Goal: Task Accomplishment & Management: Manage account settings

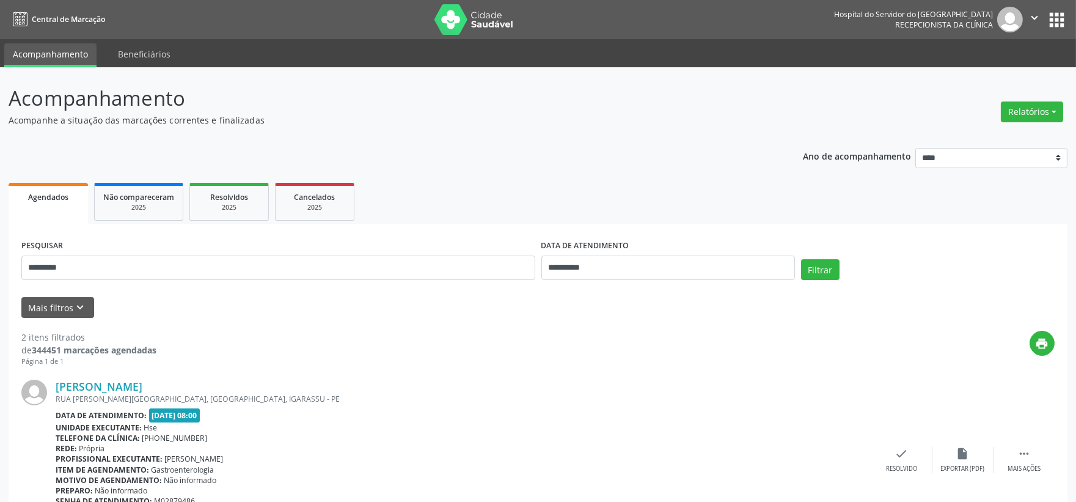
click at [445, 13] on link at bounding box center [474, 19] width 98 height 31
click at [1045, 115] on button "Relatórios" at bounding box center [1032, 111] width 62 height 21
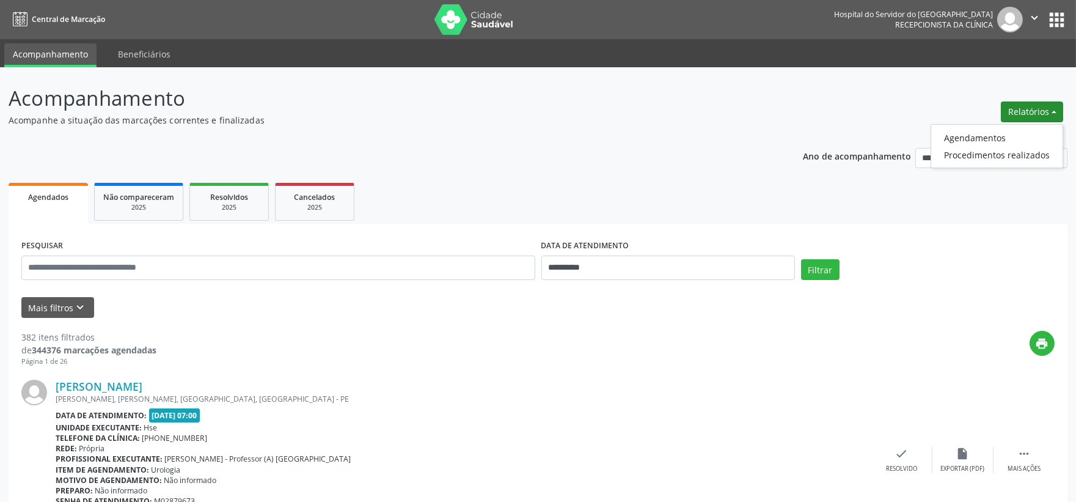
click at [1045, 115] on button "Relatórios" at bounding box center [1032, 111] width 62 height 21
click at [53, 309] on button "Mais filtros keyboard_arrow_down" at bounding box center [57, 307] width 73 height 21
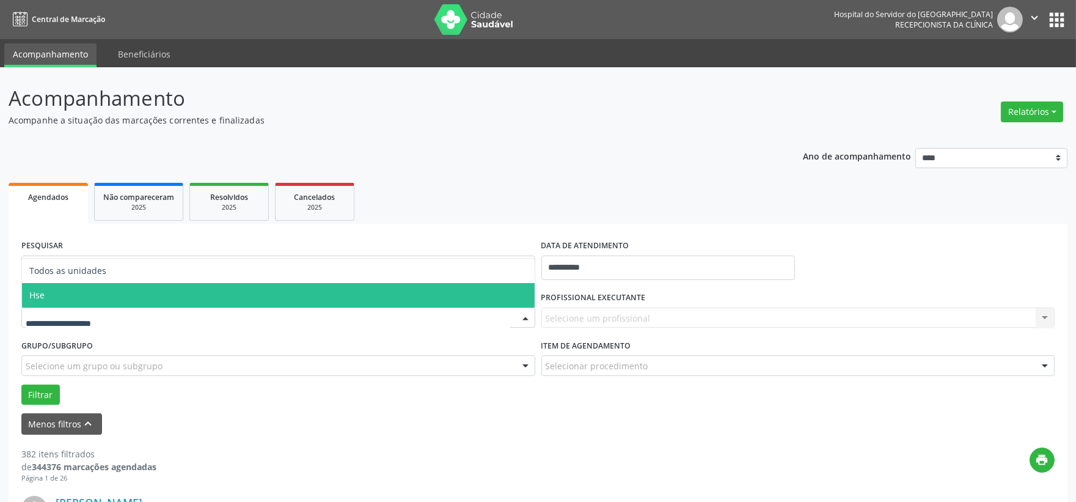
click at [100, 302] on span "Hse" at bounding box center [278, 295] width 513 height 24
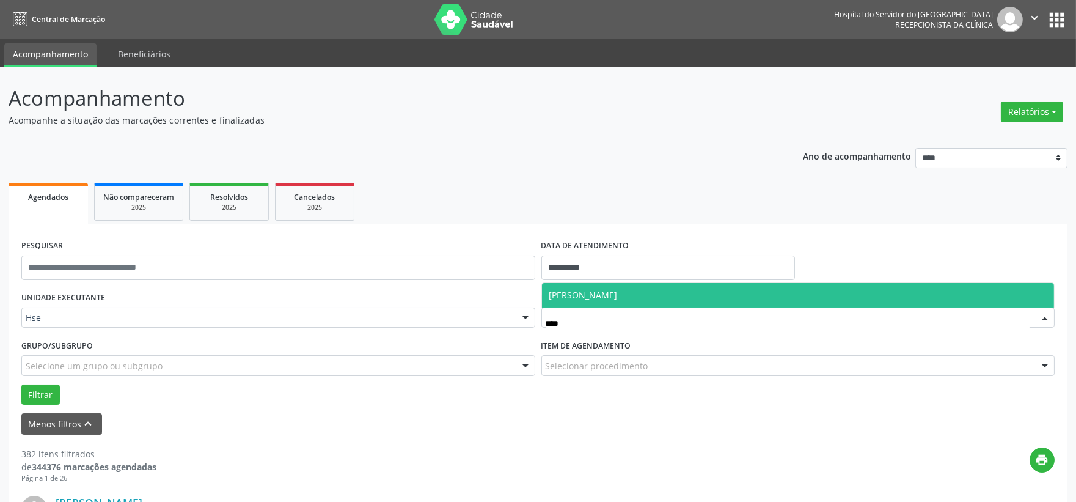
type input "*****"
click at [648, 303] on span "[PERSON_NAME]" at bounding box center [798, 295] width 513 height 24
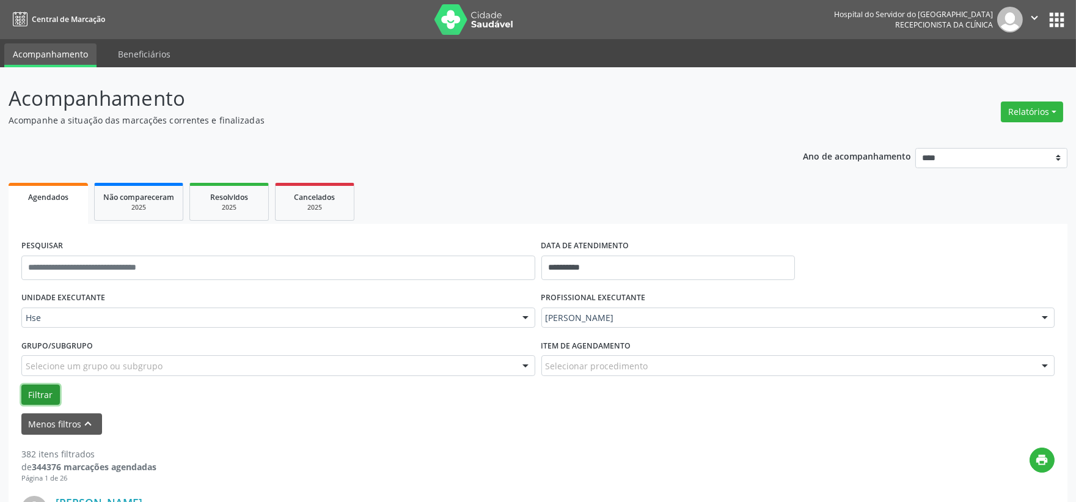
click at [49, 395] on button "Filtrar" at bounding box center [40, 394] width 39 height 21
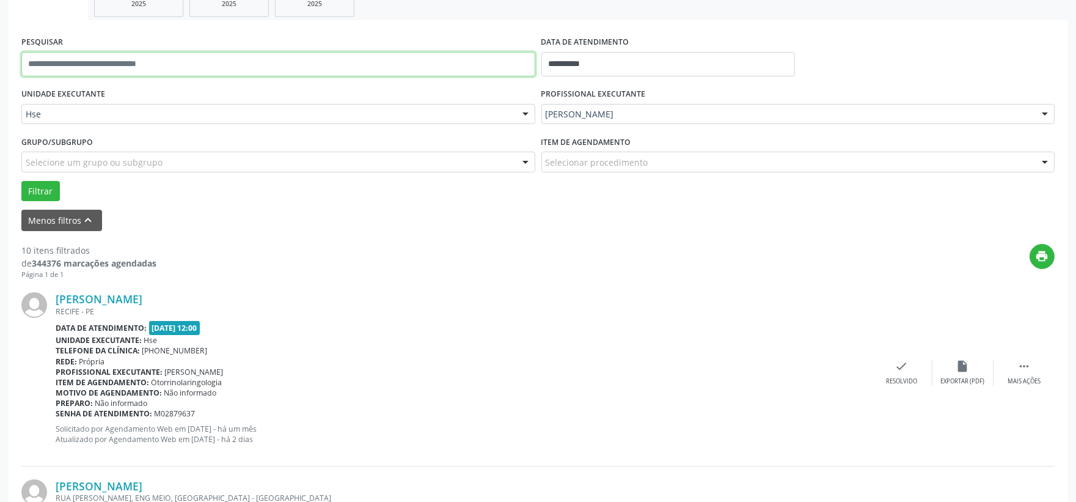
click at [157, 72] on input "text" at bounding box center [278, 64] width 514 height 24
click at [21, 181] on button "Filtrar" at bounding box center [40, 191] width 39 height 21
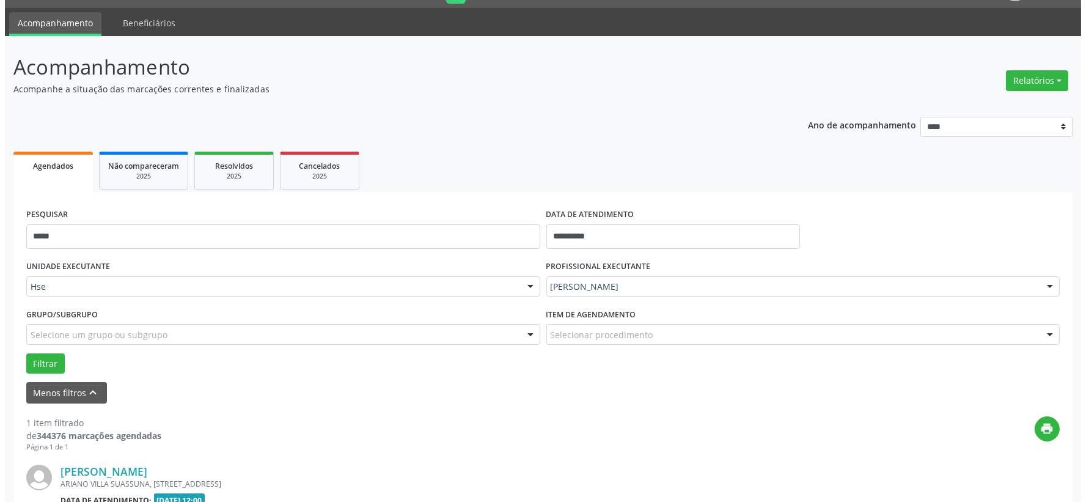
scroll to position [188, 0]
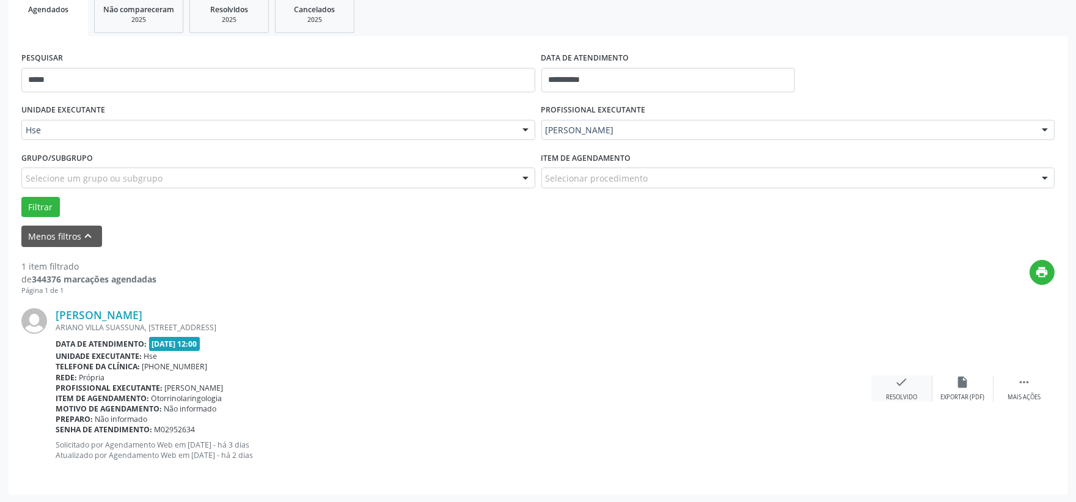
click at [901, 387] on icon "check" at bounding box center [901, 381] width 13 height 13
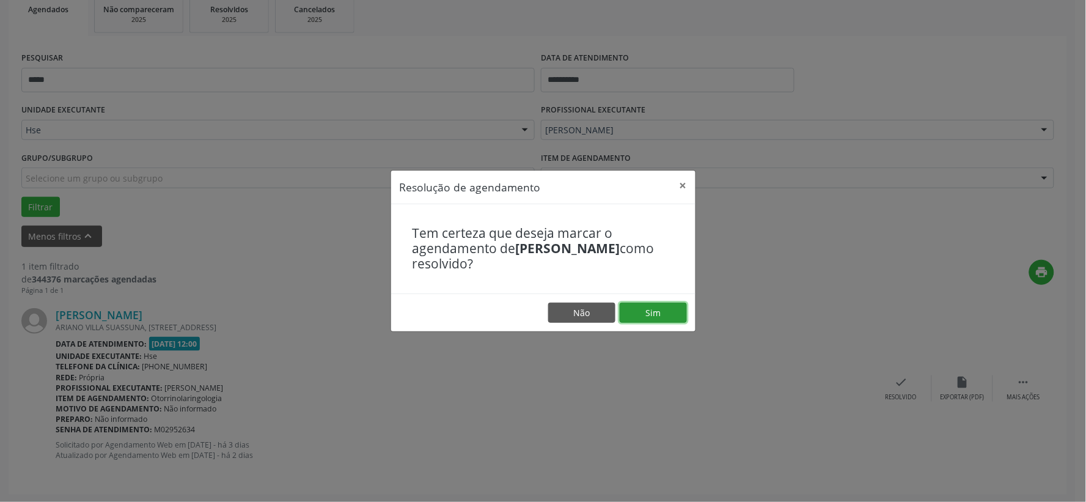
click at [677, 313] on button "Sim" at bounding box center [653, 313] width 67 height 21
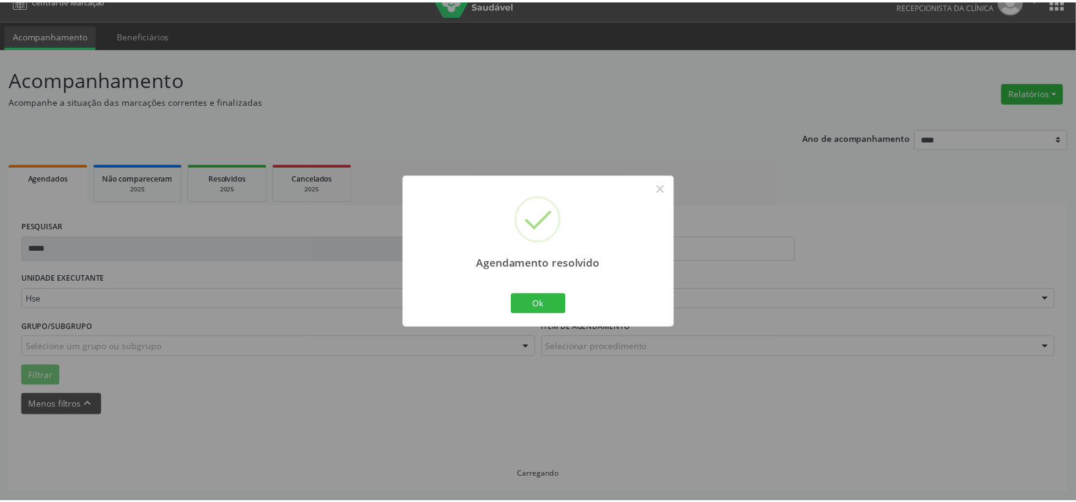
scroll to position [18, 0]
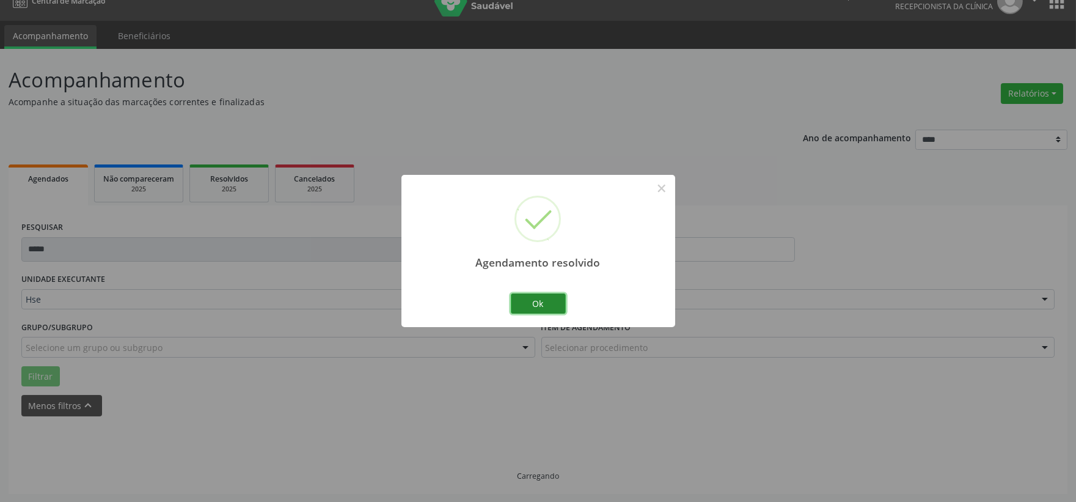
click at [549, 307] on button "Ok" at bounding box center [538, 303] width 55 height 21
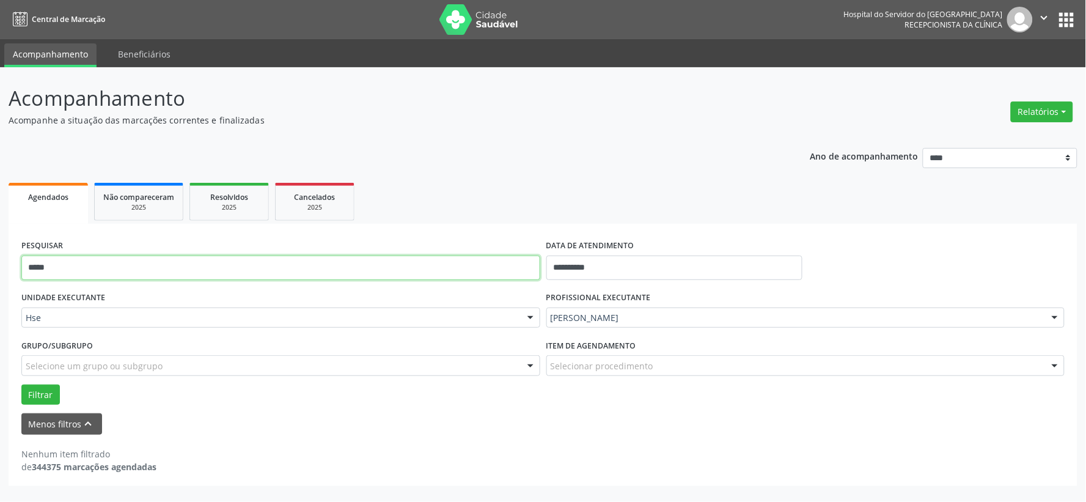
click at [365, 261] on input "*****" at bounding box center [280, 267] width 519 height 24
type input "*******"
click at [21, 384] on button "Filtrar" at bounding box center [40, 394] width 39 height 21
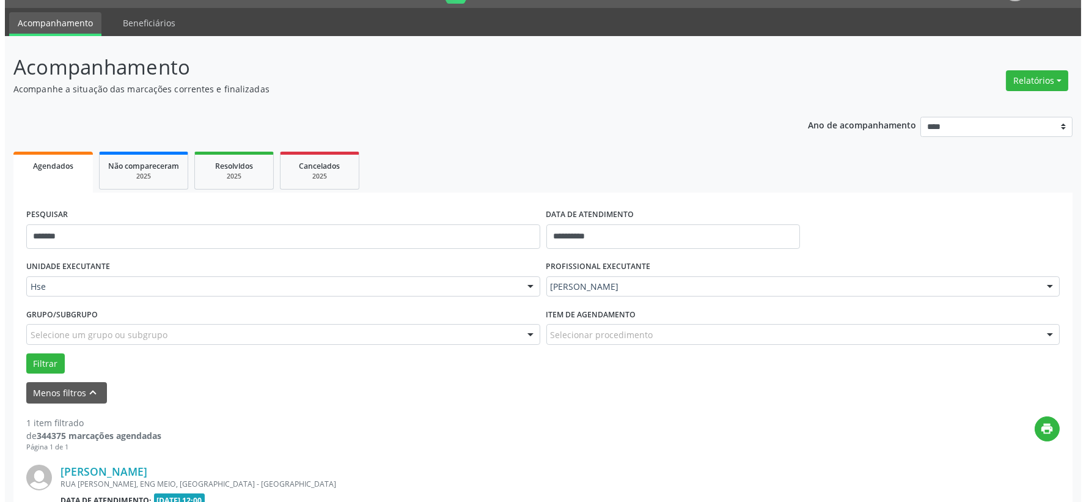
scroll to position [188, 0]
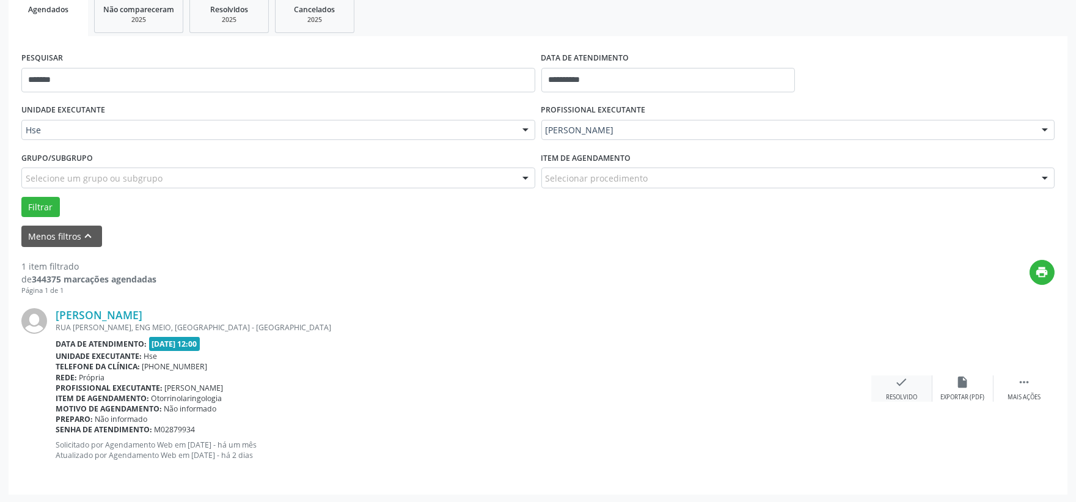
click at [911, 376] on div "check Resolvido" at bounding box center [902, 388] width 61 height 26
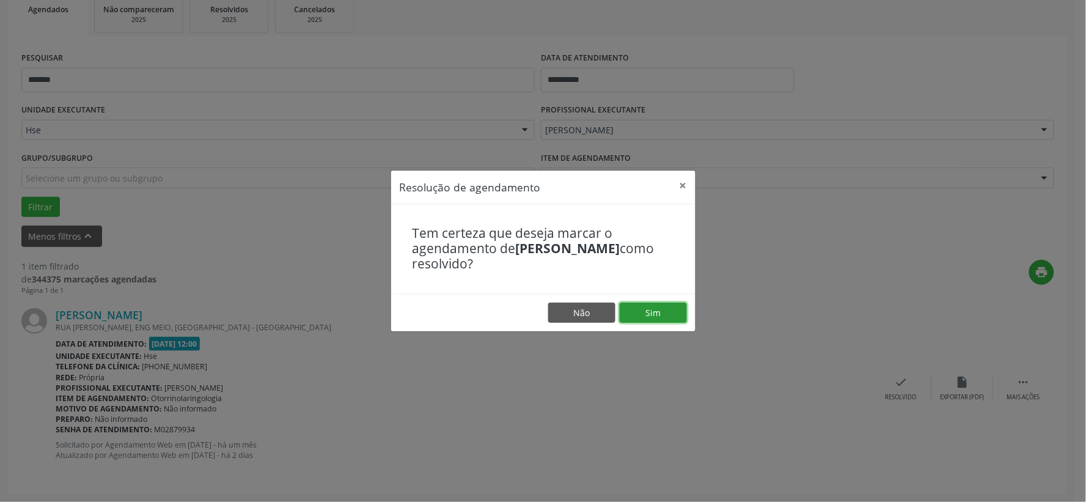
click at [661, 307] on button "Sim" at bounding box center [653, 313] width 67 height 21
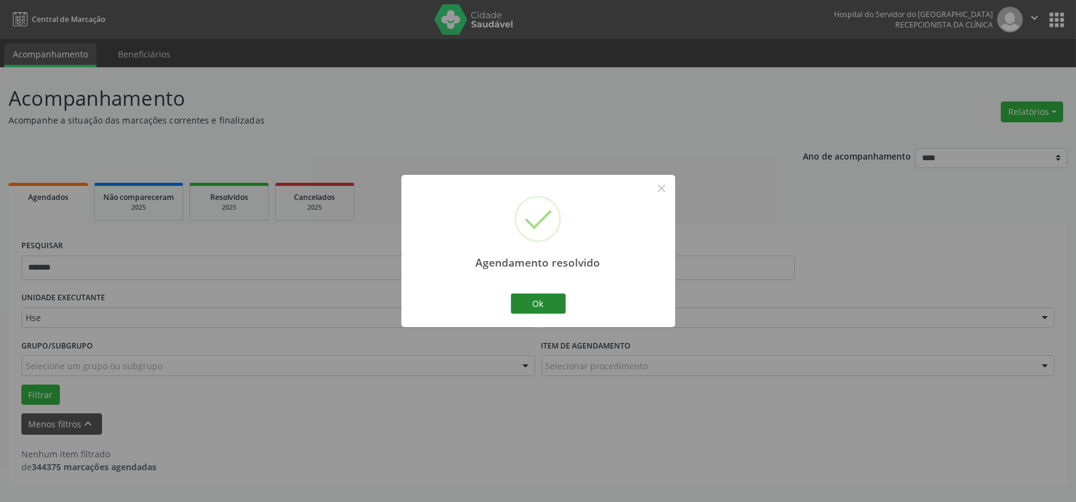
scroll to position [0, 0]
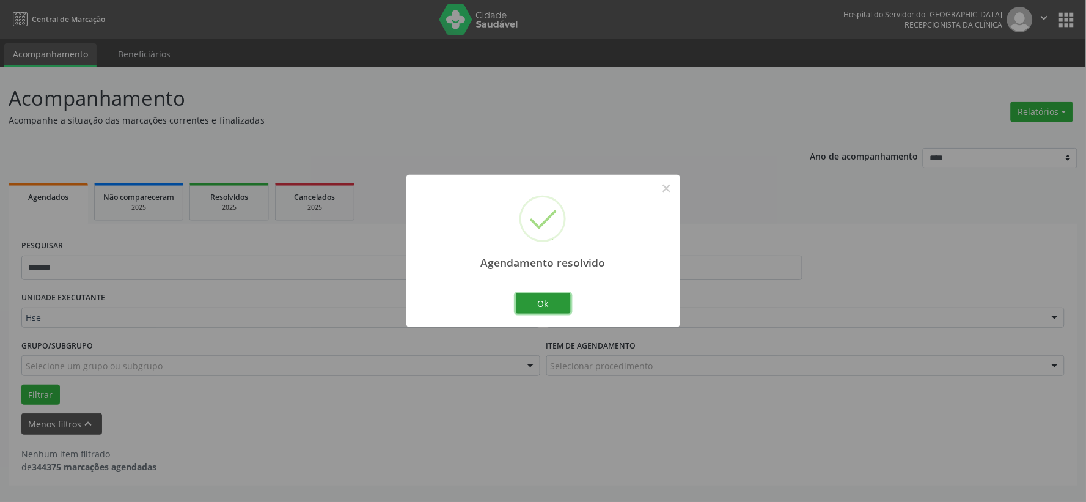
click at [552, 301] on button "Ok" at bounding box center [543, 303] width 55 height 21
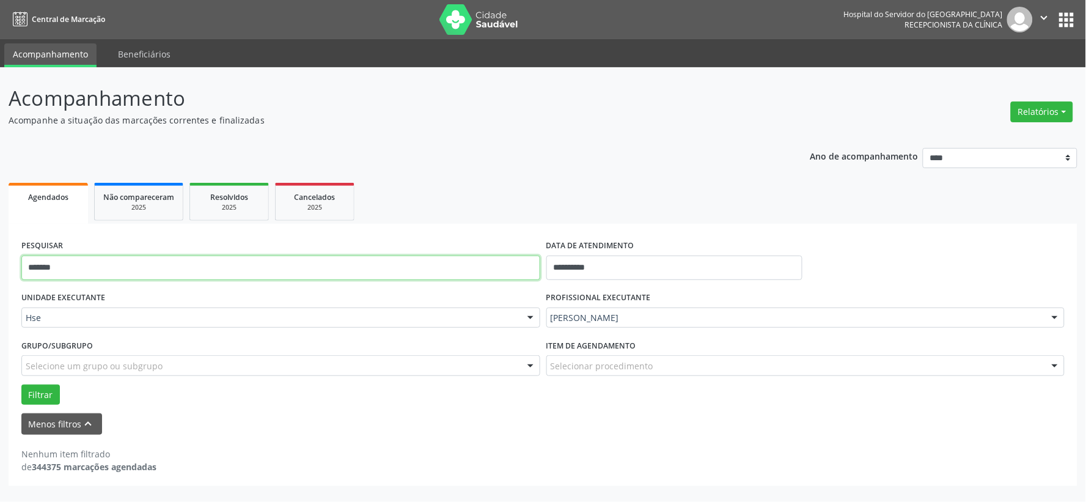
click at [441, 271] on input "*******" at bounding box center [280, 267] width 519 height 24
click at [21, 384] on button "Filtrar" at bounding box center [40, 394] width 39 height 21
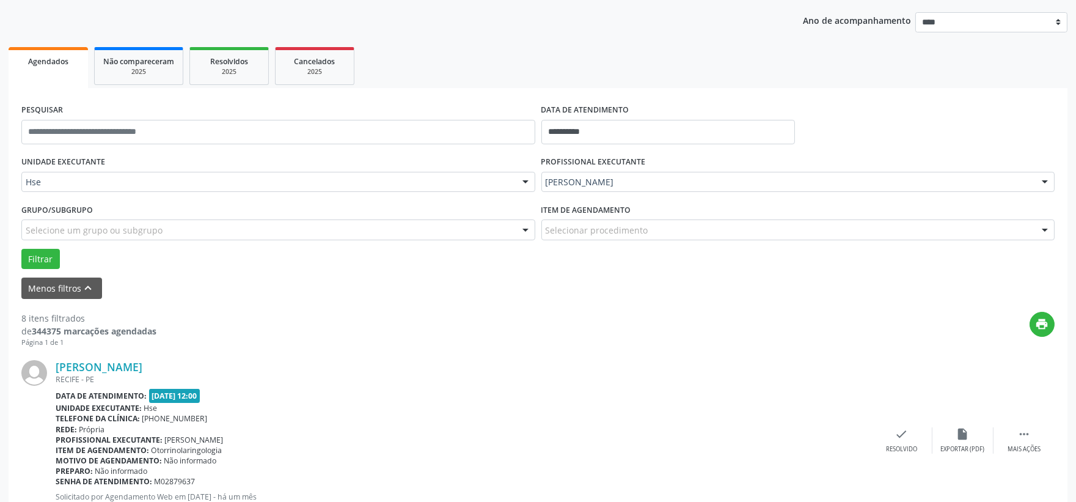
scroll to position [204, 0]
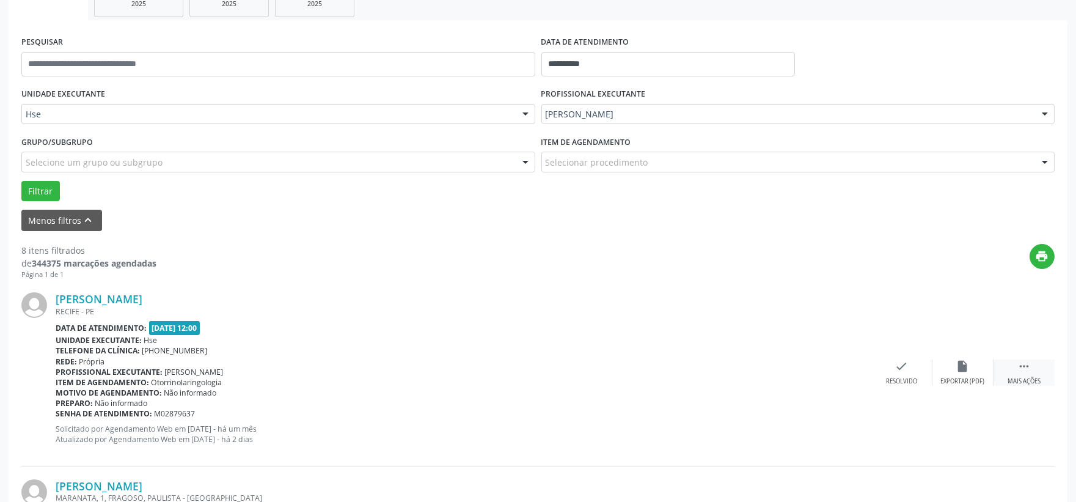
click at [1019, 369] on icon "" at bounding box center [1024, 365] width 13 height 13
click at [976, 370] on div "alarm_off Não compareceu" at bounding box center [963, 372] width 61 height 26
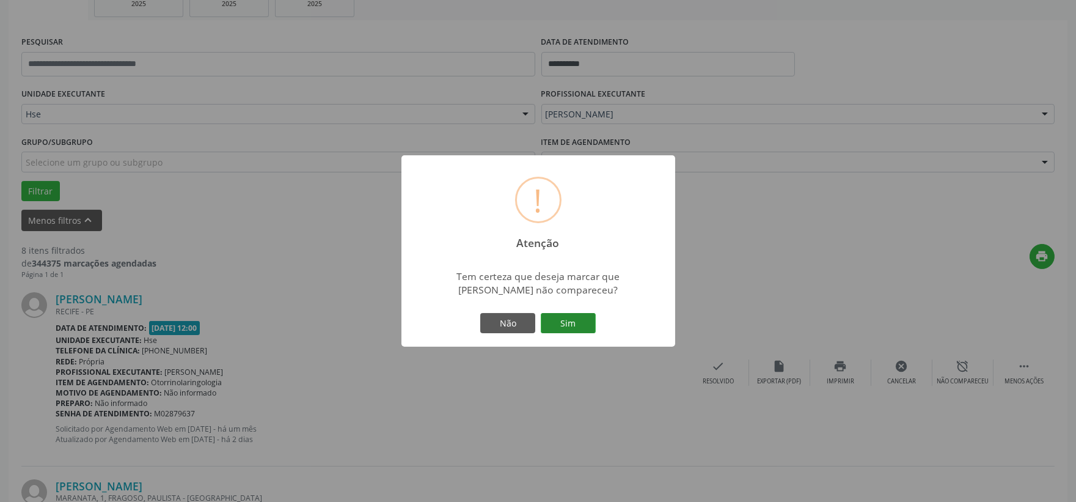
click at [564, 316] on button "Sim" at bounding box center [568, 323] width 55 height 21
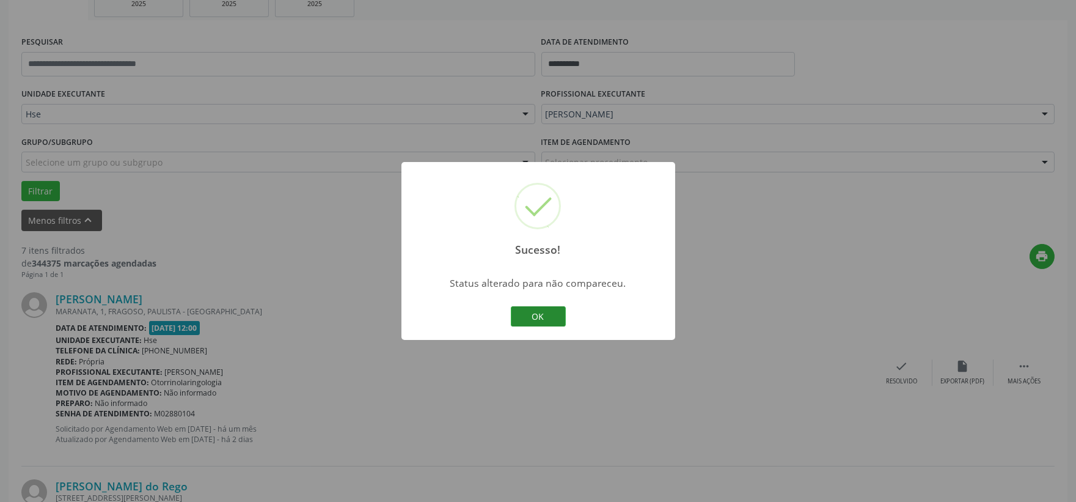
drag, startPoint x: 516, startPoint y: 316, endPoint x: 524, endPoint y: 312, distance: 8.8
click at [519, 314] on button "OK" at bounding box center [538, 316] width 55 height 21
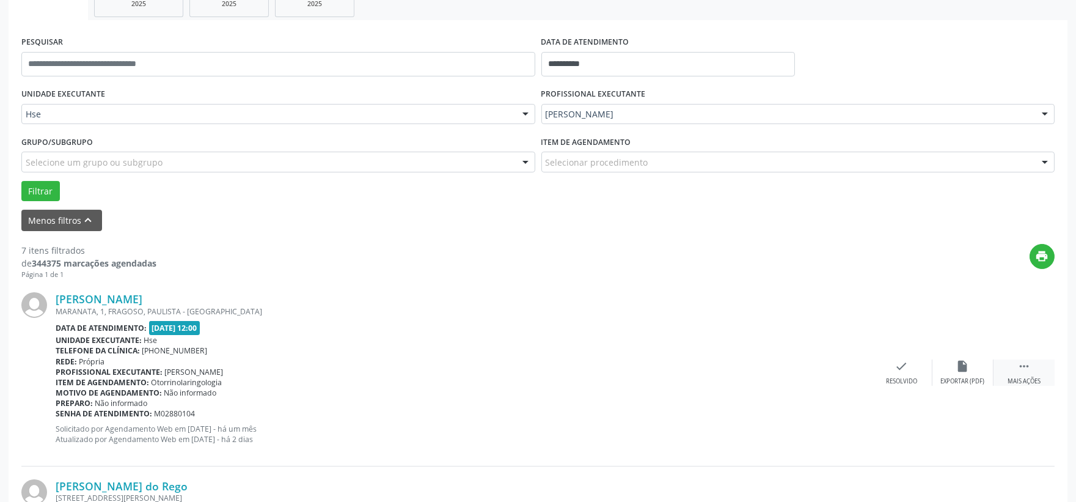
click at [1029, 373] on div " Mais ações" at bounding box center [1024, 372] width 61 height 26
click at [951, 369] on div "alarm_off Não compareceu" at bounding box center [963, 372] width 61 height 26
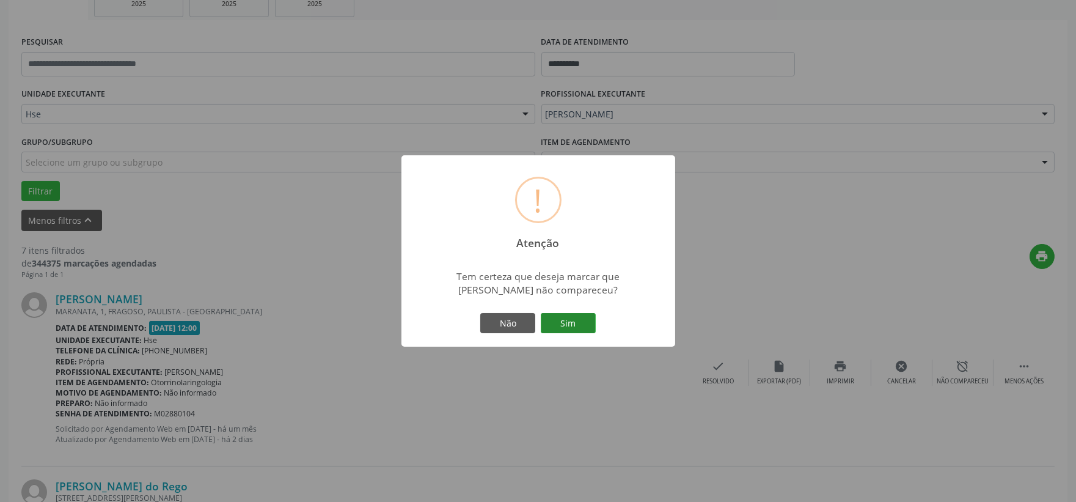
click at [576, 315] on button "Sim" at bounding box center [568, 323] width 55 height 21
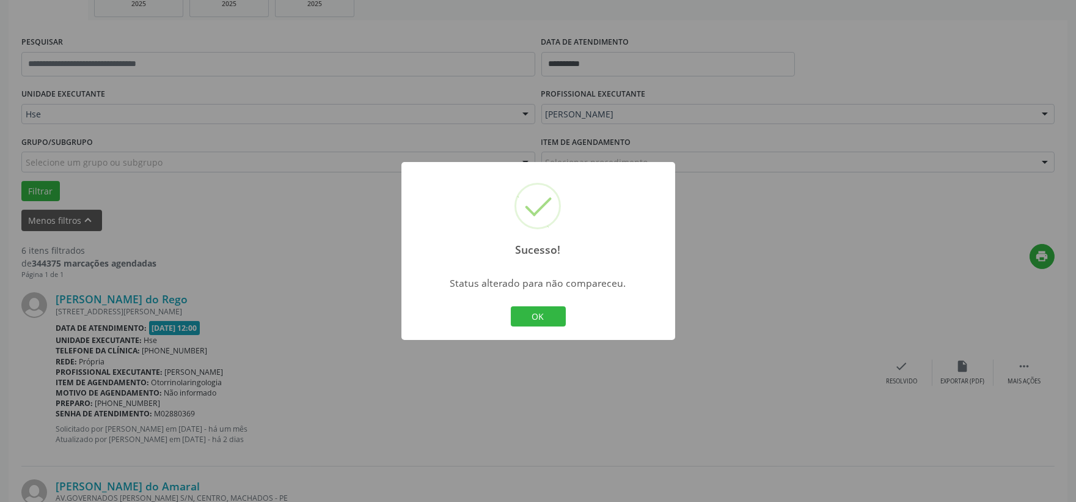
scroll to position [68, 0]
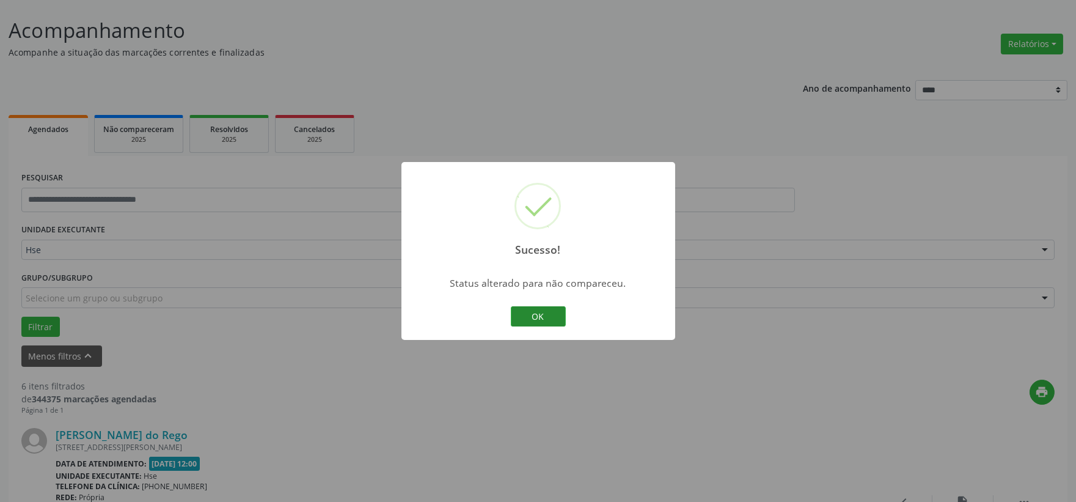
click at [527, 310] on button "OK" at bounding box center [538, 316] width 55 height 21
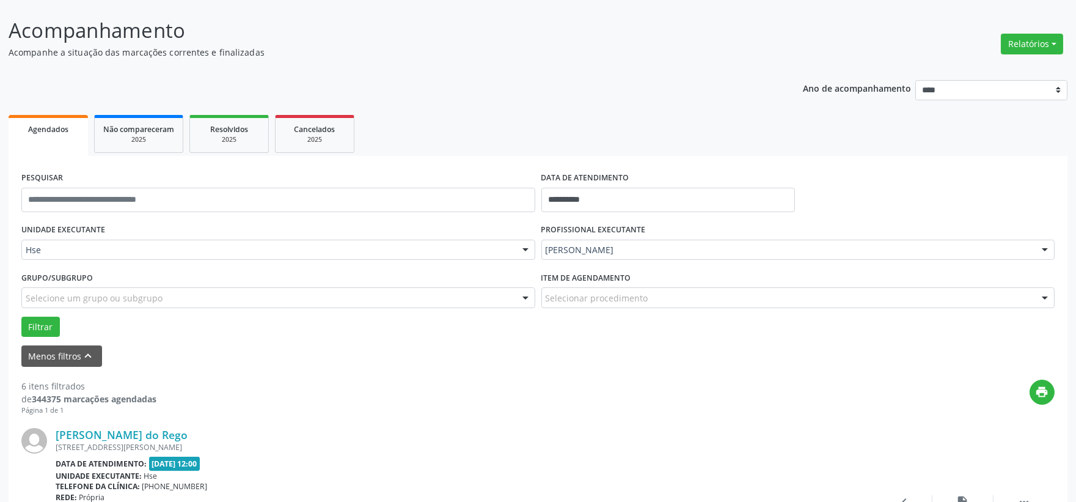
scroll to position [136, 0]
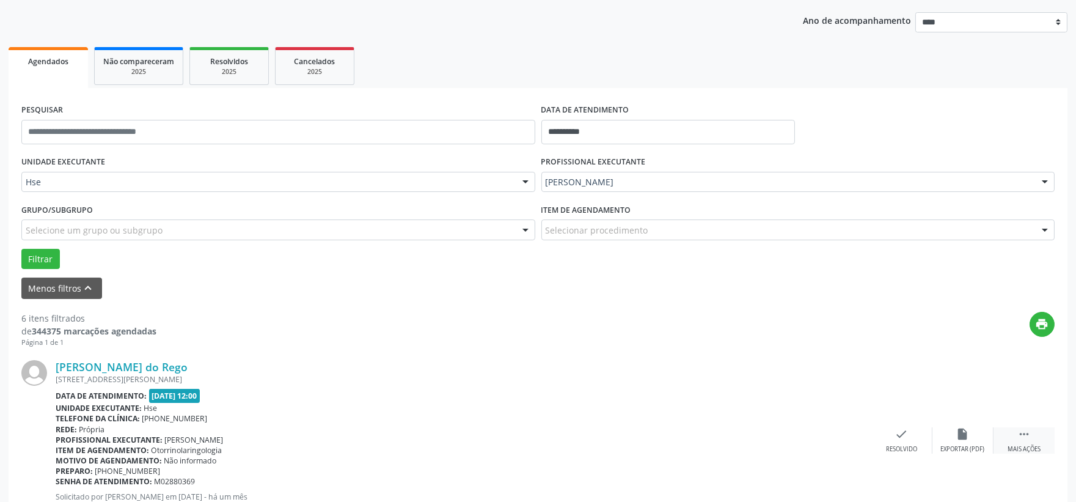
click at [1033, 441] on div " Mais ações" at bounding box center [1024, 440] width 61 height 26
click at [953, 439] on div "alarm_off Não compareceu" at bounding box center [963, 440] width 61 height 26
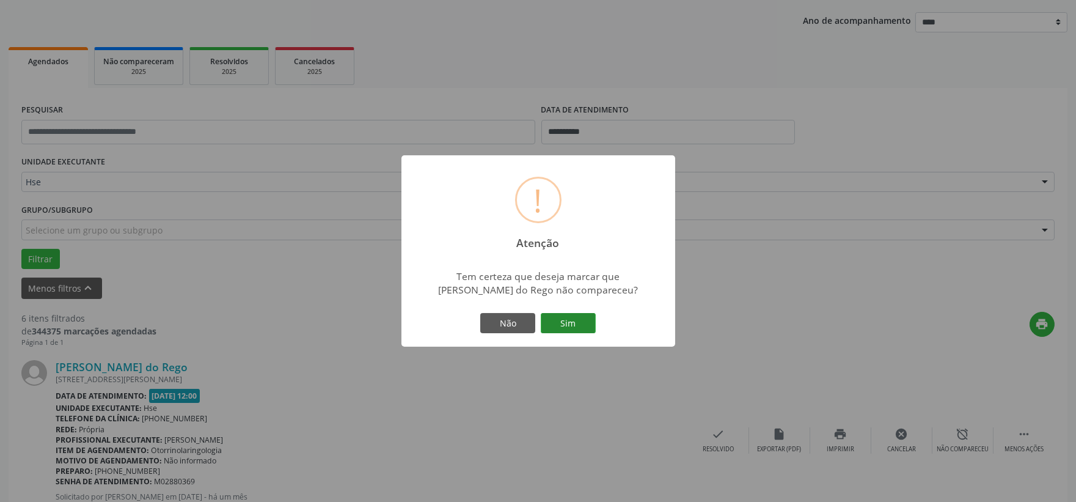
click at [568, 318] on button "Sim" at bounding box center [568, 323] width 55 height 21
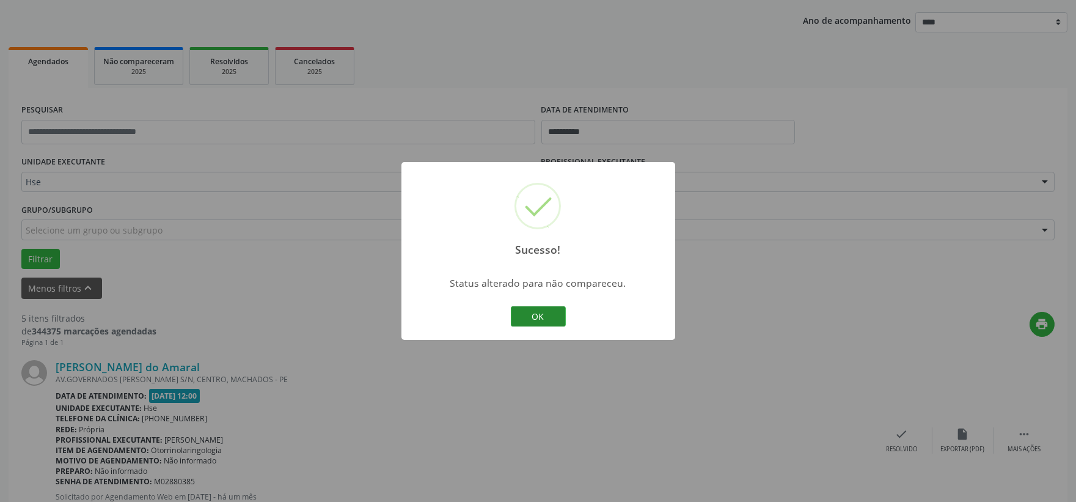
click at [529, 321] on button "OK" at bounding box center [538, 316] width 55 height 21
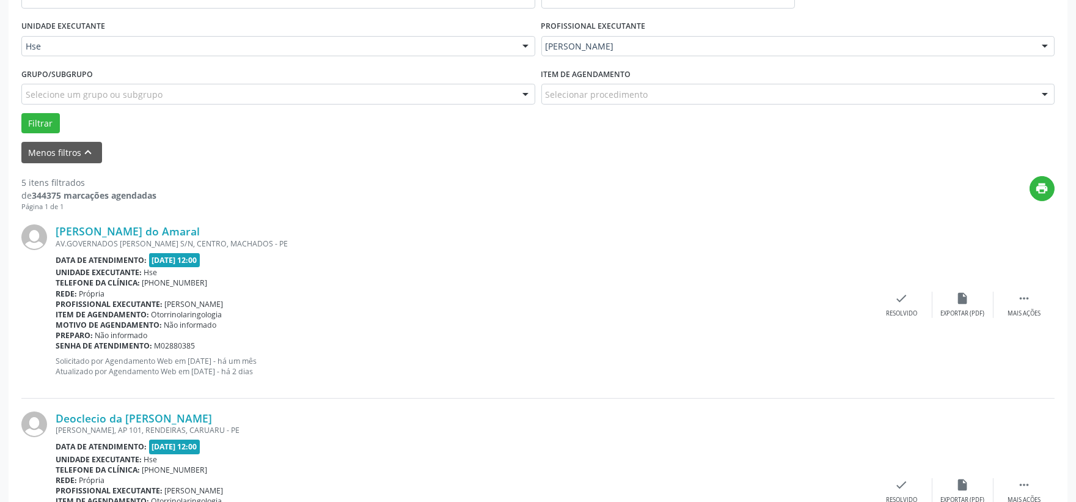
scroll to position [339, 0]
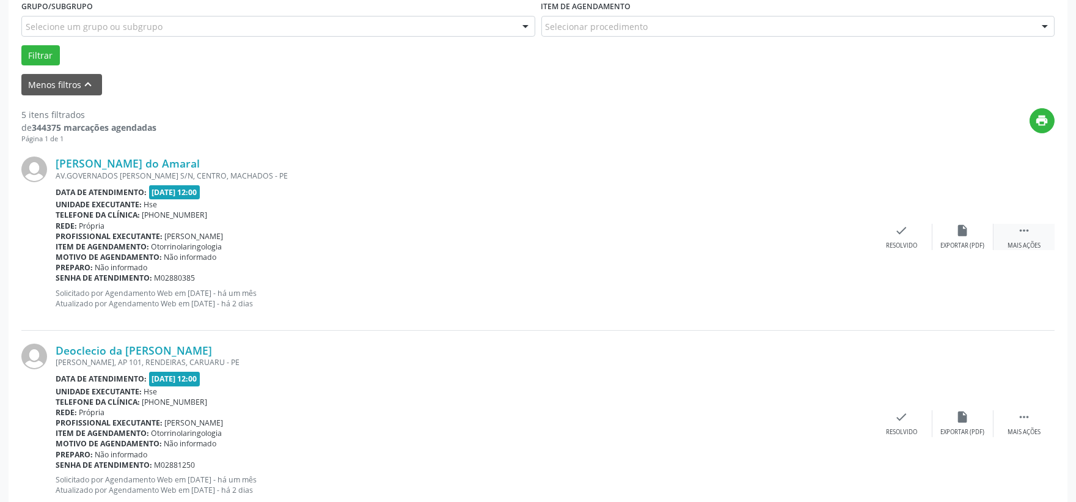
drag, startPoint x: 1039, startPoint y: 231, endPoint x: 1030, endPoint y: 231, distance: 8.6
click at [1039, 231] on div " Mais ações" at bounding box center [1024, 237] width 61 height 26
click at [981, 237] on div "alarm_off Não compareceu" at bounding box center [963, 237] width 61 height 26
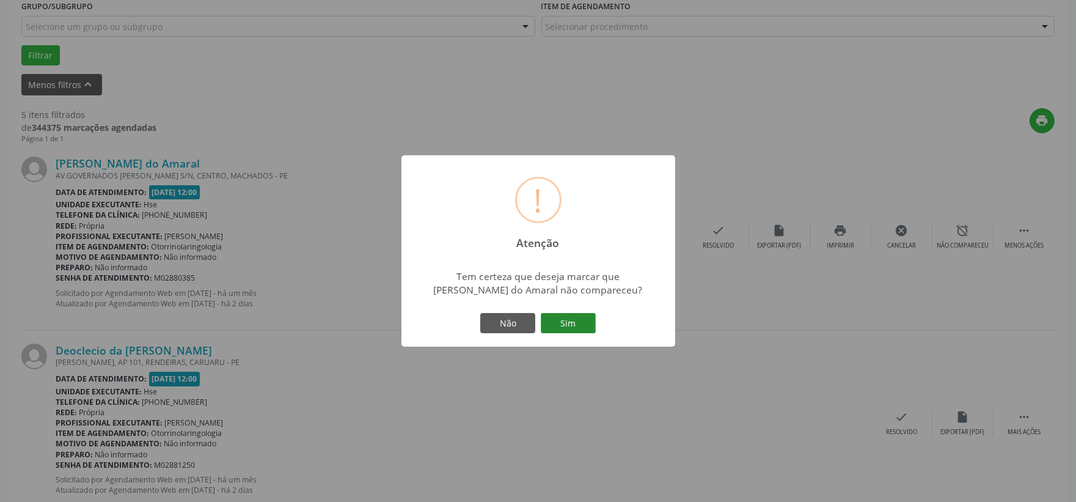
click at [579, 315] on button "Sim" at bounding box center [568, 323] width 55 height 21
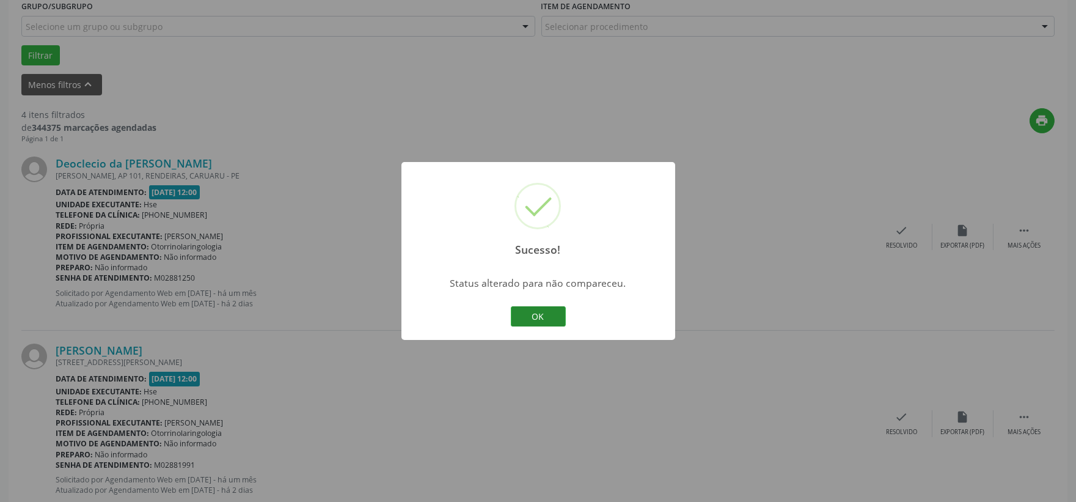
click at [530, 309] on button "OK" at bounding box center [538, 316] width 55 height 21
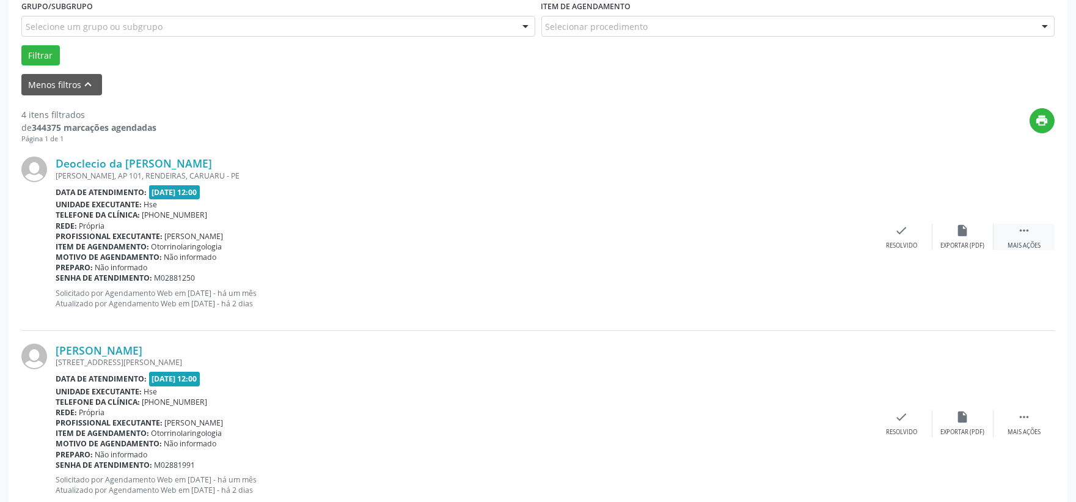
click at [1018, 234] on icon "" at bounding box center [1024, 230] width 13 height 13
click at [991, 235] on div "alarm_off Não compareceu" at bounding box center [963, 237] width 61 height 26
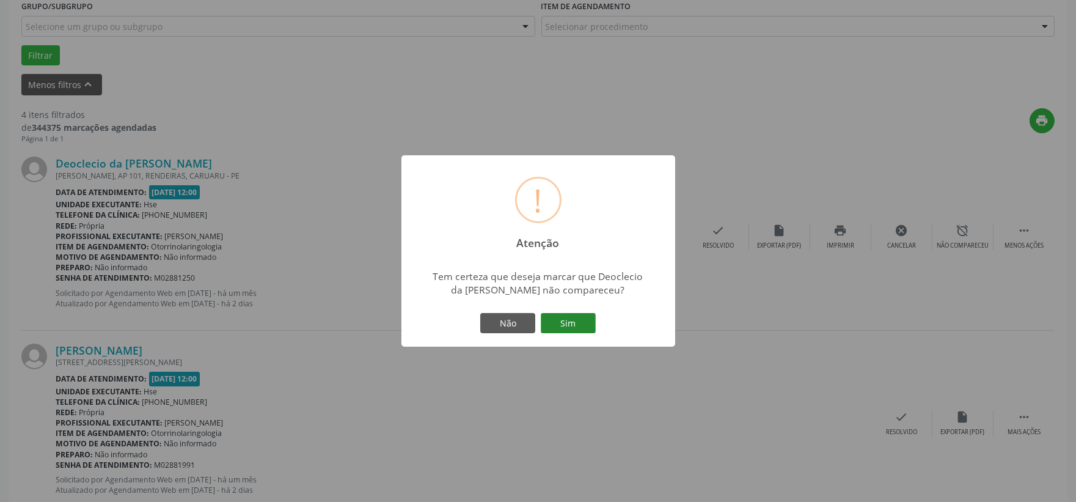
click at [562, 326] on button "Sim" at bounding box center [568, 323] width 55 height 21
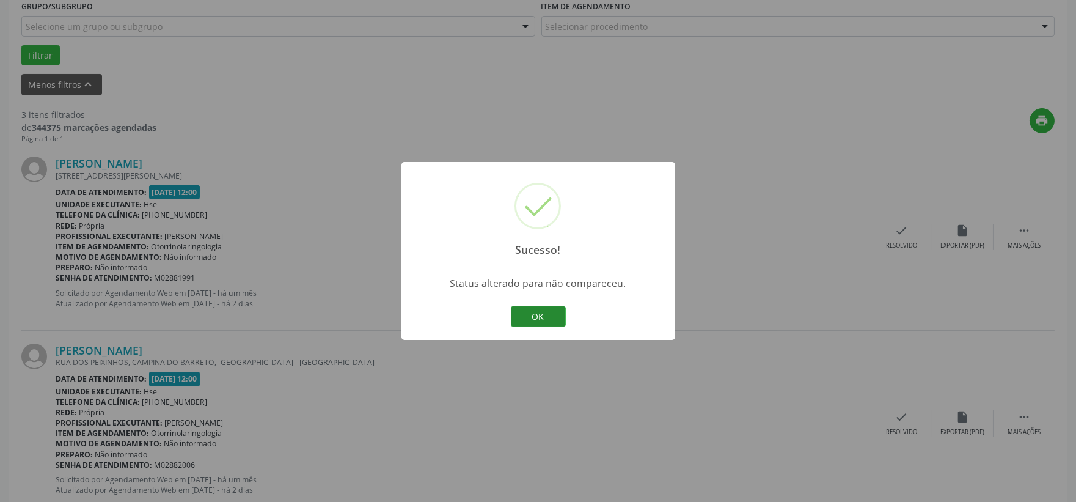
click at [537, 317] on button "OK" at bounding box center [538, 316] width 55 height 21
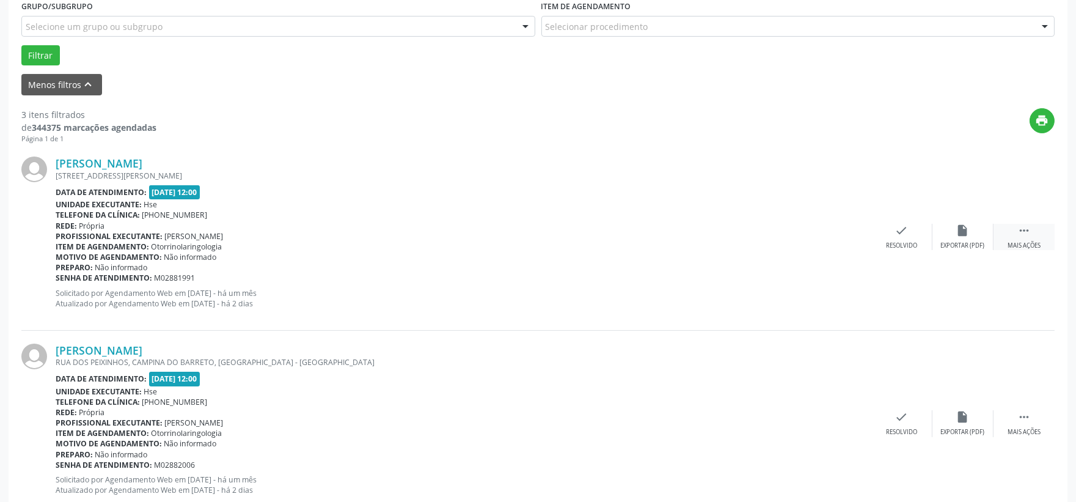
click at [1022, 233] on icon "" at bounding box center [1024, 230] width 13 height 13
click at [952, 234] on div "alarm_off Não compareceu" at bounding box center [963, 237] width 61 height 26
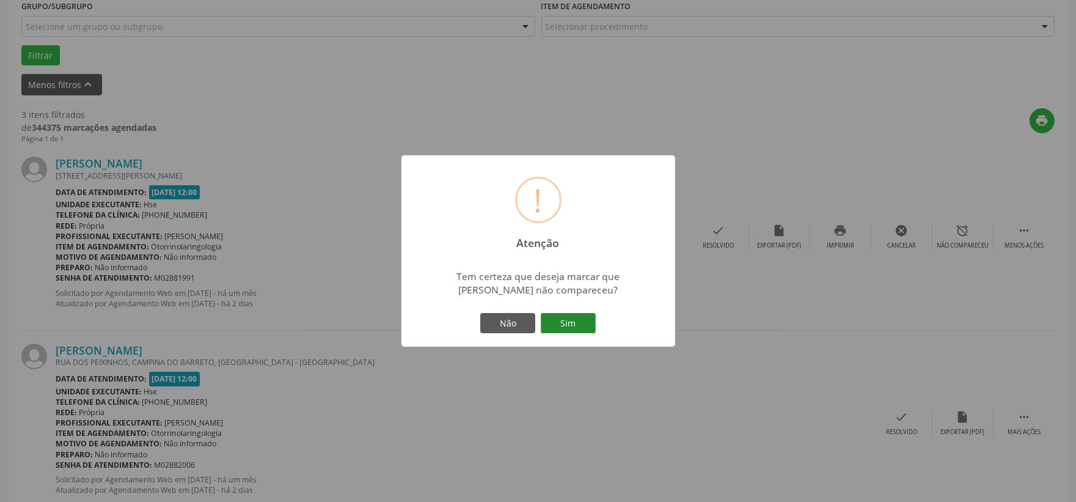
click at [564, 323] on button "Sim" at bounding box center [568, 323] width 55 height 21
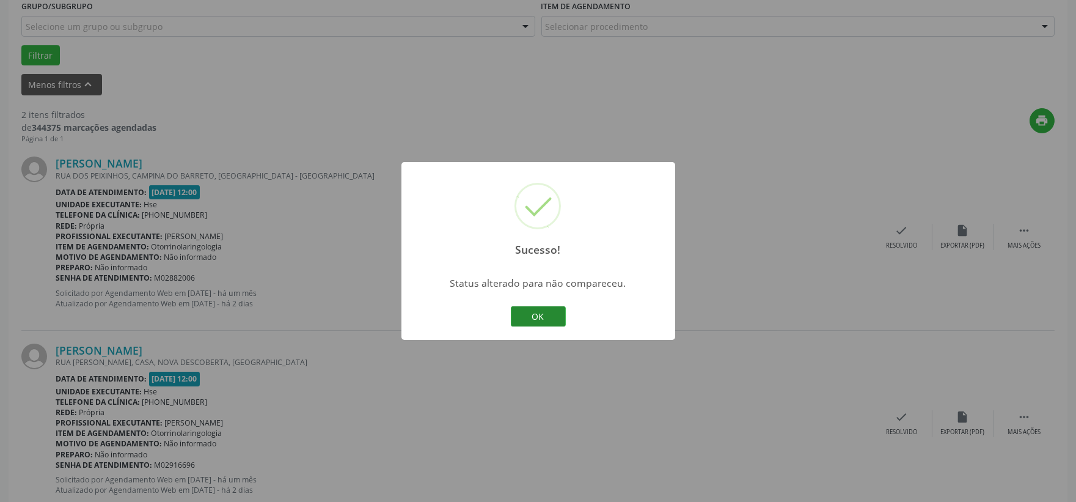
click at [535, 309] on button "OK" at bounding box center [538, 316] width 55 height 21
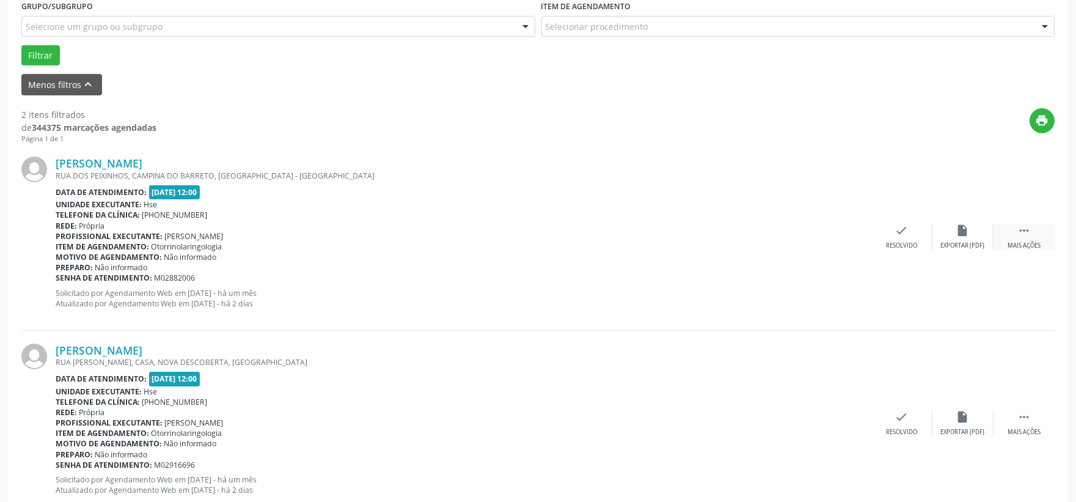
click at [1028, 224] on icon "" at bounding box center [1024, 230] width 13 height 13
click at [967, 233] on icon "alarm_off" at bounding box center [962, 230] width 13 height 13
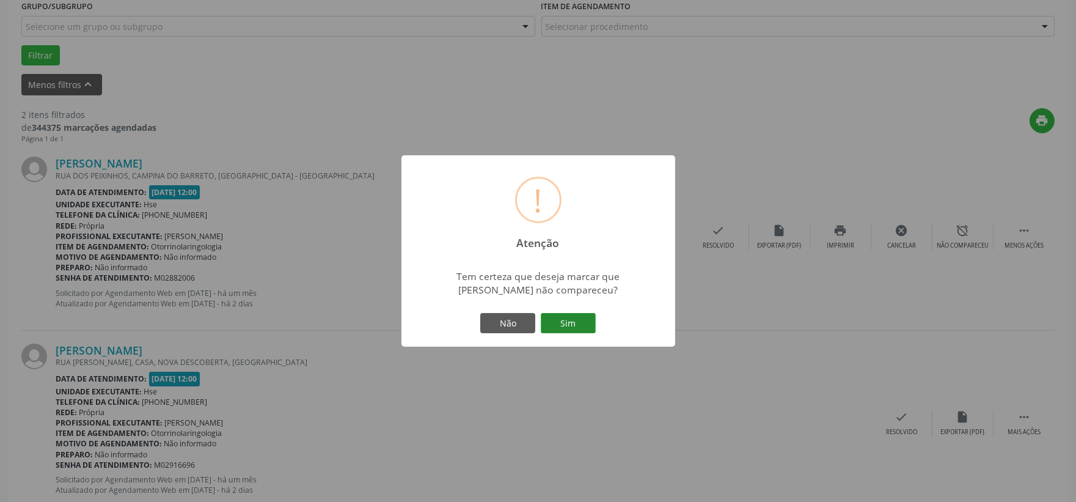
click at [579, 326] on button "Sim" at bounding box center [568, 323] width 55 height 21
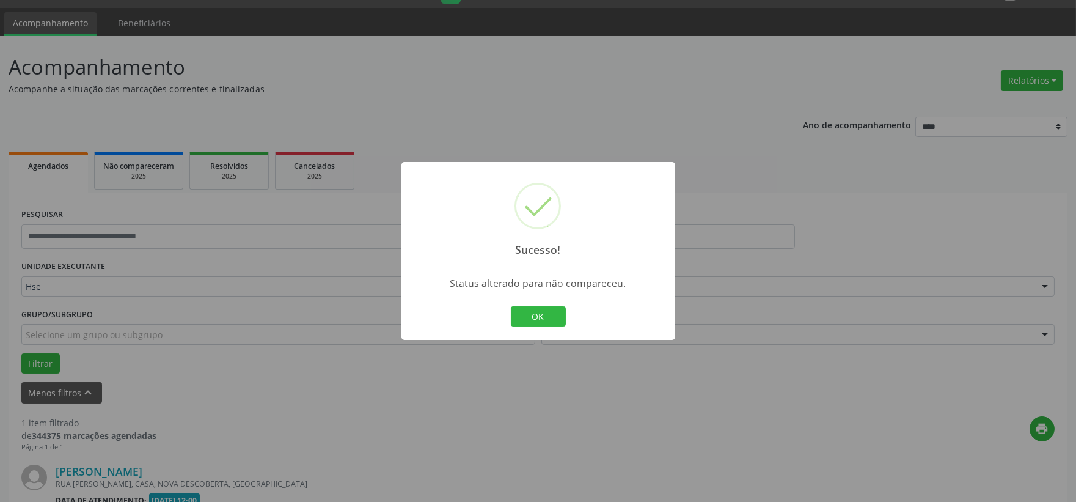
scroll to position [188, 0]
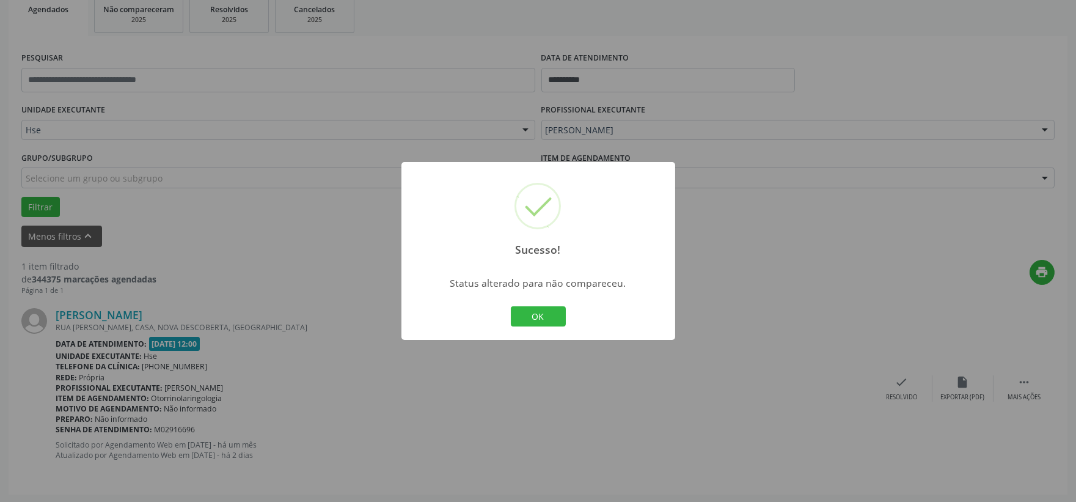
click at [539, 304] on div "OK Cancel" at bounding box center [538, 317] width 61 height 26
click at [538, 309] on button "OK" at bounding box center [538, 316] width 55 height 21
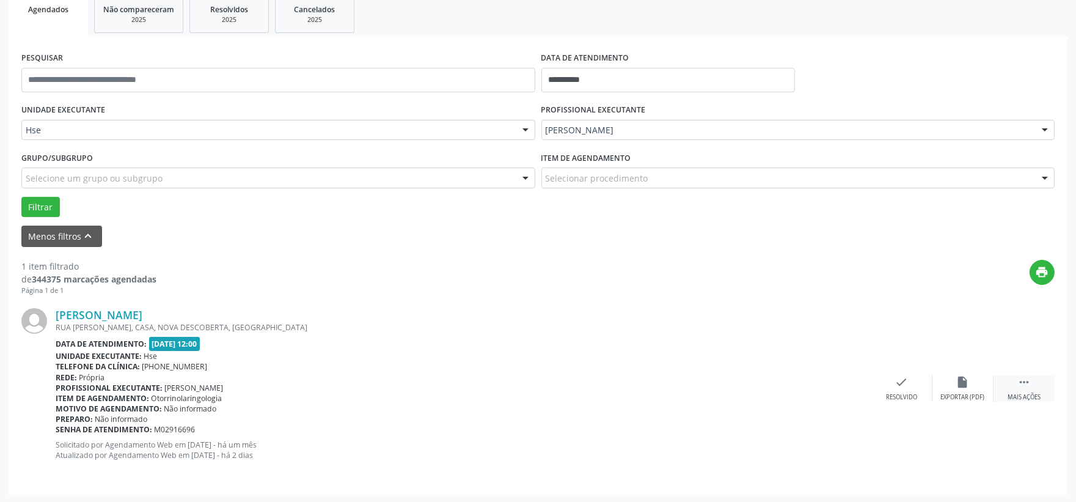
click at [1028, 394] on div "Mais ações" at bounding box center [1024, 397] width 33 height 9
click at [960, 386] on icon "alarm_off" at bounding box center [962, 381] width 13 height 13
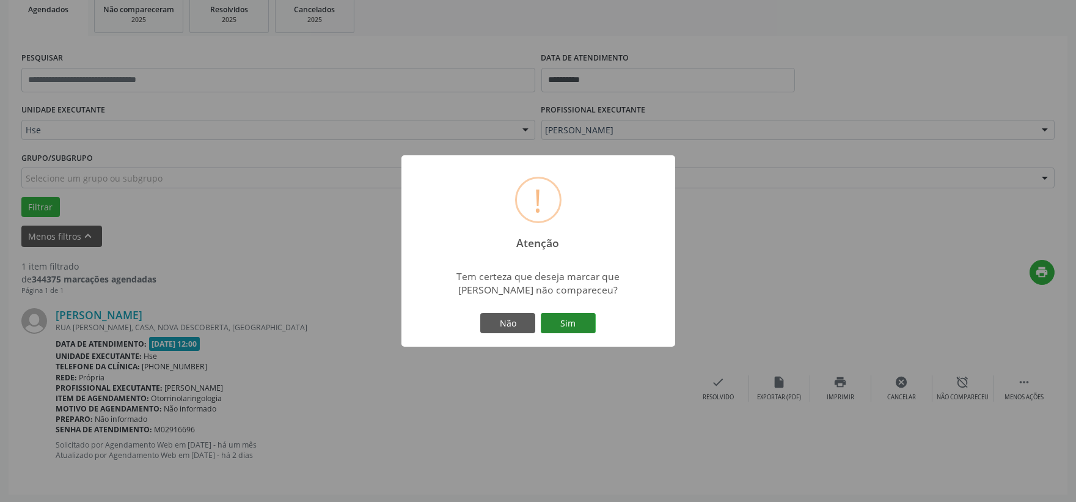
click at [567, 325] on button "Sim" at bounding box center [568, 323] width 55 height 21
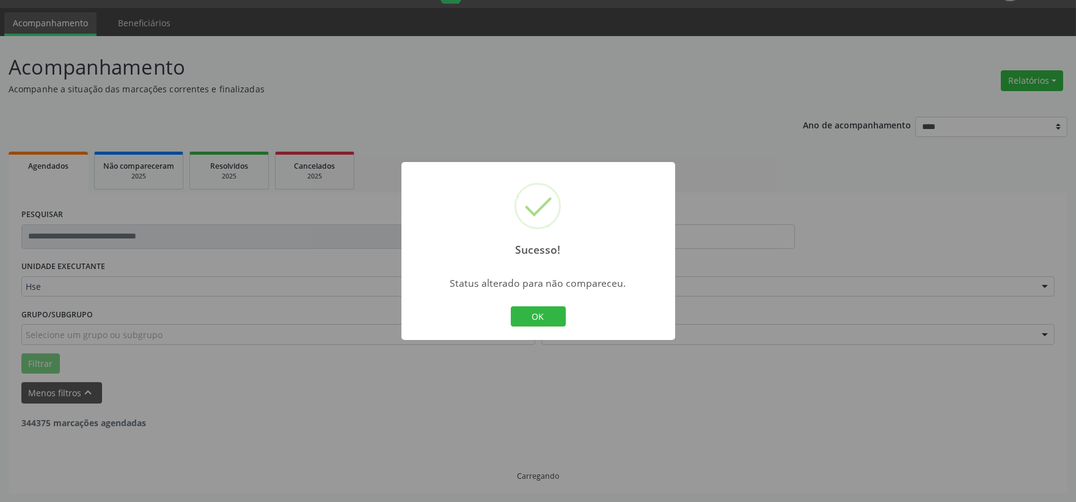
scroll to position [0, 0]
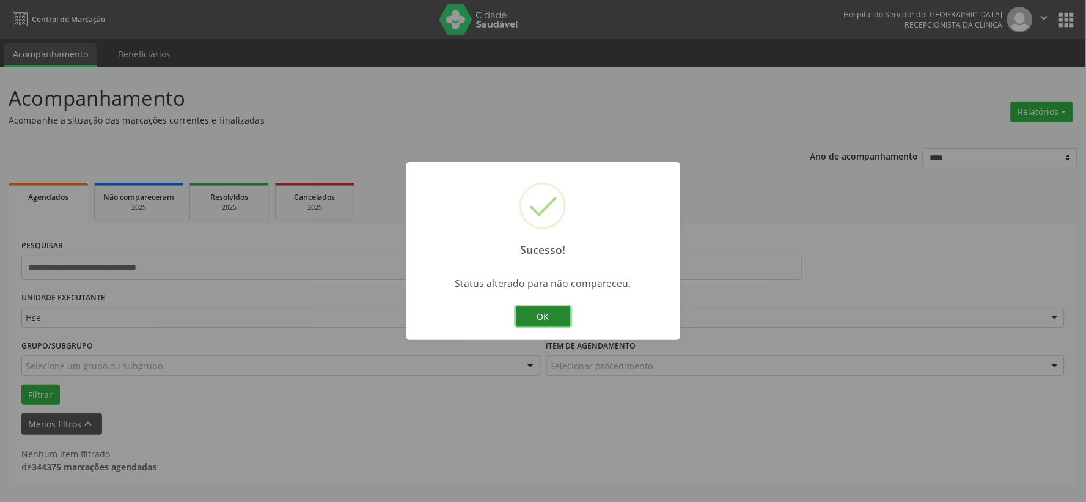
click at [539, 312] on button "OK" at bounding box center [543, 316] width 55 height 21
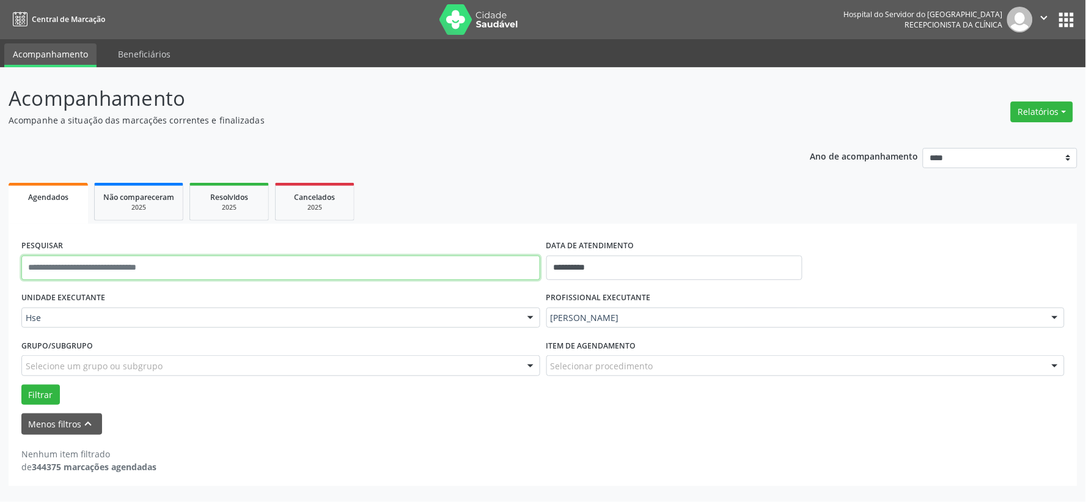
click at [489, 277] on input "text" at bounding box center [280, 267] width 519 height 24
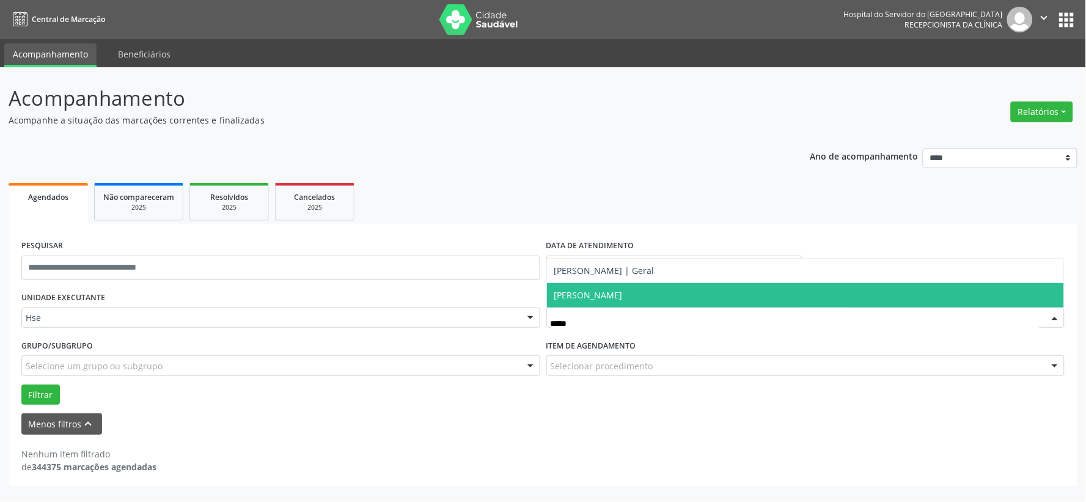
type input "******"
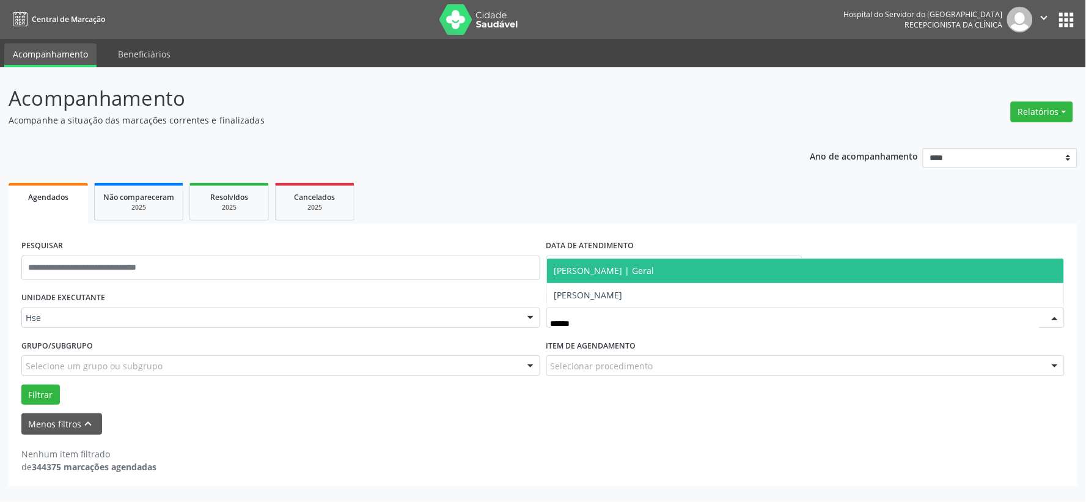
click at [655, 270] on span "[PERSON_NAME] | Geral" at bounding box center [604, 271] width 100 height 12
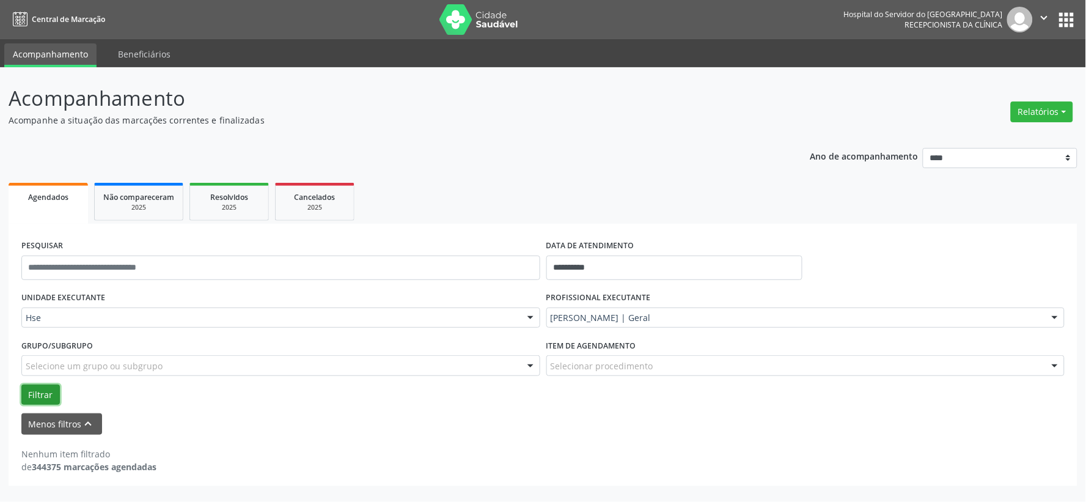
click at [38, 388] on button "Filtrar" at bounding box center [40, 394] width 39 height 21
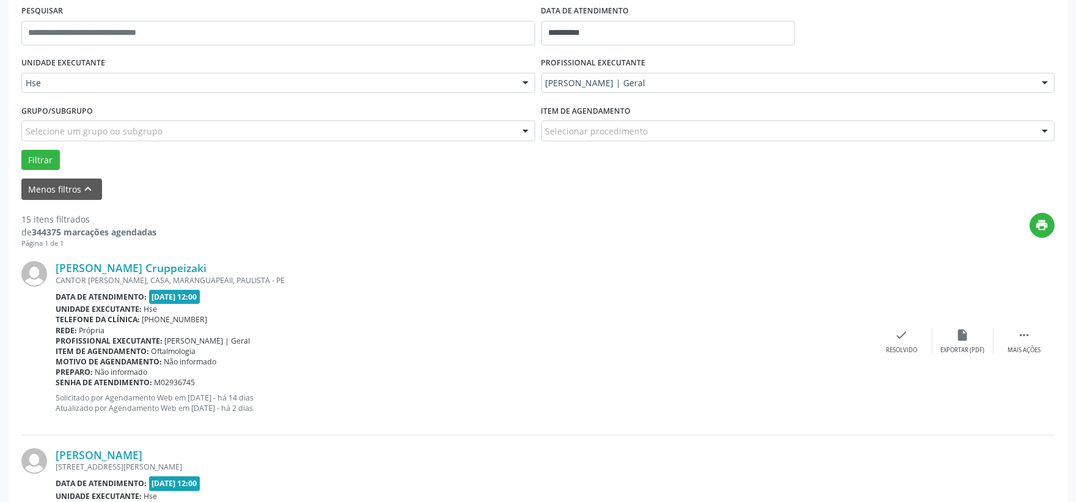
scroll to position [167, 0]
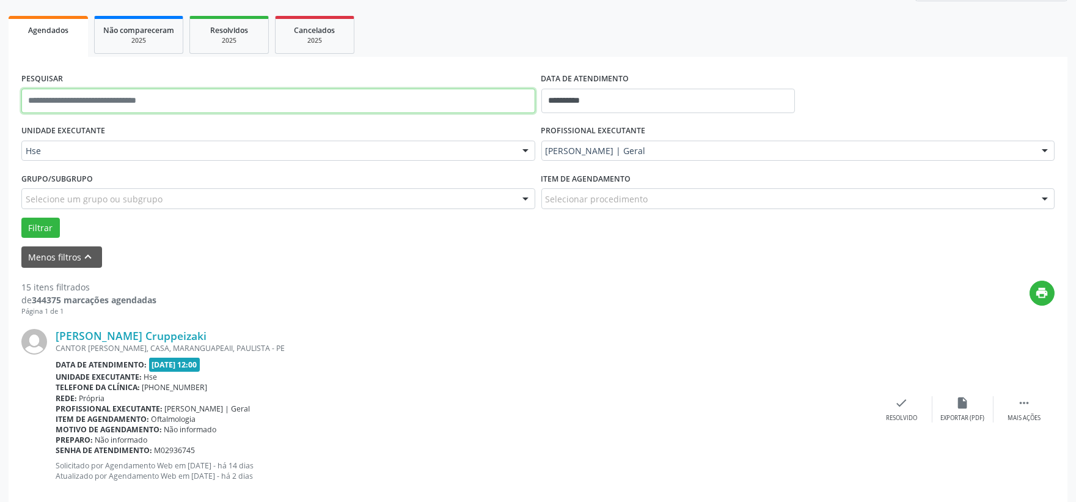
click at [139, 103] on input "text" at bounding box center [278, 101] width 514 height 24
click at [21, 218] on button "Filtrar" at bounding box center [40, 228] width 39 height 21
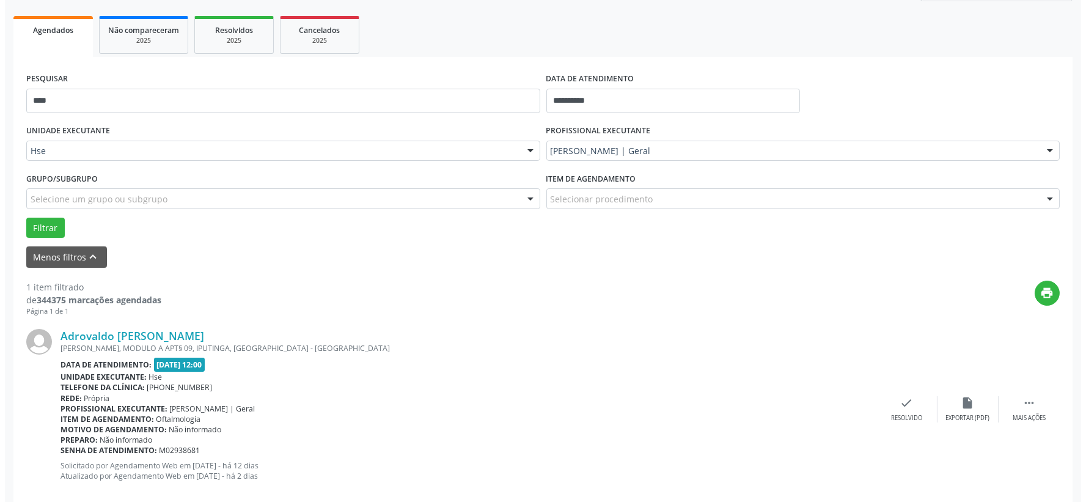
scroll to position [188, 0]
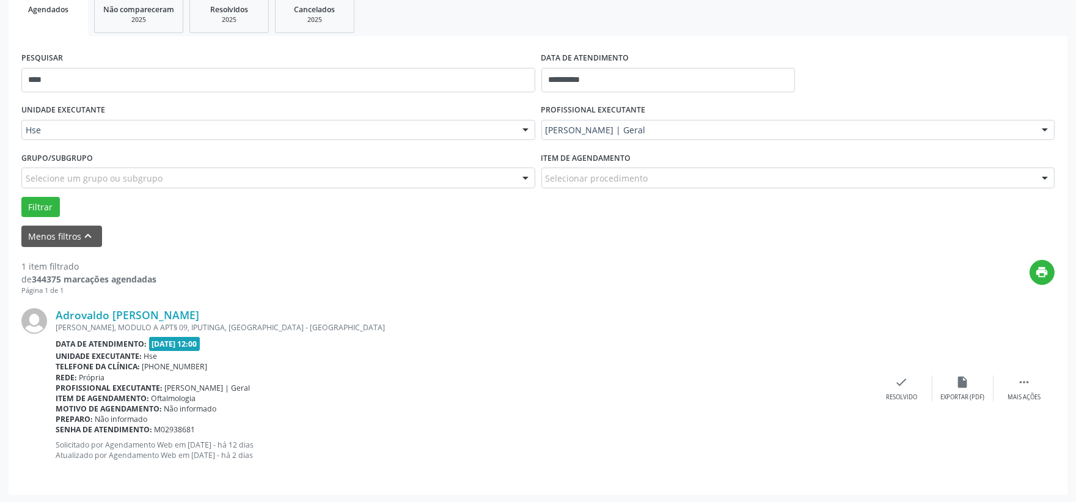
click at [891, 373] on div "Adrovaldo [PERSON_NAME] [PERSON_NAME], MODULO A APT§ 09, IPUTINGA, [GEOGRAPHIC_…" at bounding box center [537, 388] width 1033 height 186
click at [897, 398] on div "Resolvido" at bounding box center [901, 397] width 31 height 9
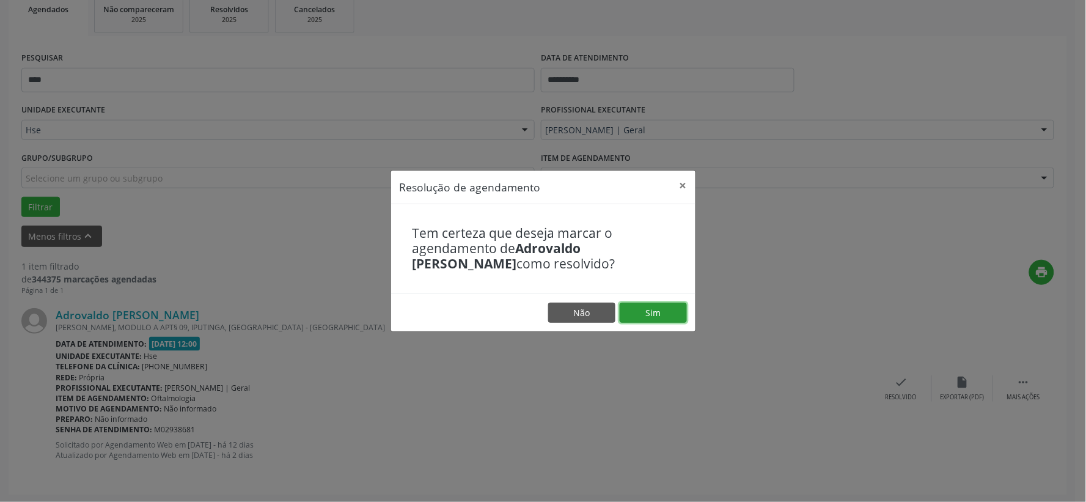
click at [662, 310] on button "Sim" at bounding box center [653, 313] width 67 height 21
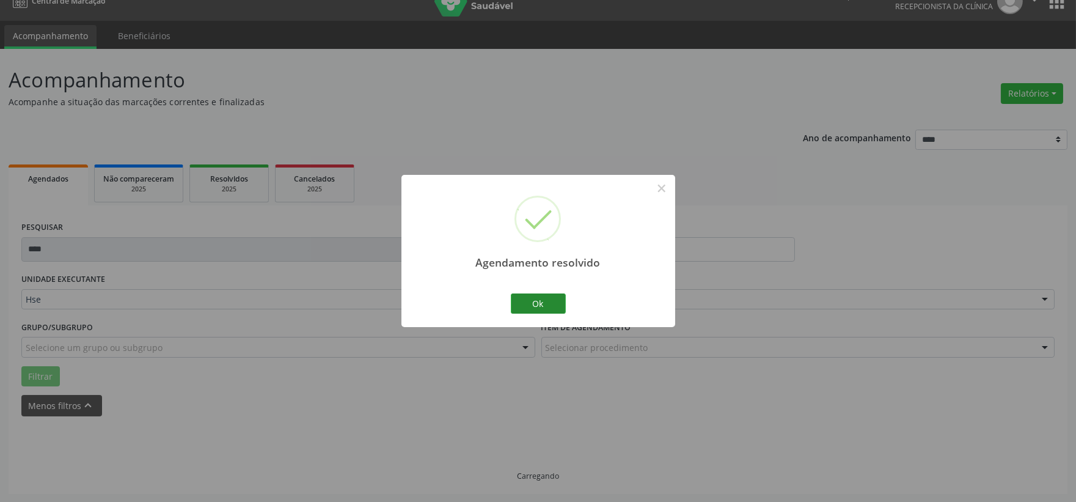
scroll to position [31, 0]
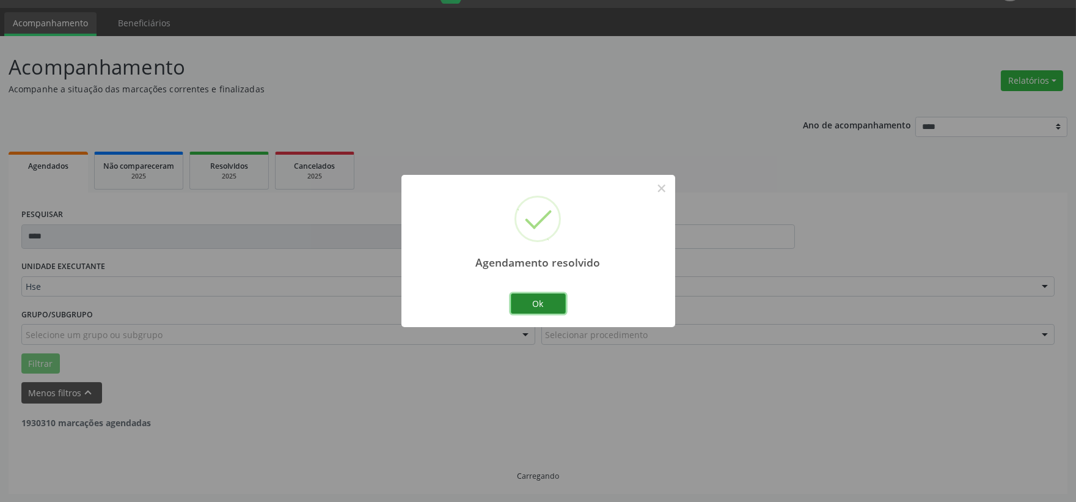
click at [524, 309] on button "Ok" at bounding box center [538, 303] width 55 height 21
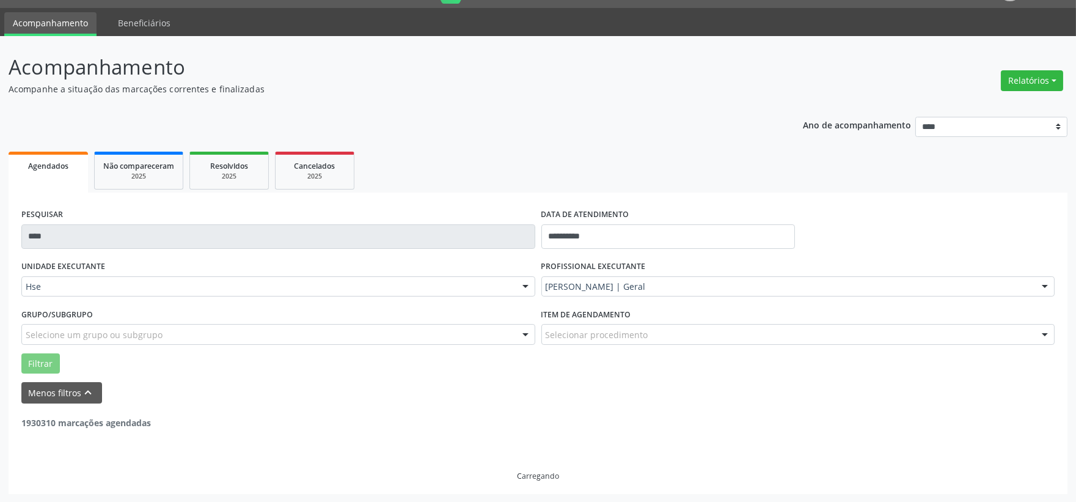
scroll to position [0, 0]
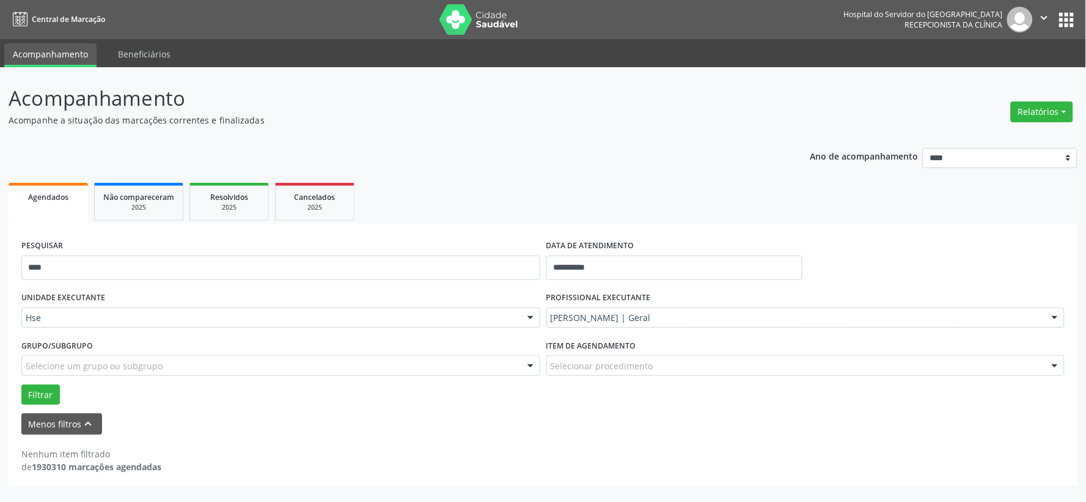
click at [381, 252] on div "PESQUISAR ****" at bounding box center [280, 263] width 525 height 52
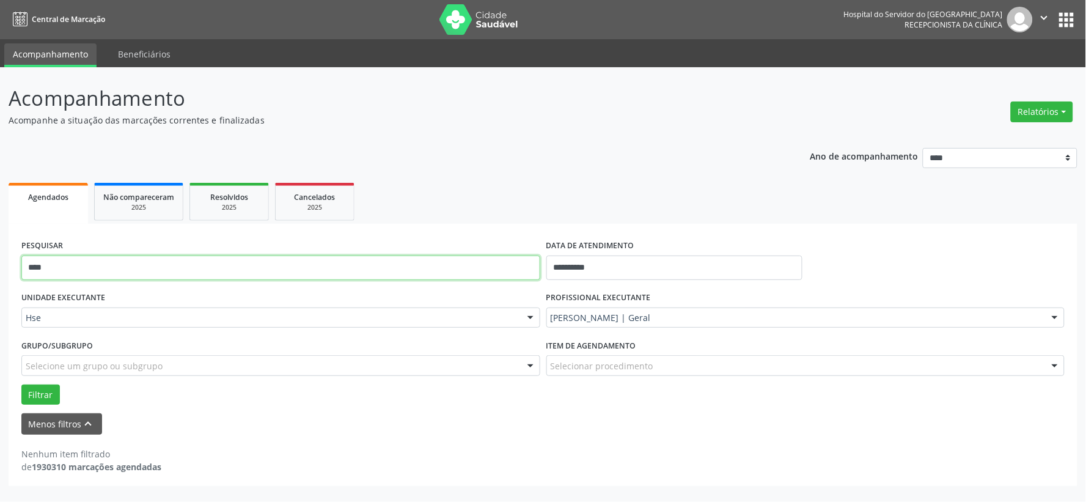
click at [381, 258] on input "****" at bounding box center [280, 267] width 519 height 24
click at [382, 262] on input "****" at bounding box center [280, 267] width 519 height 24
click at [21, 384] on button "Filtrar" at bounding box center [40, 394] width 39 height 21
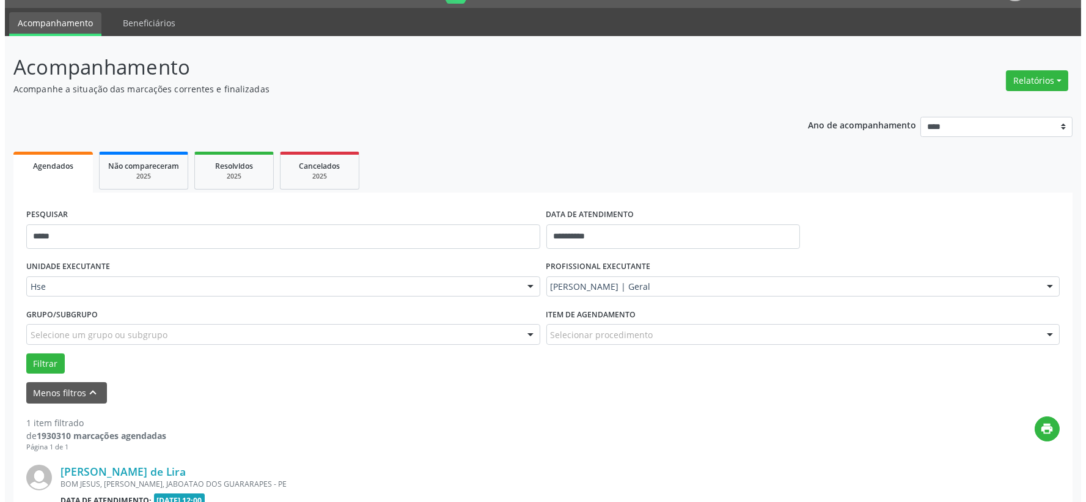
scroll to position [188, 0]
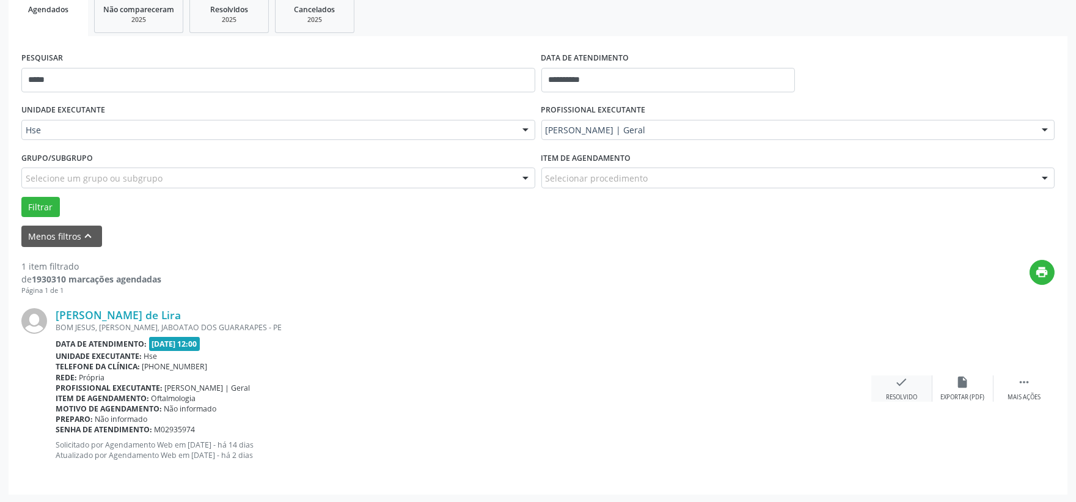
click at [902, 383] on icon "check" at bounding box center [901, 381] width 13 height 13
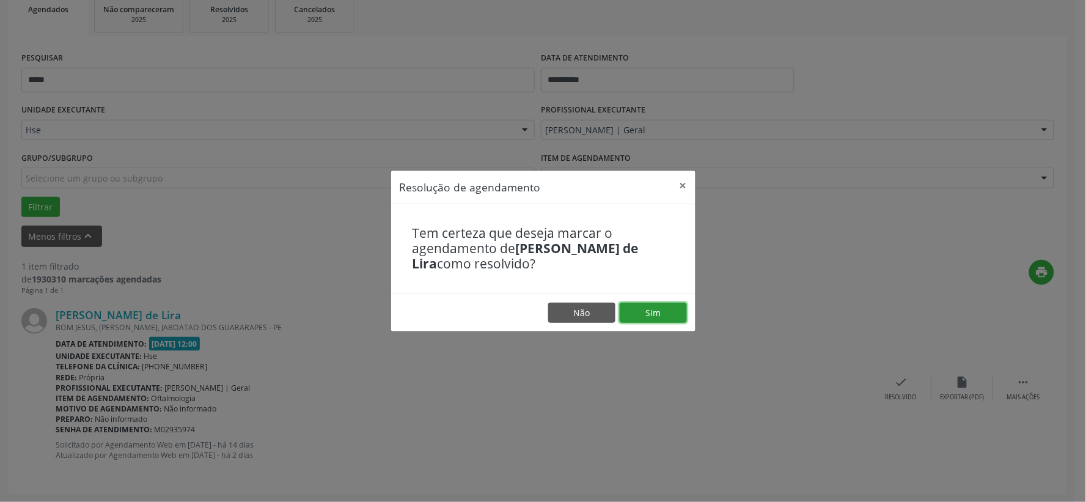
click at [645, 310] on button "Sim" at bounding box center [653, 313] width 67 height 21
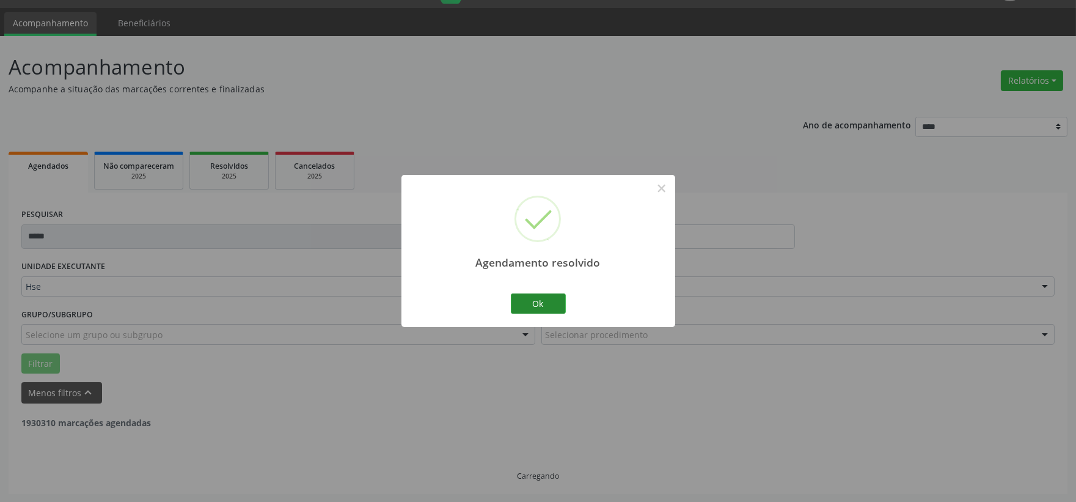
scroll to position [0, 0]
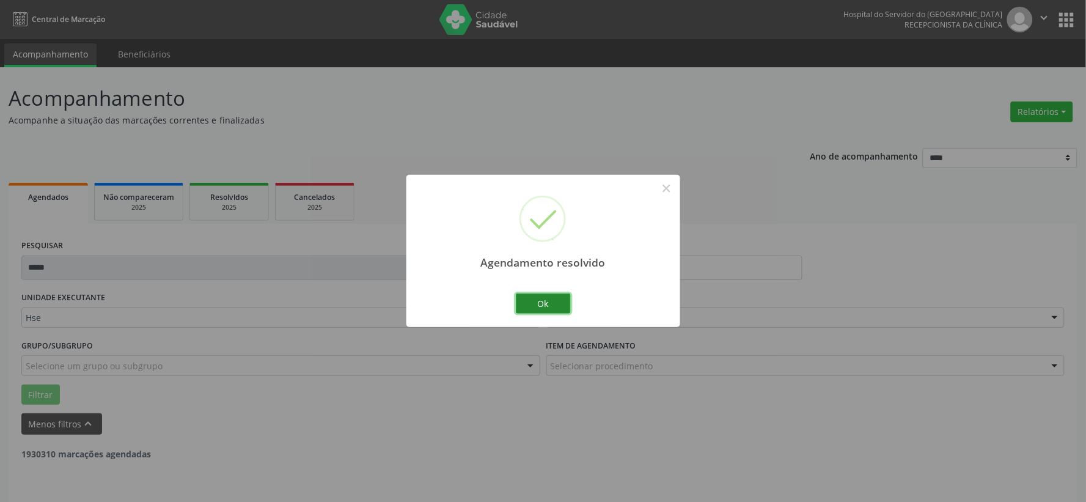
click at [532, 298] on button "Ok" at bounding box center [543, 303] width 55 height 21
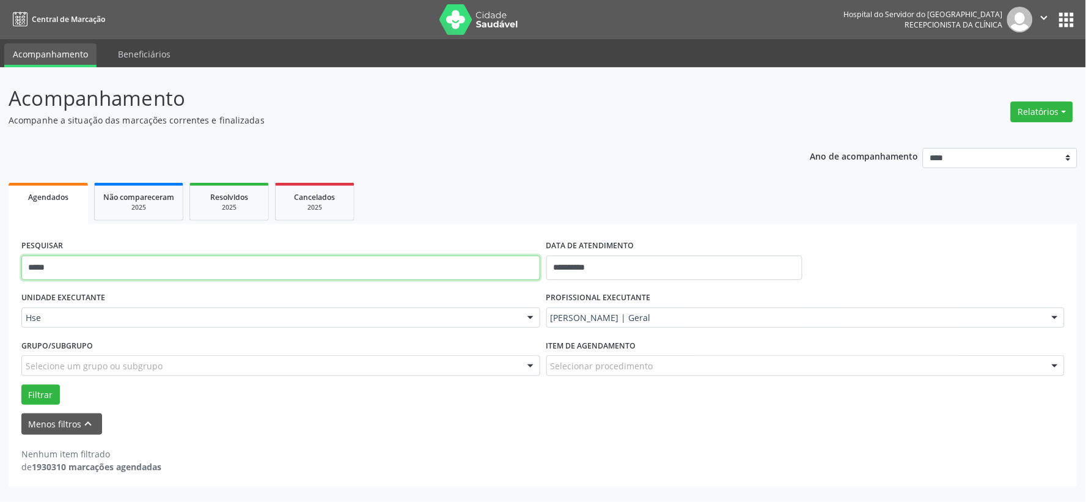
click at [430, 270] on input "****" at bounding box center [280, 267] width 519 height 24
click at [21, 384] on button "Filtrar" at bounding box center [40, 394] width 39 height 21
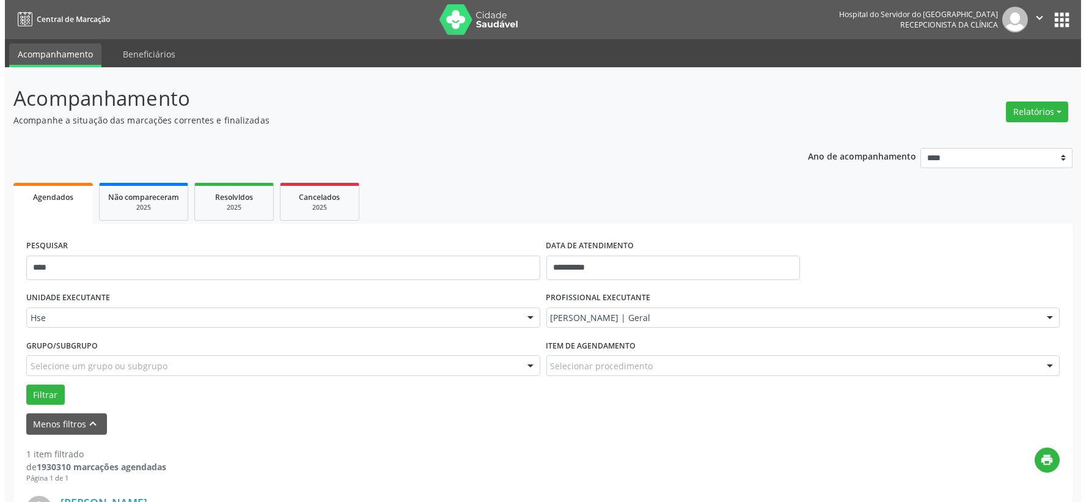
scroll to position [188, 0]
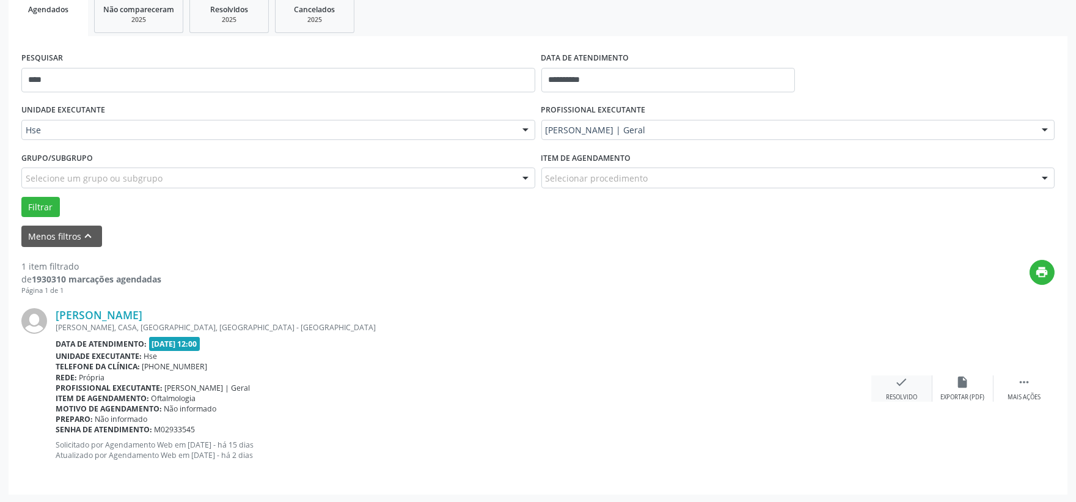
click at [895, 386] on icon "check" at bounding box center [901, 381] width 13 height 13
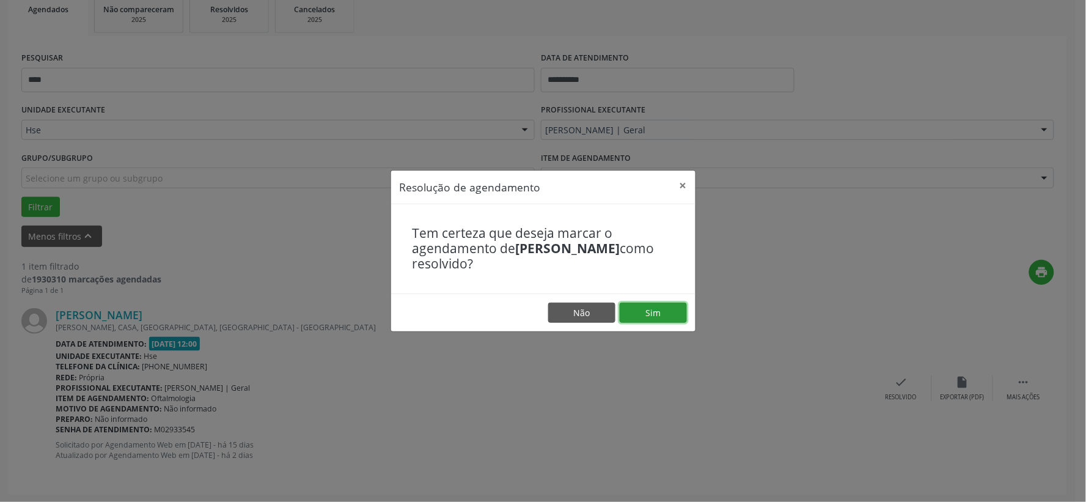
click at [669, 314] on button "Sim" at bounding box center [653, 313] width 67 height 21
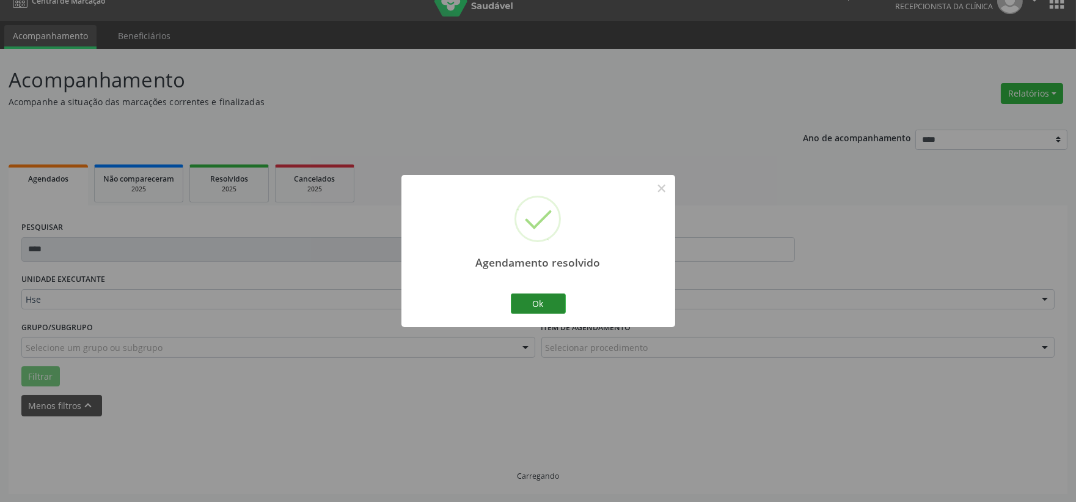
scroll to position [31, 0]
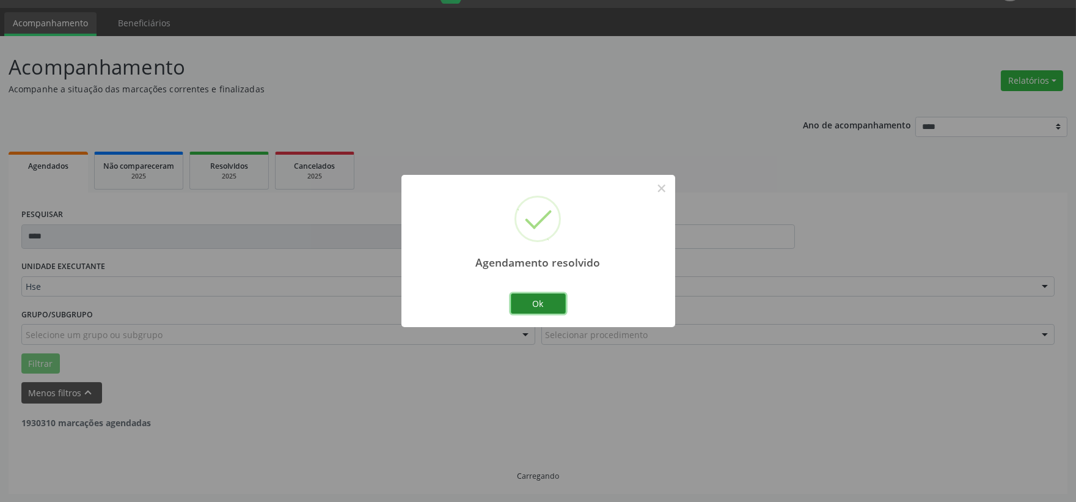
click at [534, 303] on button "Ok" at bounding box center [538, 303] width 55 height 21
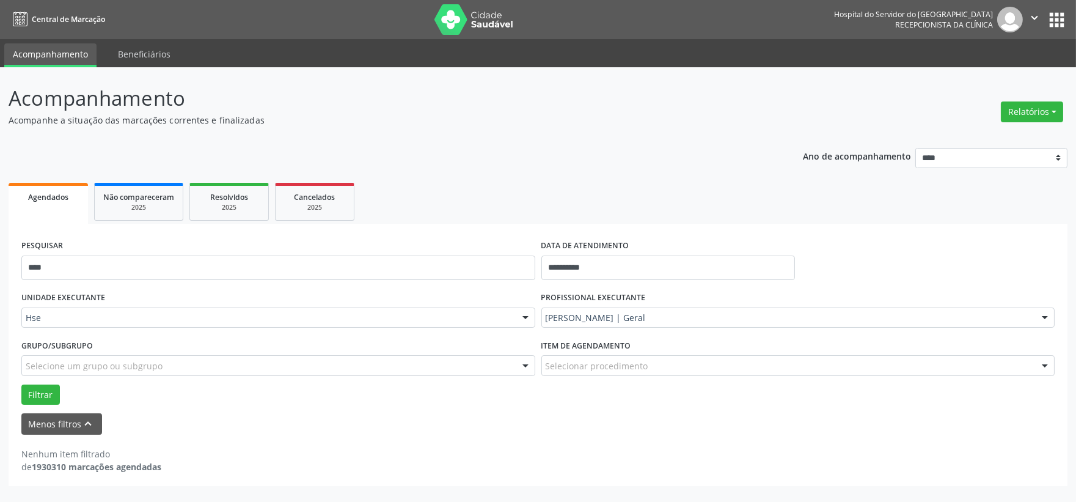
scroll to position [0, 0]
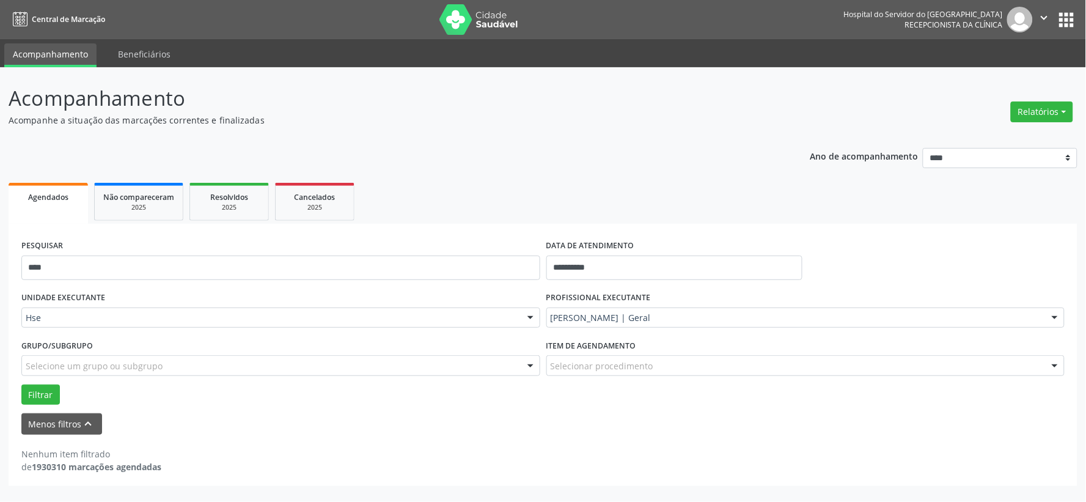
click at [350, 243] on div "PESQUISAR ****" at bounding box center [280, 263] width 525 height 52
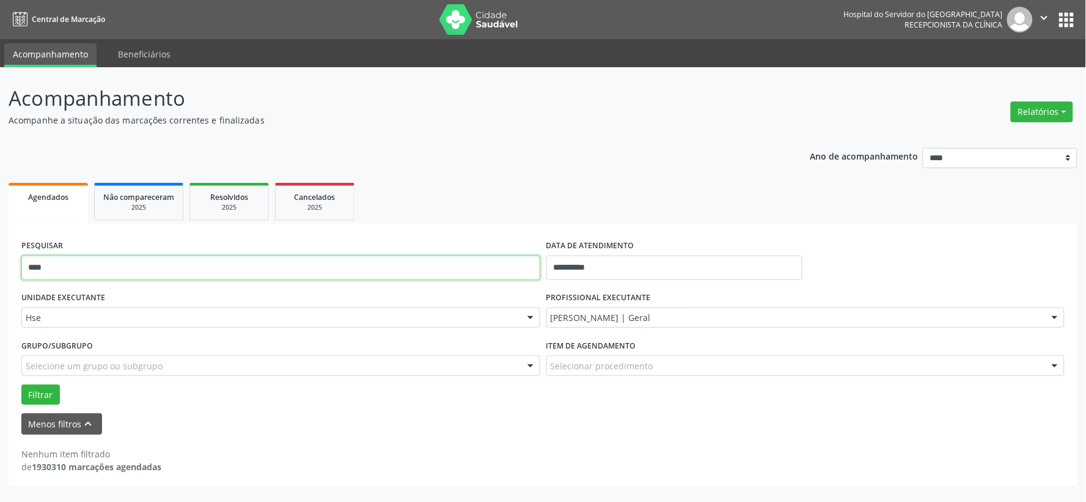
click at [340, 262] on input "****" at bounding box center [280, 267] width 519 height 24
click at [21, 384] on button "Filtrar" at bounding box center [40, 394] width 39 height 21
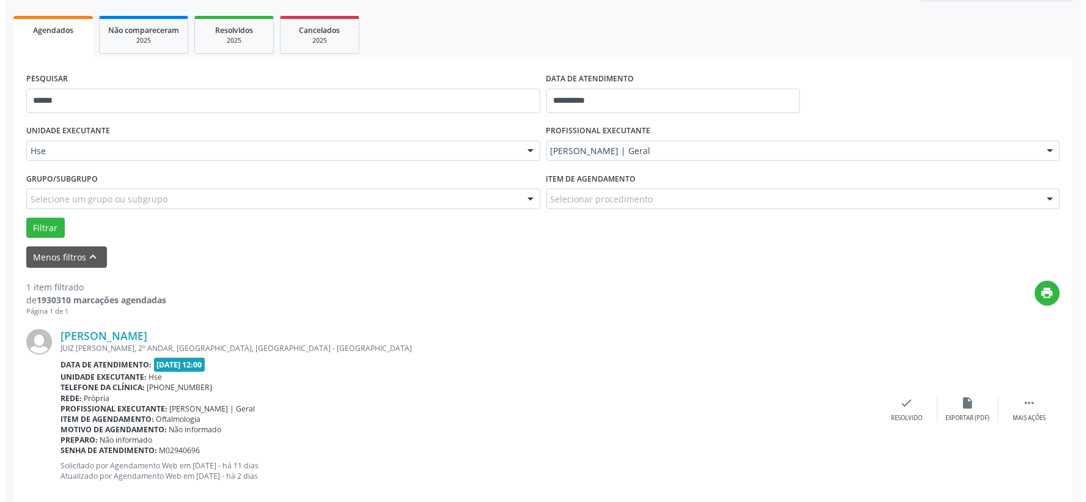
scroll to position [188, 0]
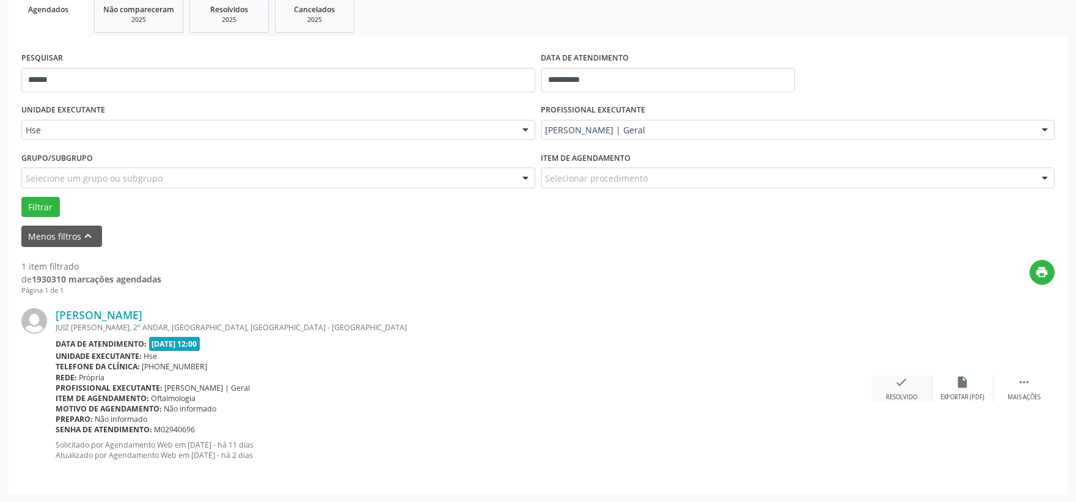
click at [892, 383] on div "check Resolvido" at bounding box center [902, 388] width 61 height 26
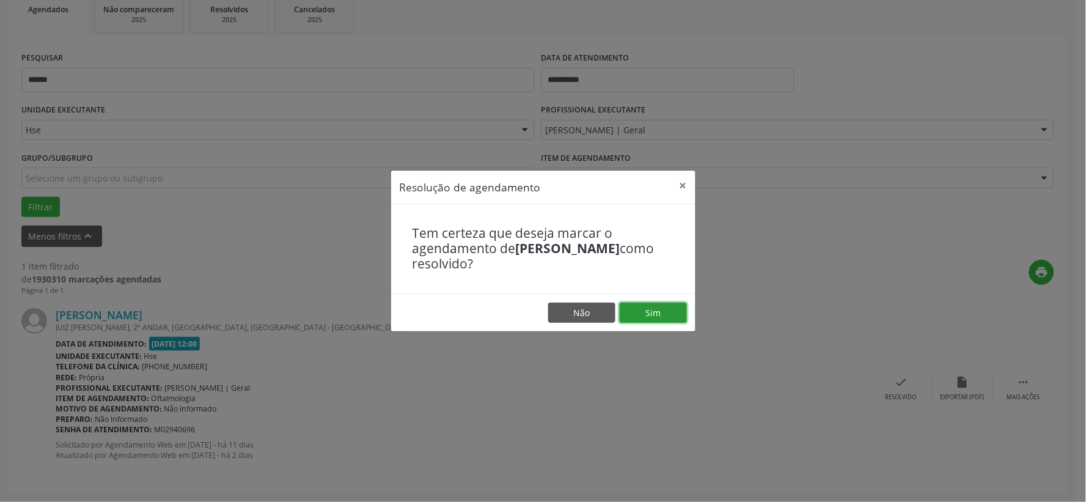
click at [672, 320] on button "Sim" at bounding box center [653, 313] width 67 height 21
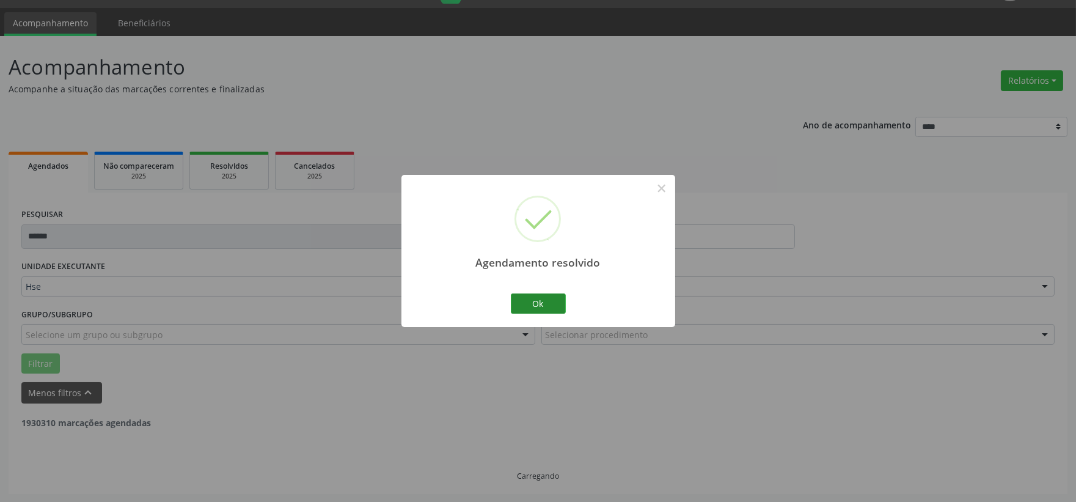
scroll to position [0, 0]
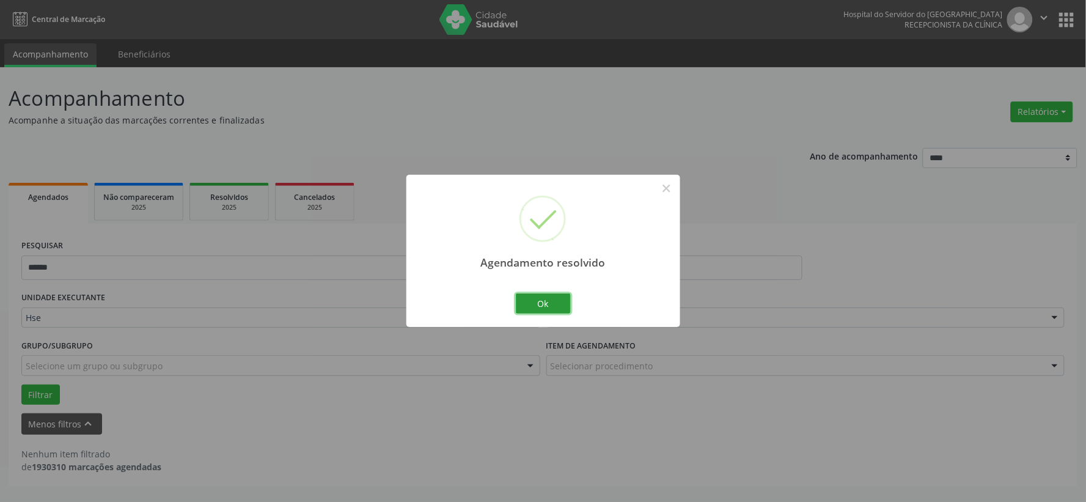
drag, startPoint x: 541, startPoint y: 298, endPoint x: 508, endPoint y: 291, distance: 33.1
click at [541, 298] on button "Ok" at bounding box center [543, 303] width 55 height 21
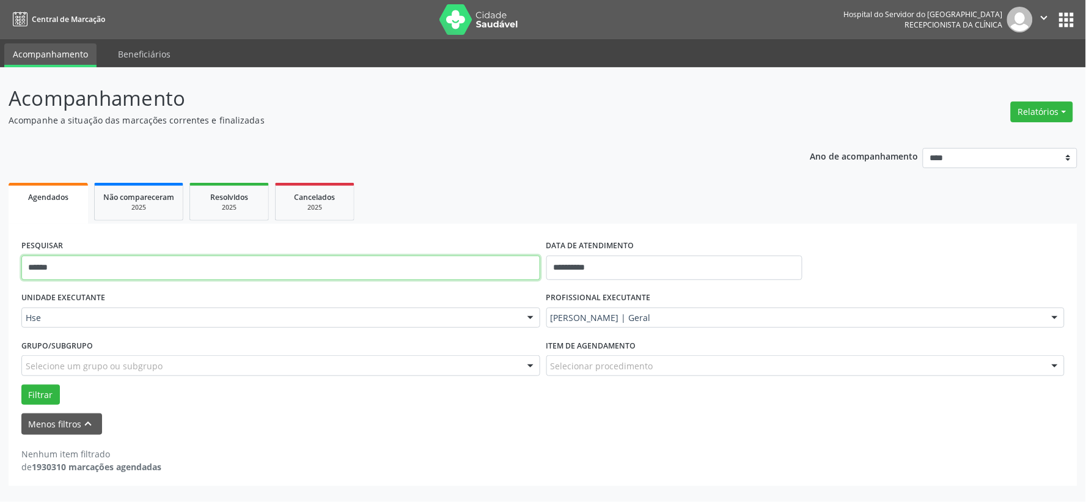
click at [408, 266] on input "******" at bounding box center [280, 267] width 519 height 24
click at [21, 384] on button "Filtrar" at bounding box center [40, 394] width 39 height 21
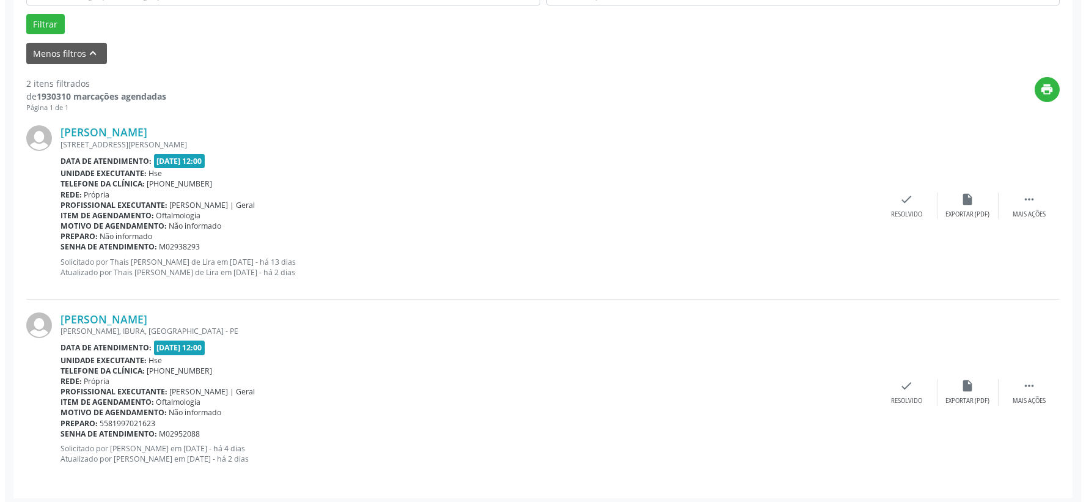
scroll to position [375, 0]
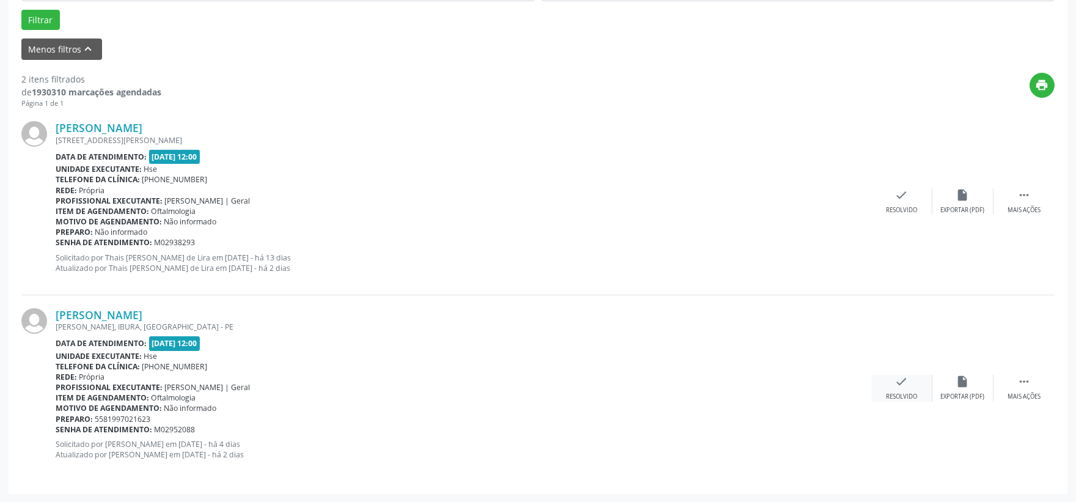
click at [897, 381] on icon "check" at bounding box center [901, 381] width 13 height 13
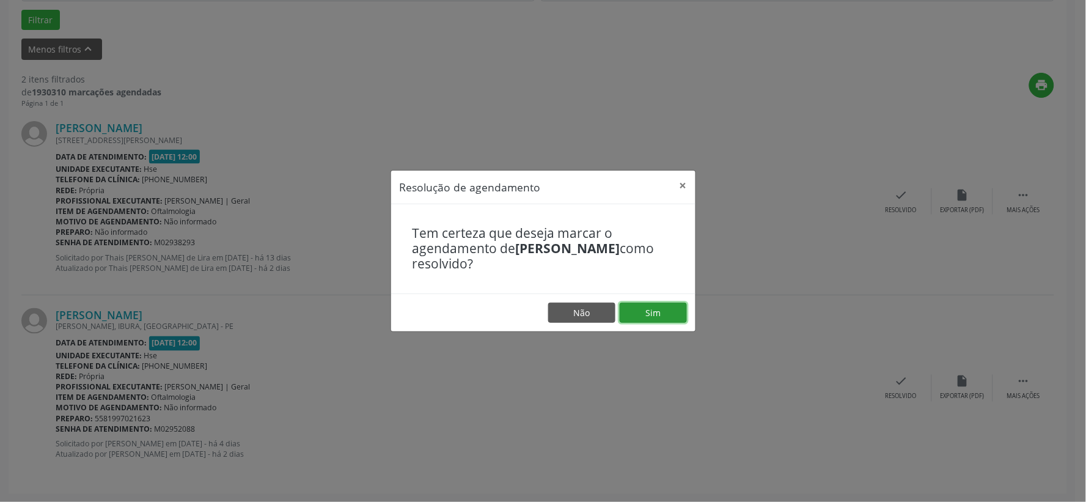
click at [650, 313] on button "Sim" at bounding box center [653, 313] width 67 height 21
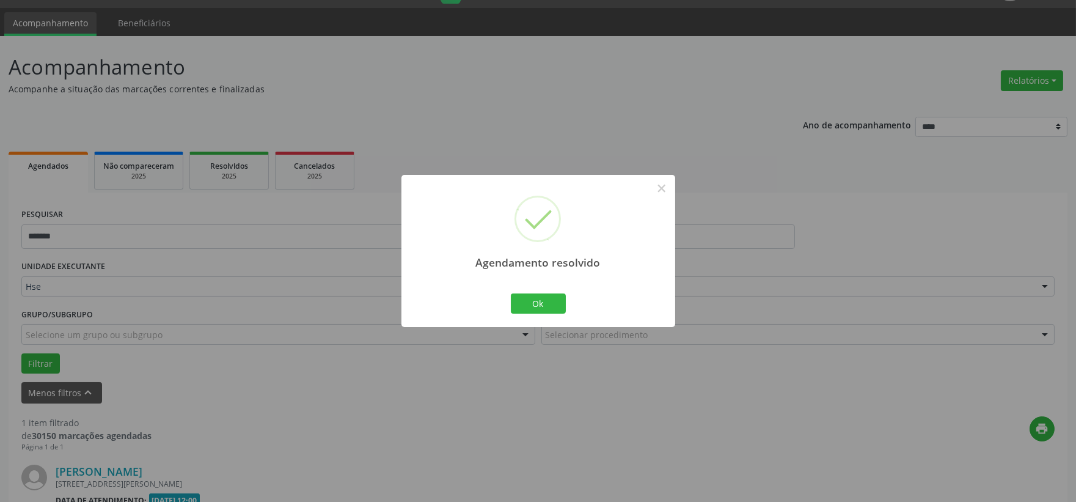
scroll to position [188, 0]
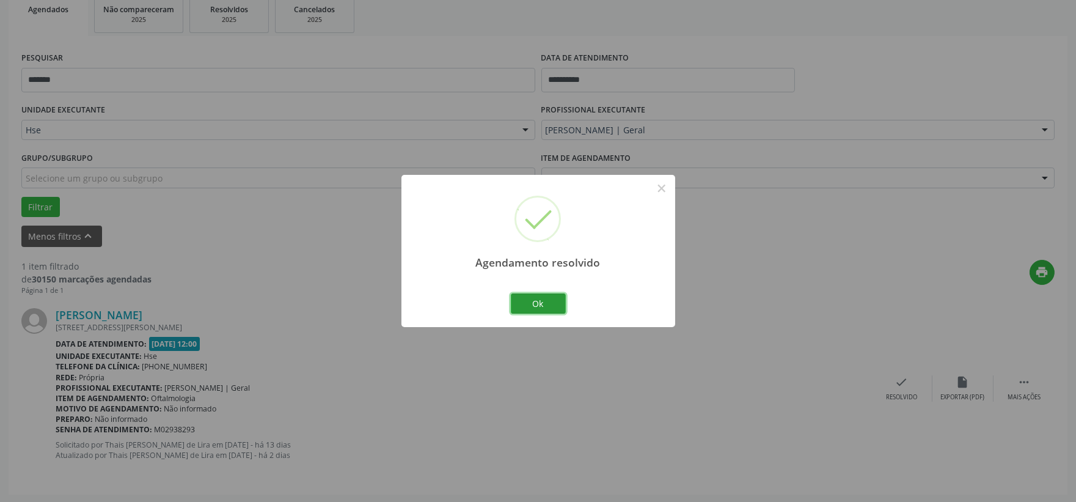
drag, startPoint x: 550, startPoint y: 310, endPoint x: 519, endPoint y: 295, distance: 34.2
click at [549, 310] on button "Ok" at bounding box center [538, 303] width 55 height 21
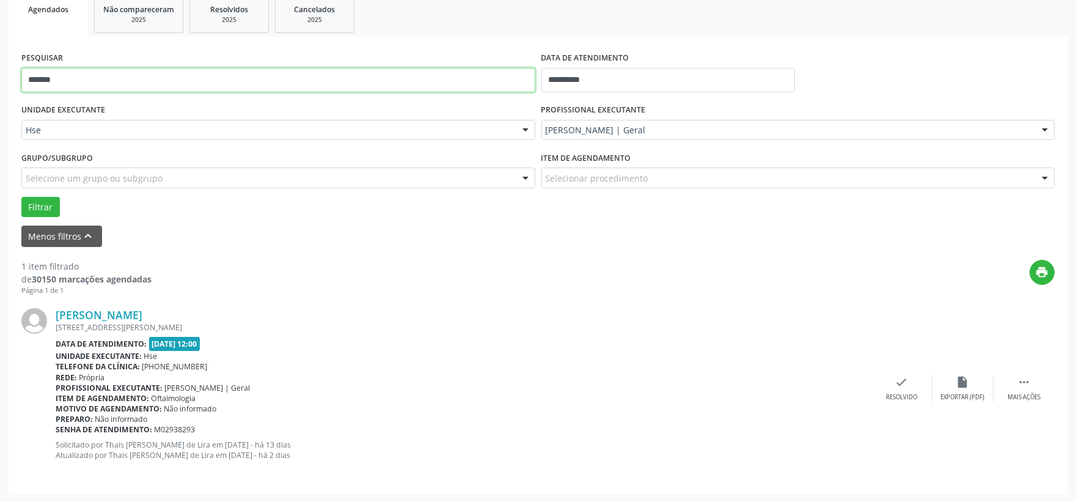
click at [199, 71] on input "*******" at bounding box center [278, 80] width 514 height 24
click at [21, 197] on button "Filtrar" at bounding box center [40, 207] width 39 height 21
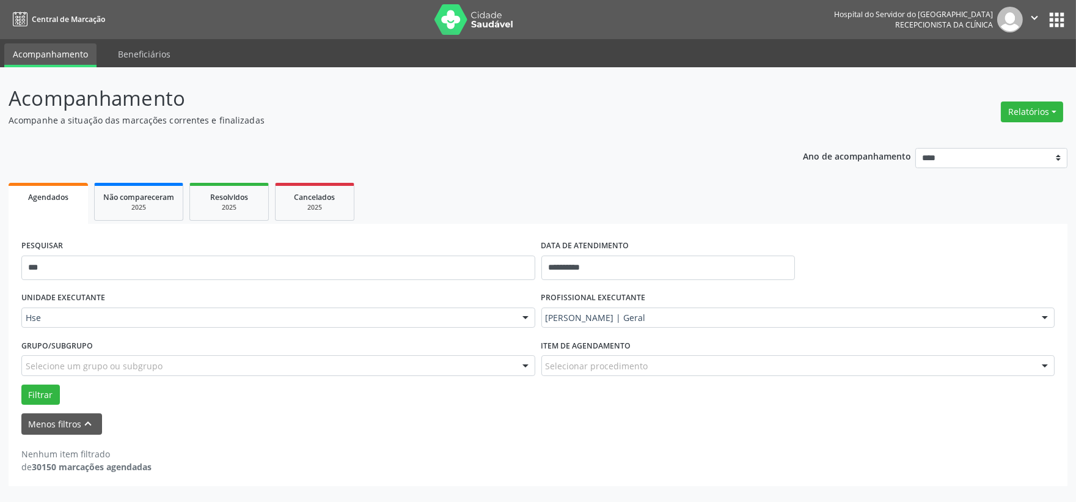
scroll to position [0, 0]
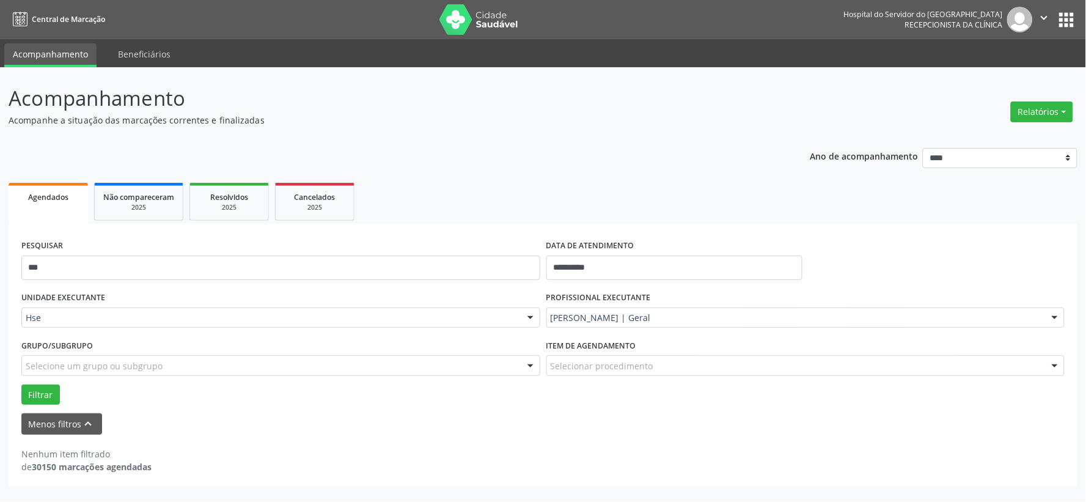
drag, startPoint x: 81, startPoint y: 241, endPoint x: 76, endPoint y: 265, distance: 23.7
click at [81, 241] on div "PESQUISAR ***" at bounding box center [280, 263] width 525 height 52
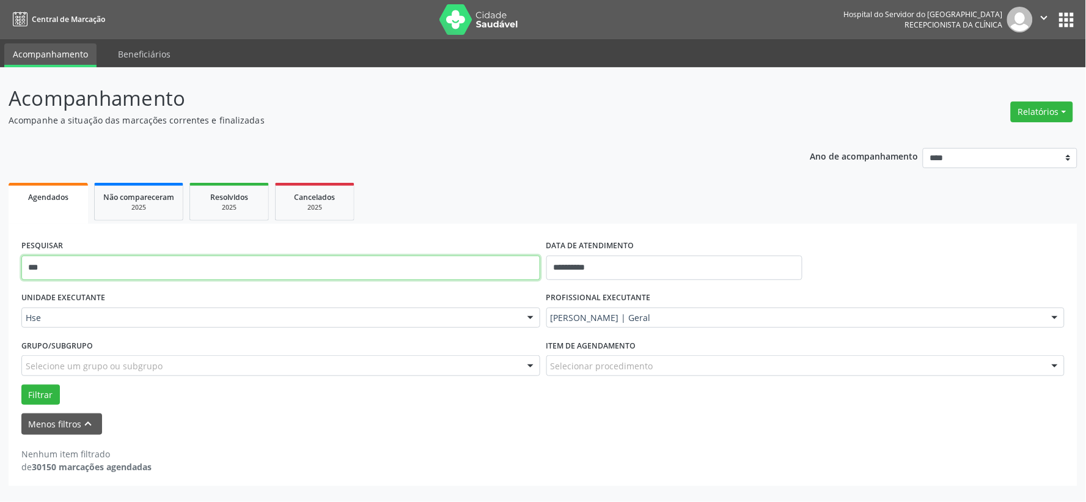
click at [76, 265] on input "***" at bounding box center [280, 267] width 519 height 24
type input "**"
click at [21, 384] on button "Filtrar" at bounding box center [40, 394] width 39 height 21
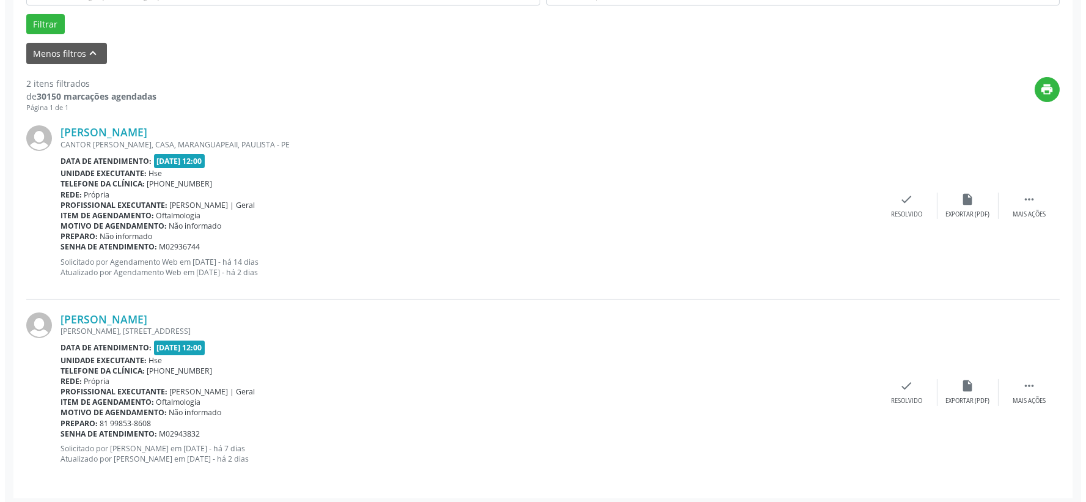
scroll to position [375, 0]
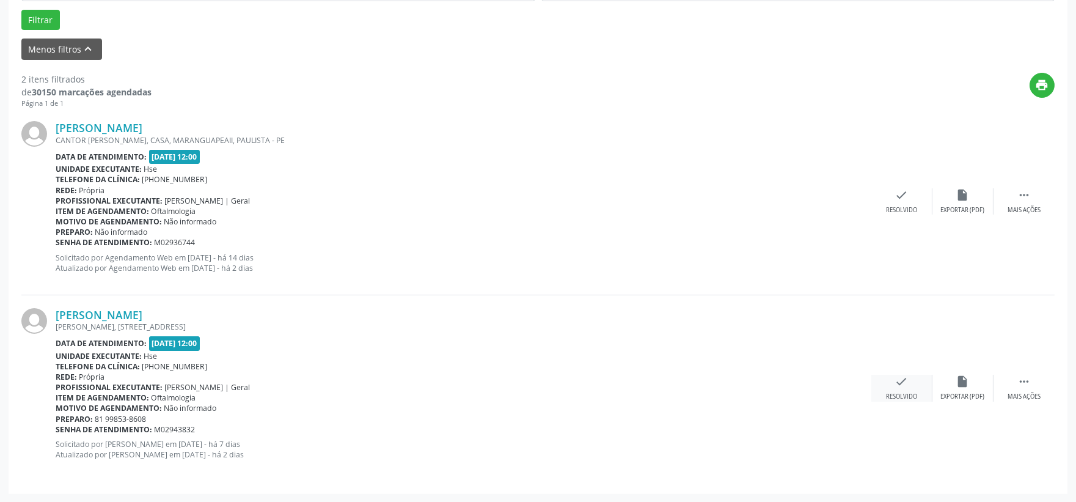
click at [899, 393] on div "Resolvido" at bounding box center [901, 396] width 31 height 9
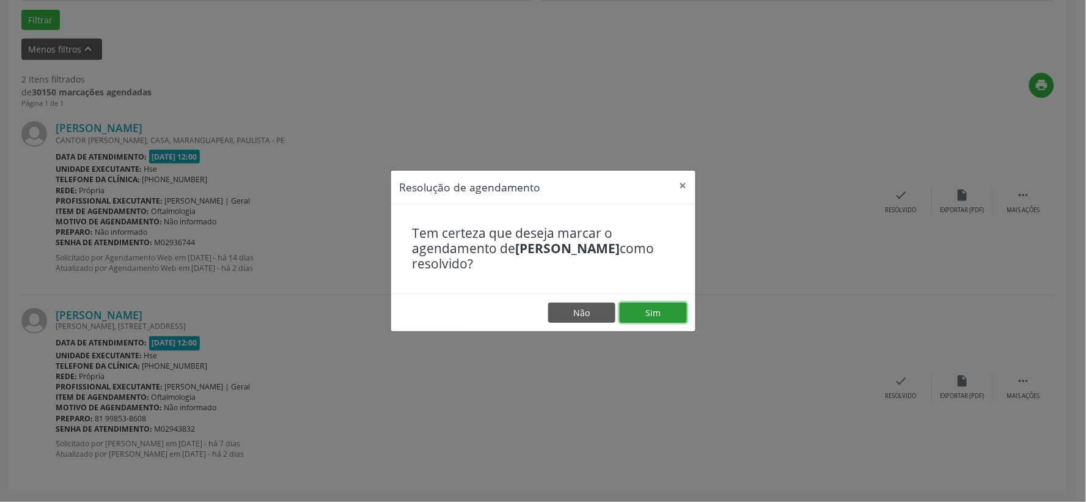
click at [645, 315] on button "Sim" at bounding box center [653, 313] width 67 height 21
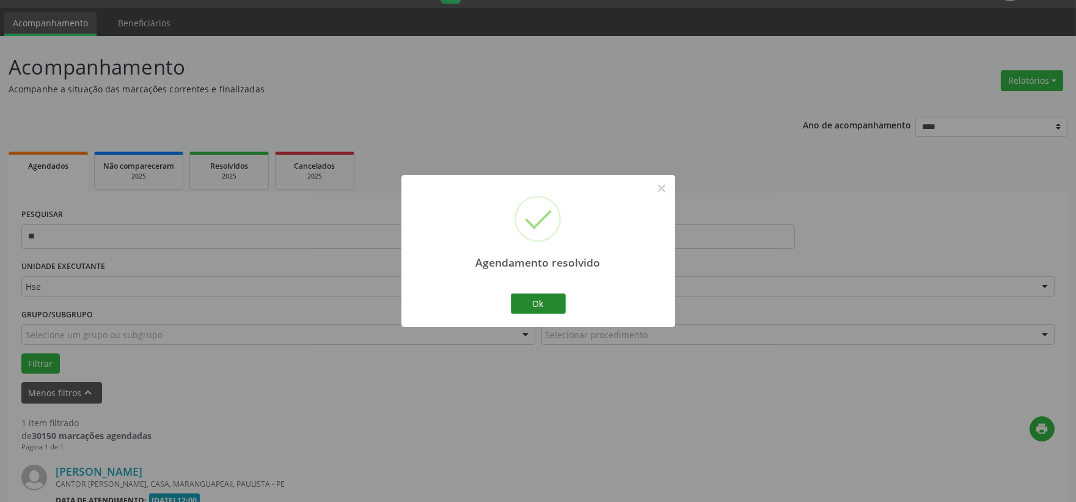
scroll to position [188, 0]
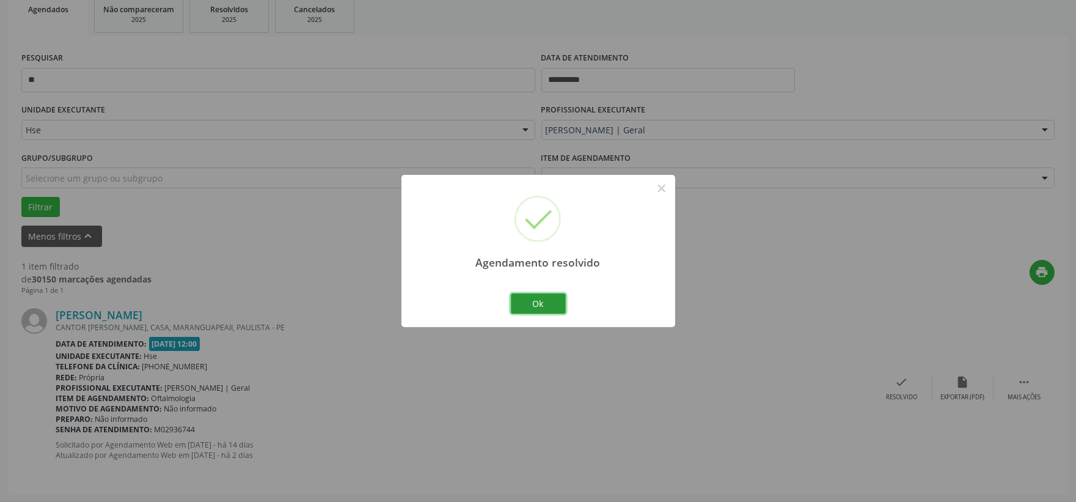
click at [529, 304] on button "Ok" at bounding box center [538, 303] width 55 height 21
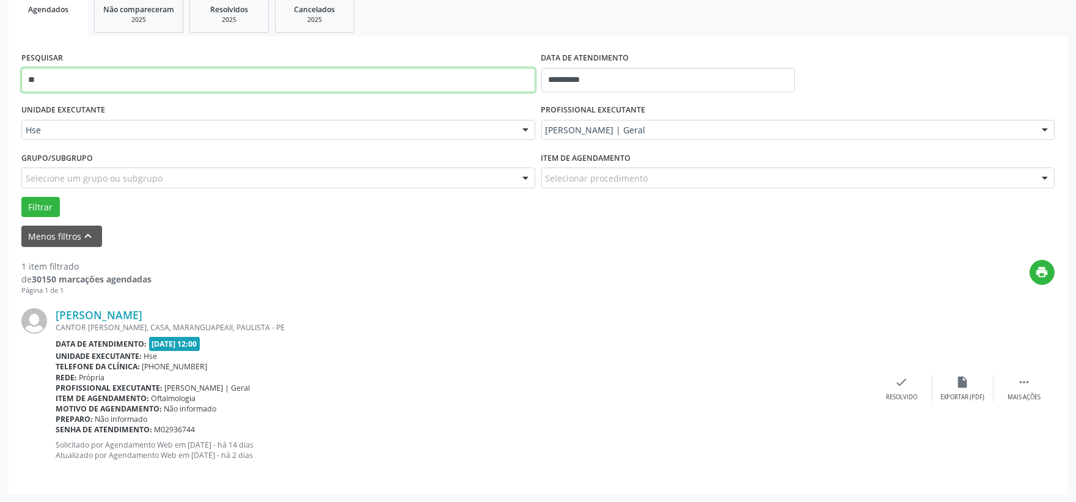
click at [81, 71] on input "**" at bounding box center [278, 80] width 514 height 24
click at [21, 197] on button "Filtrar" at bounding box center [40, 207] width 39 height 21
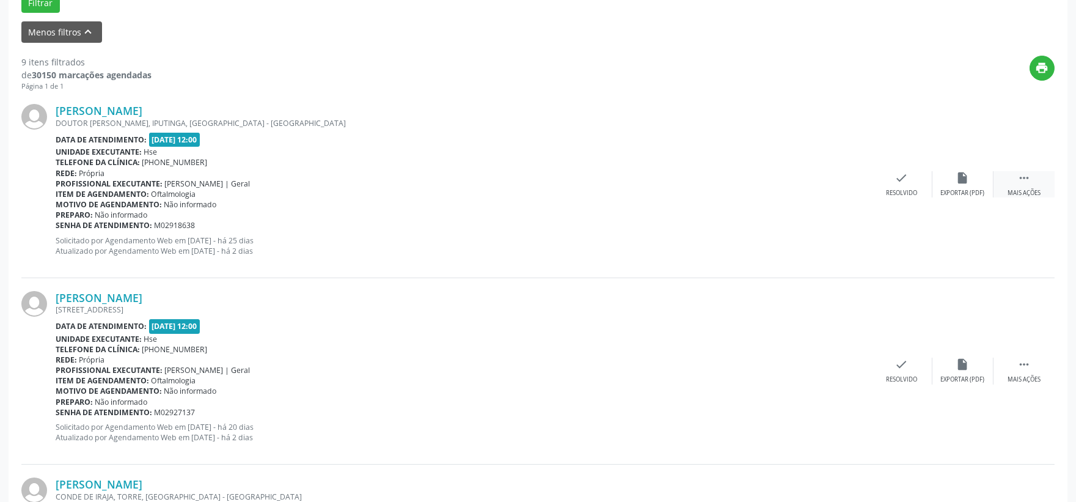
click at [1024, 184] on icon "" at bounding box center [1024, 177] width 13 height 13
click at [961, 181] on icon "alarm_off" at bounding box center [962, 177] width 13 height 13
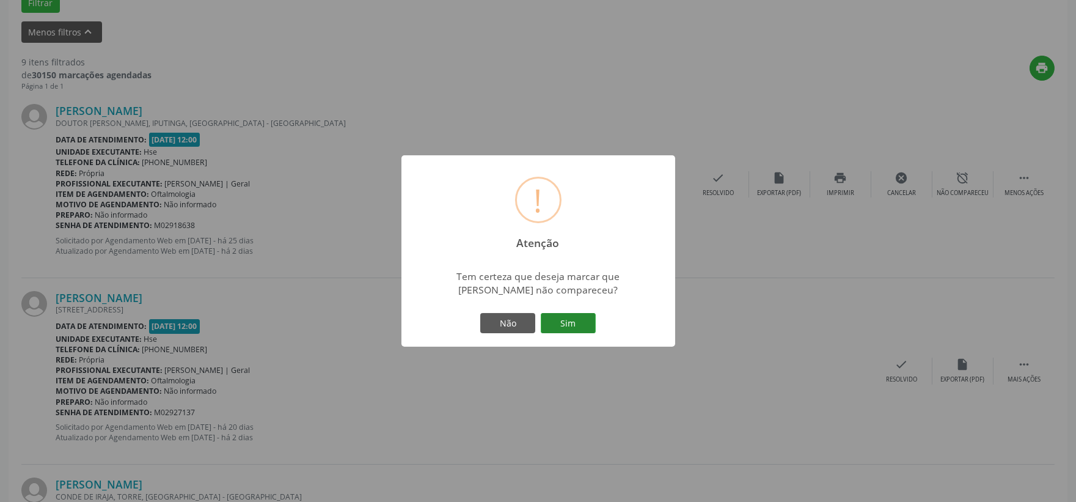
click at [577, 326] on button "Sim" at bounding box center [568, 323] width 55 height 21
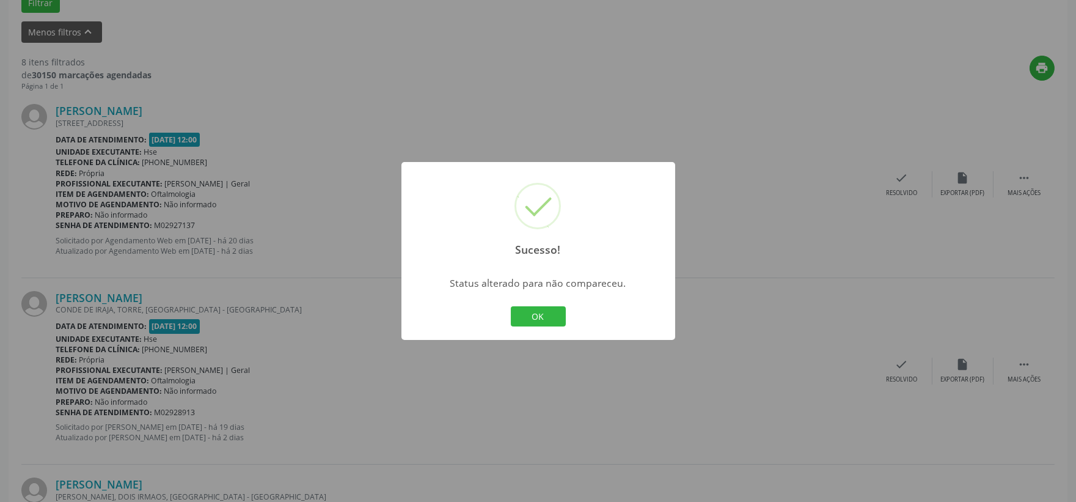
drag, startPoint x: 522, startPoint y: 313, endPoint x: 535, endPoint y: 309, distance: 13.3
click at [522, 313] on button "OK" at bounding box center [538, 316] width 55 height 21
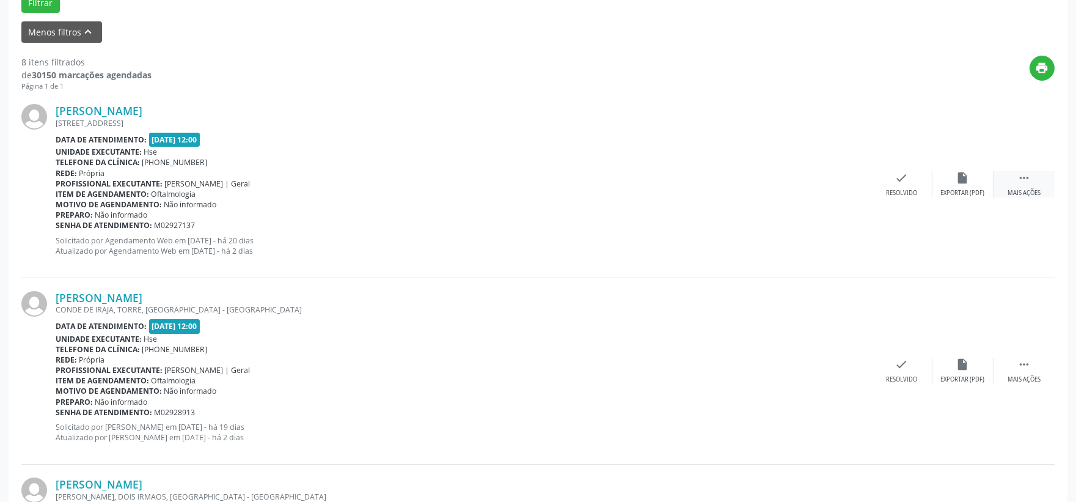
click at [1019, 189] on div "Mais ações" at bounding box center [1024, 193] width 33 height 9
click at [964, 200] on div "[PERSON_NAME] [STREET_ADDRESS] Data de atendimento: [DATE] 12:00 Unidade execut…" at bounding box center [537, 184] width 1033 height 186
click at [954, 178] on div "alarm_off Não compareceu" at bounding box center [963, 184] width 61 height 26
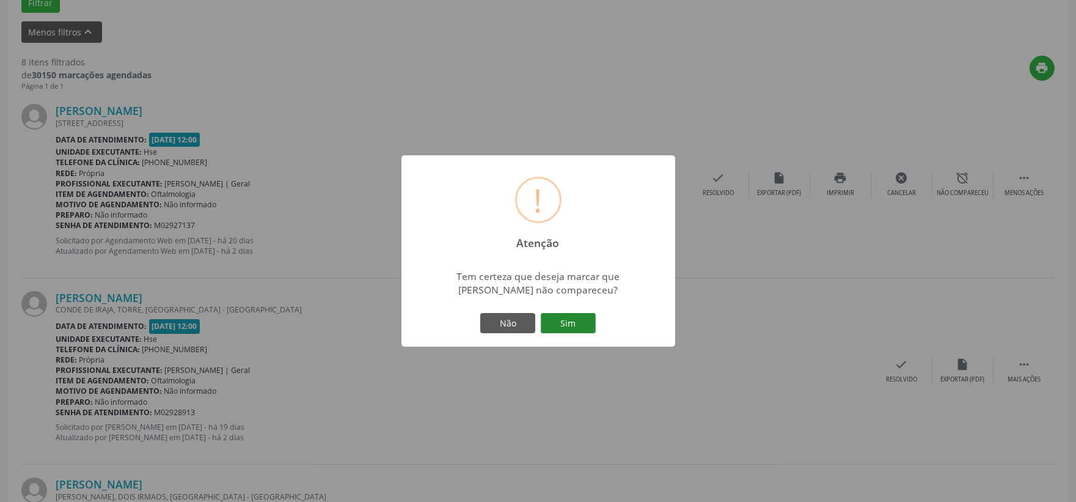
click at [571, 321] on button "Sim" at bounding box center [568, 323] width 55 height 21
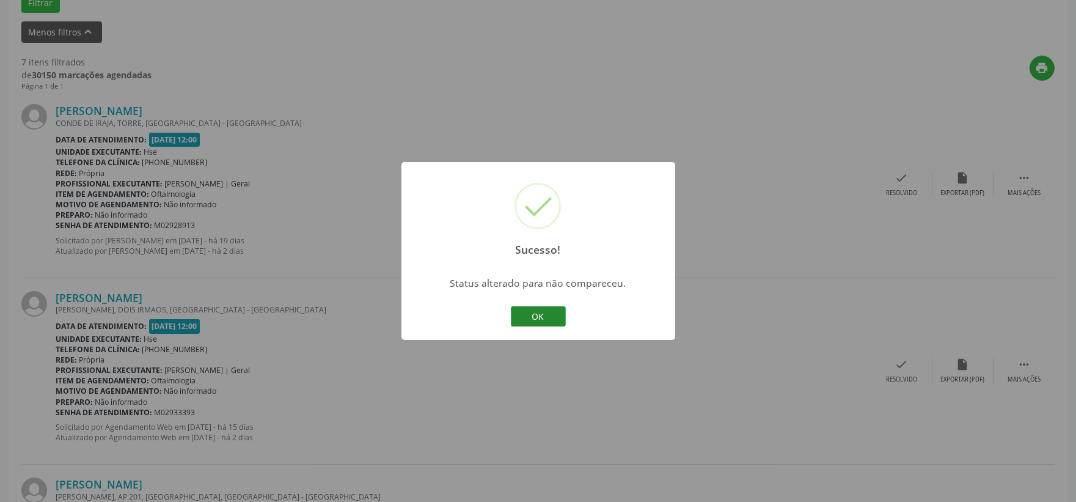
click at [545, 314] on button "OK" at bounding box center [538, 316] width 55 height 21
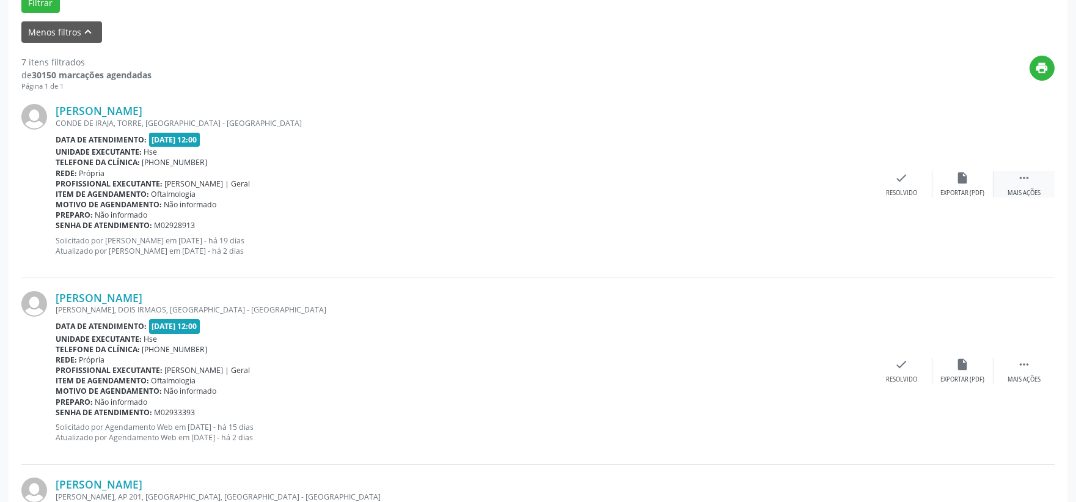
click at [1026, 182] on icon "" at bounding box center [1024, 177] width 13 height 13
click at [969, 189] on div "Não compareceu" at bounding box center [963, 193] width 52 height 9
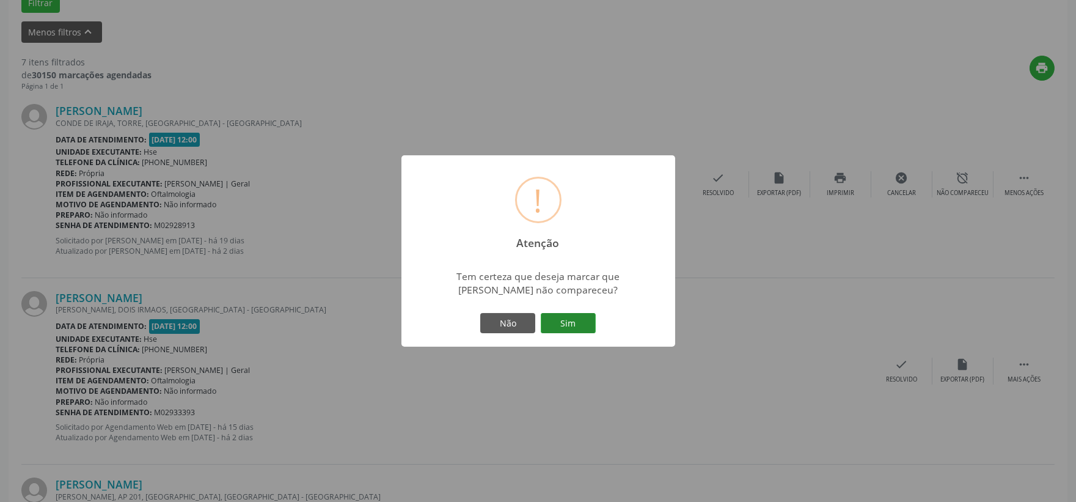
click at [586, 316] on button "Sim" at bounding box center [568, 323] width 55 height 21
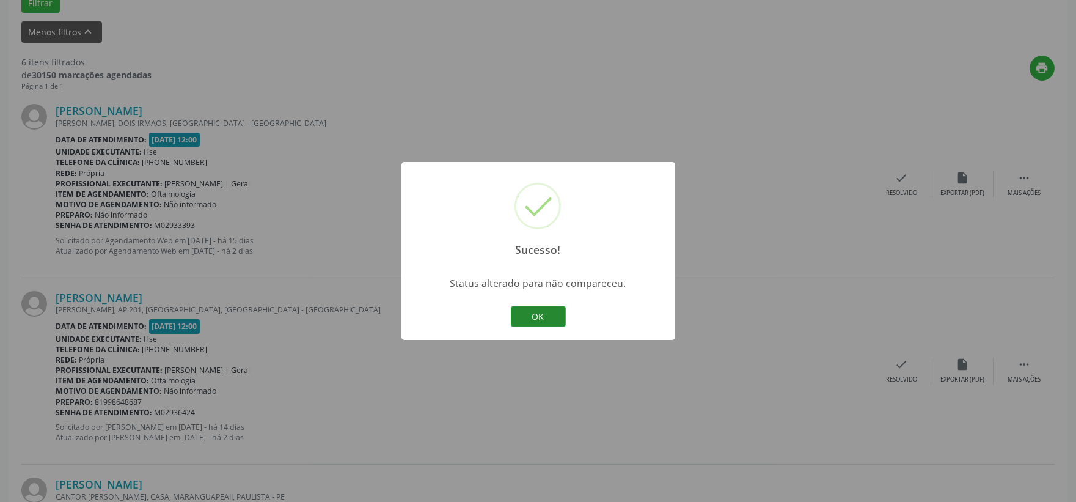
click at [536, 315] on button "OK" at bounding box center [538, 316] width 55 height 21
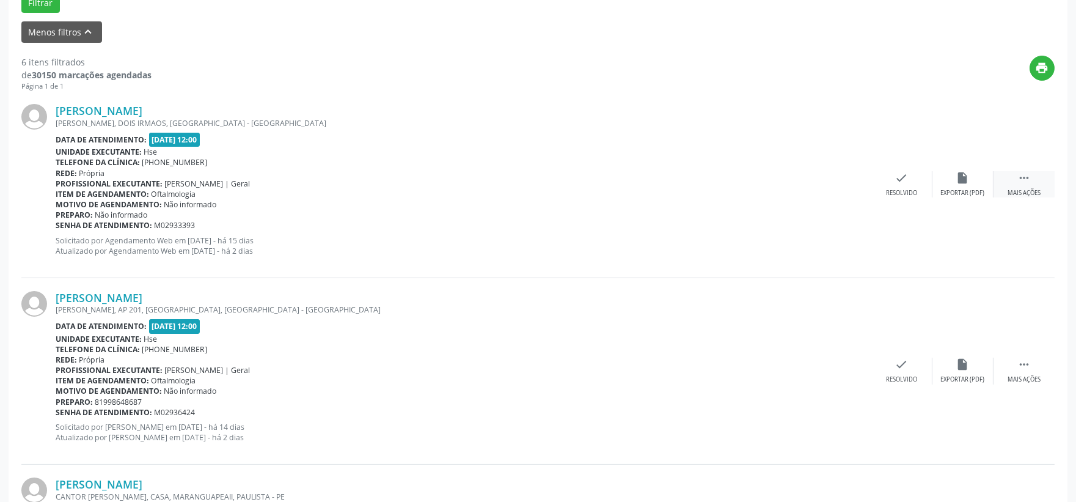
click at [1011, 175] on div " Mais ações" at bounding box center [1024, 184] width 61 height 26
click at [966, 184] on icon "alarm_off" at bounding box center [962, 177] width 13 height 13
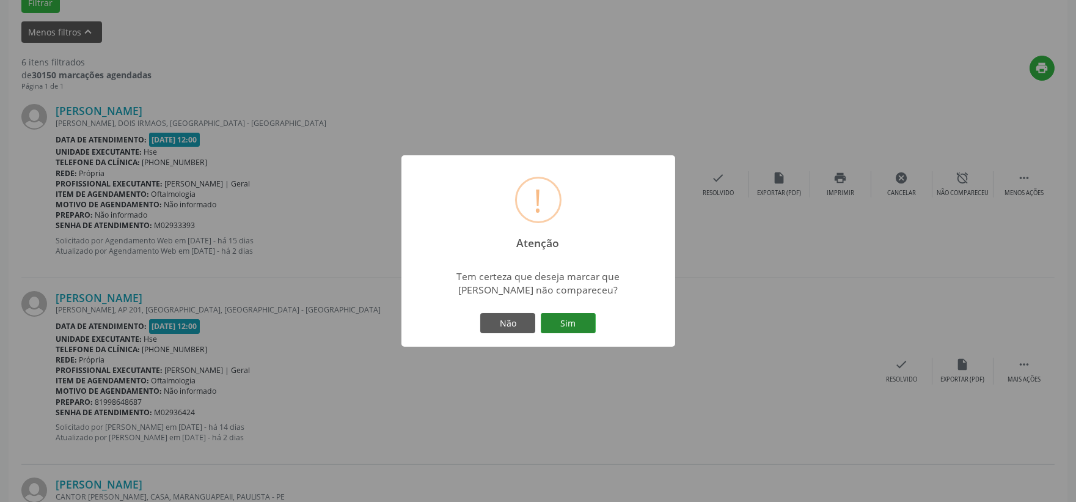
click at [582, 318] on button "Sim" at bounding box center [568, 323] width 55 height 21
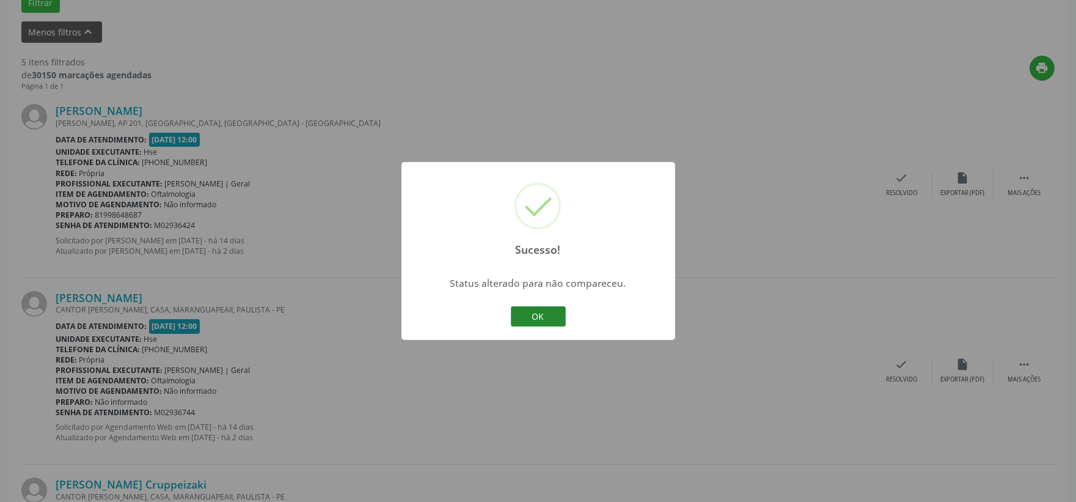
click at [529, 310] on button "OK" at bounding box center [538, 316] width 55 height 21
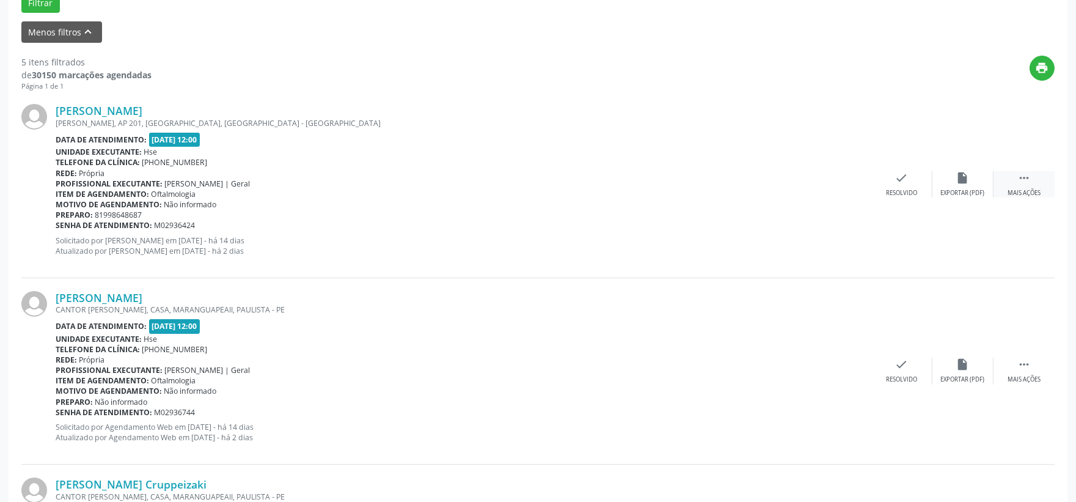
click at [1034, 191] on div "Mais ações" at bounding box center [1024, 193] width 33 height 9
click at [978, 189] on div "Não compareceu" at bounding box center [963, 193] width 52 height 9
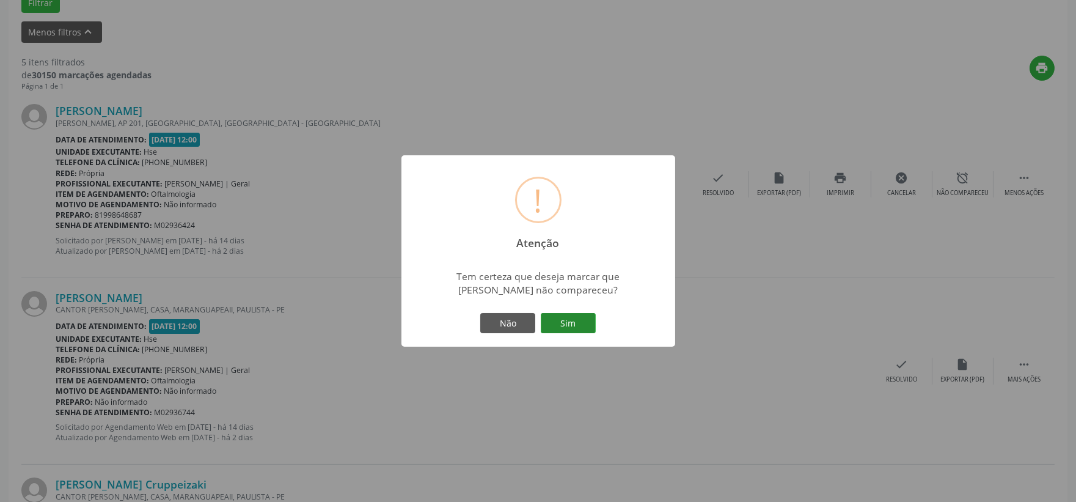
click at [581, 324] on button "Sim" at bounding box center [568, 323] width 55 height 21
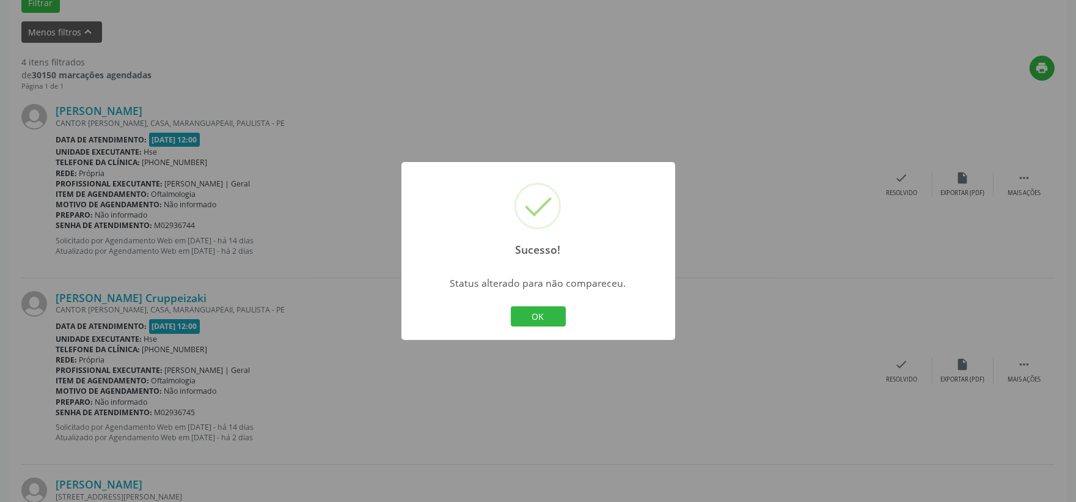
click at [534, 327] on div "OK Cancel" at bounding box center [538, 317] width 61 height 26
click at [550, 309] on button "OK" at bounding box center [538, 316] width 55 height 21
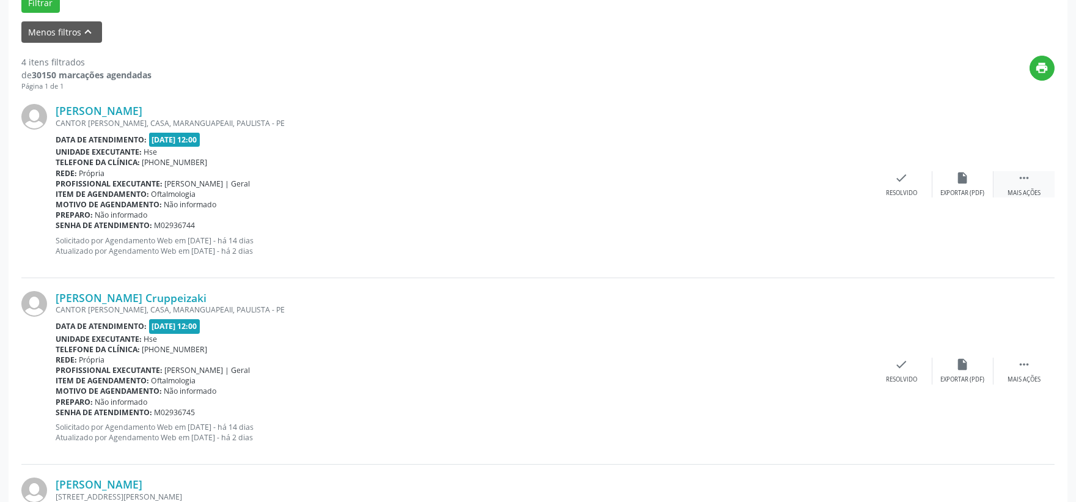
drag, startPoint x: 1013, startPoint y: 177, endPoint x: 1003, endPoint y: 185, distance: 12.6
click at [1013, 177] on div " Mais ações" at bounding box center [1024, 184] width 61 height 26
click at [963, 189] on div "Não compareceu" at bounding box center [963, 193] width 52 height 9
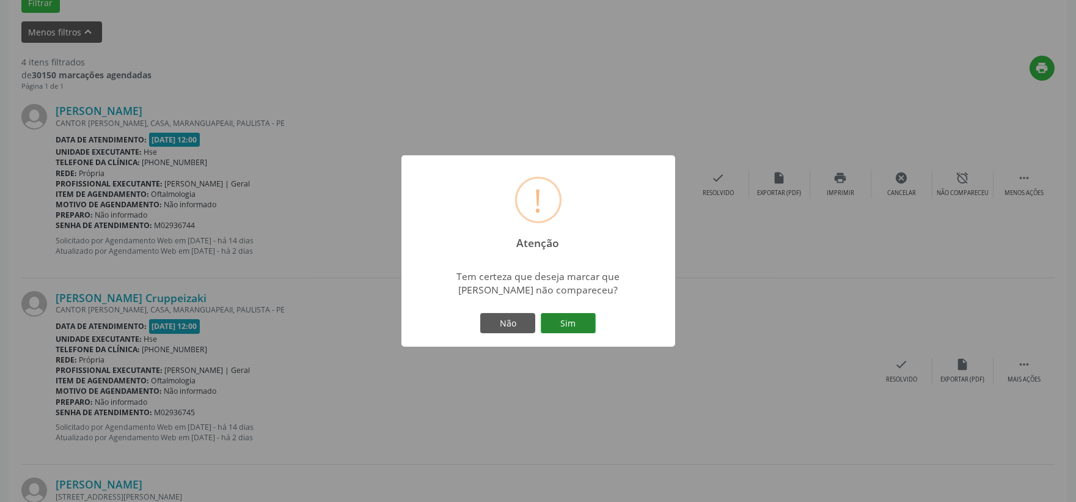
click at [585, 321] on button "Sim" at bounding box center [568, 323] width 55 height 21
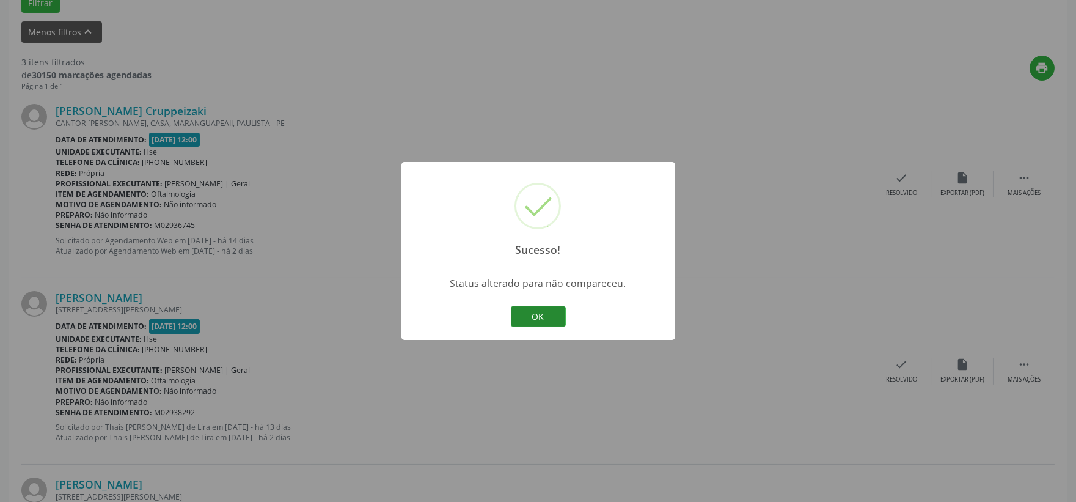
click at [530, 313] on button "OK" at bounding box center [538, 316] width 55 height 21
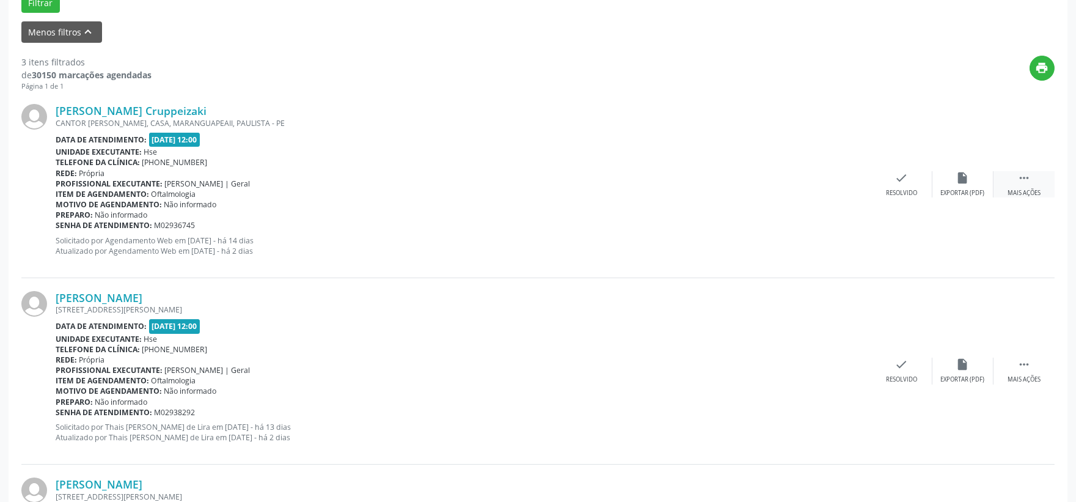
drag, startPoint x: 1033, startPoint y: 183, endPoint x: 1004, endPoint y: 183, distance: 28.7
click at [1033, 183] on div " Mais ações" at bounding box center [1024, 184] width 61 height 26
click at [952, 183] on div "alarm_off Não compareceu" at bounding box center [963, 184] width 61 height 26
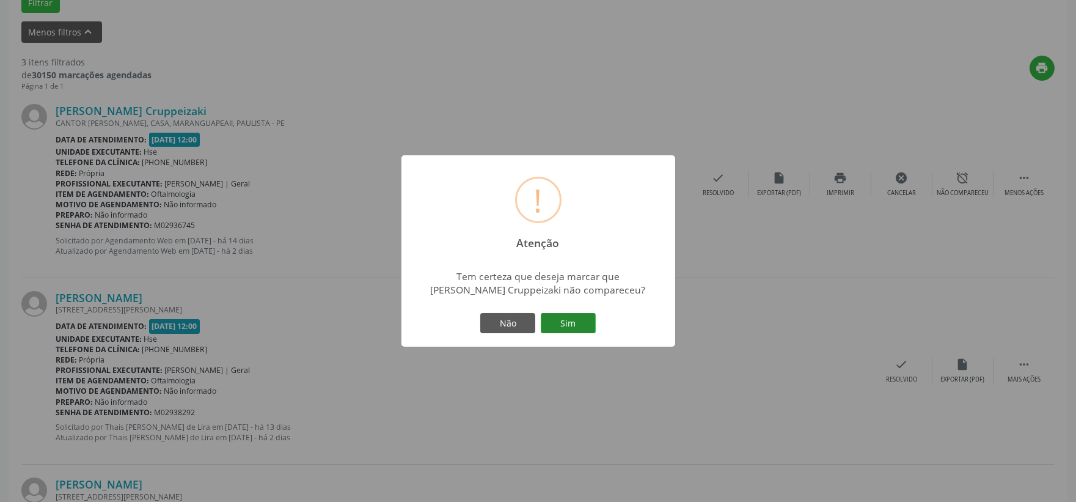
drag, startPoint x: 586, startPoint y: 315, endPoint x: 578, endPoint y: 282, distance: 34.4
click at [585, 315] on button "Sim" at bounding box center [568, 323] width 55 height 21
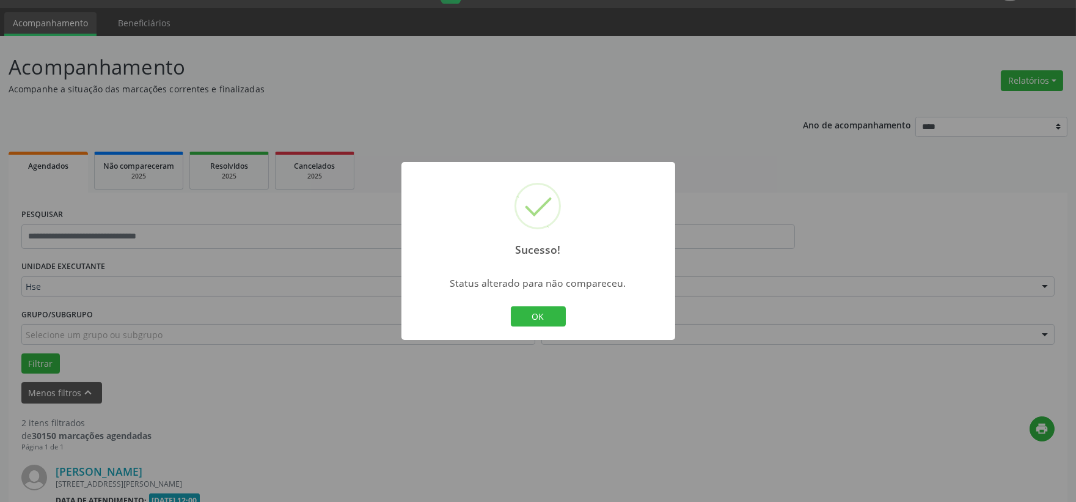
scroll to position [375, 0]
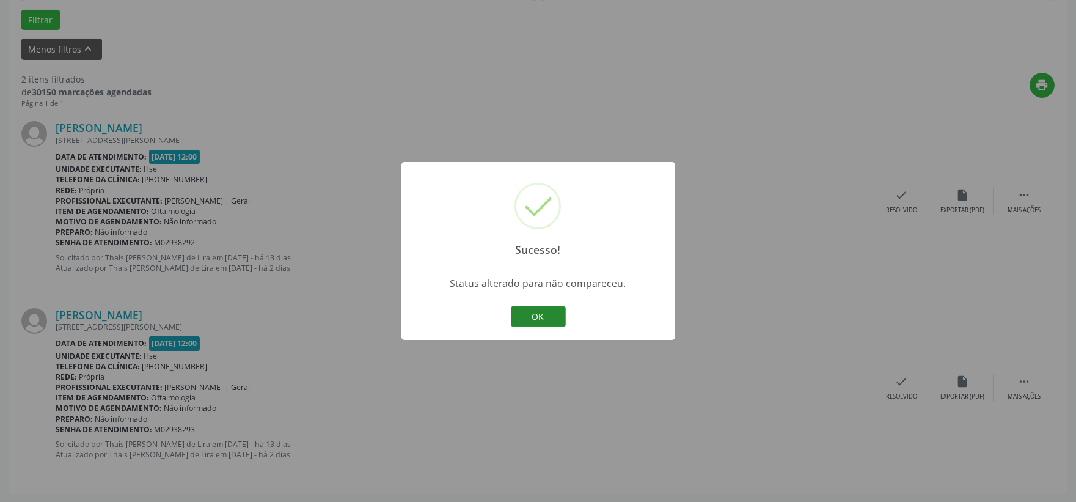
drag, startPoint x: 542, startPoint y: 301, endPoint x: 538, endPoint y: 308, distance: 8.0
click at [542, 301] on div "Sucesso! × Status alterado para não compareceu. OK Cancel" at bounding box center [539, 251] width 274 height 178
click at [538, 309] on button "OK" at bounding box center [538, 316] width 55 height 21
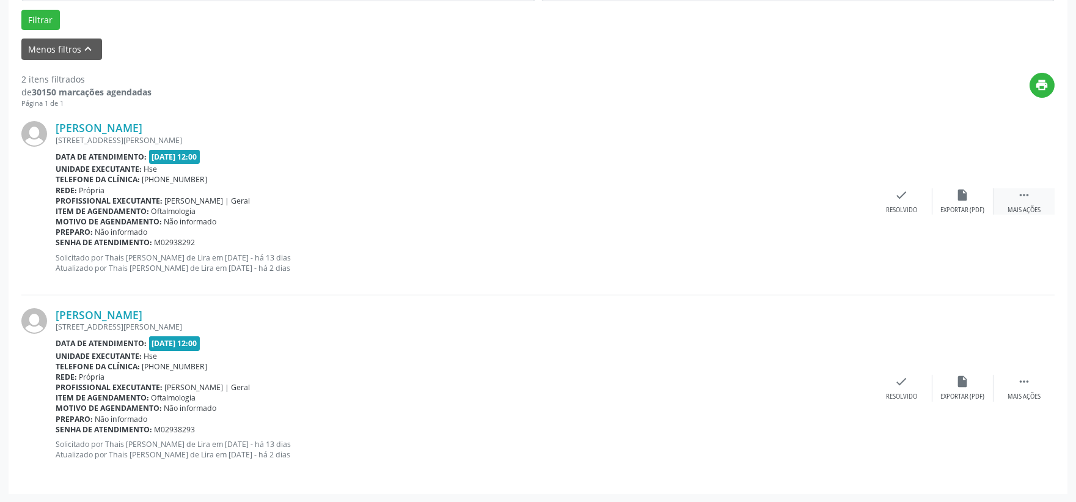
click at [1030, 193] on icon "" at bounding box center [1024, 194] width 13 height 13
click at [967, 204] on div "alarm_off Não compareceu" at bounding box center [963, 201] width 61 height 26
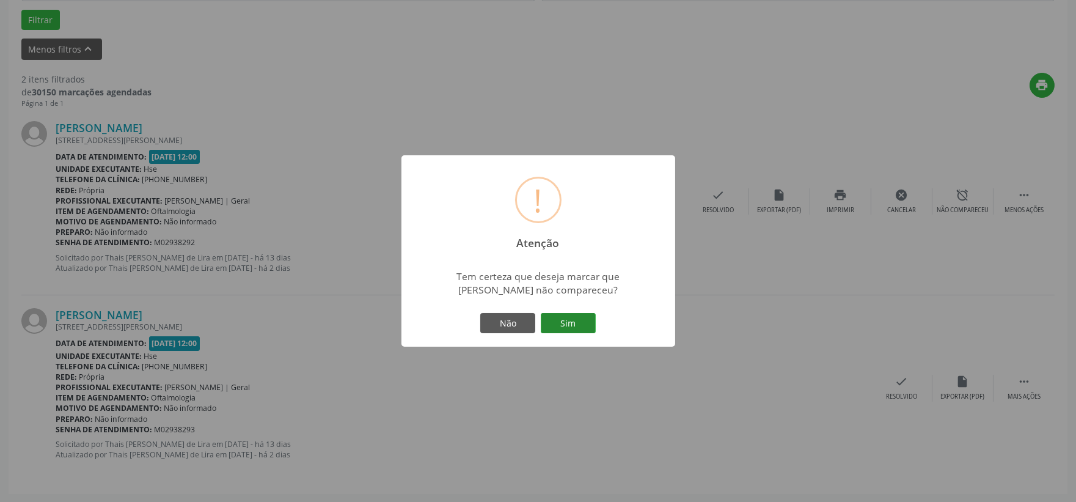
click at [582, 328] on button "Sim" at bounding box center [568, 323] width 55 height 21
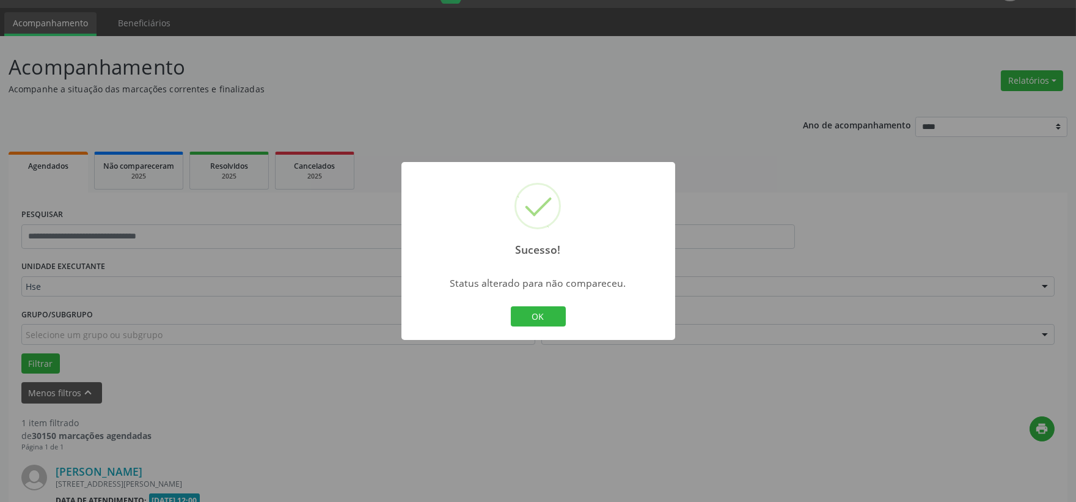
scroll to position [188, 0]
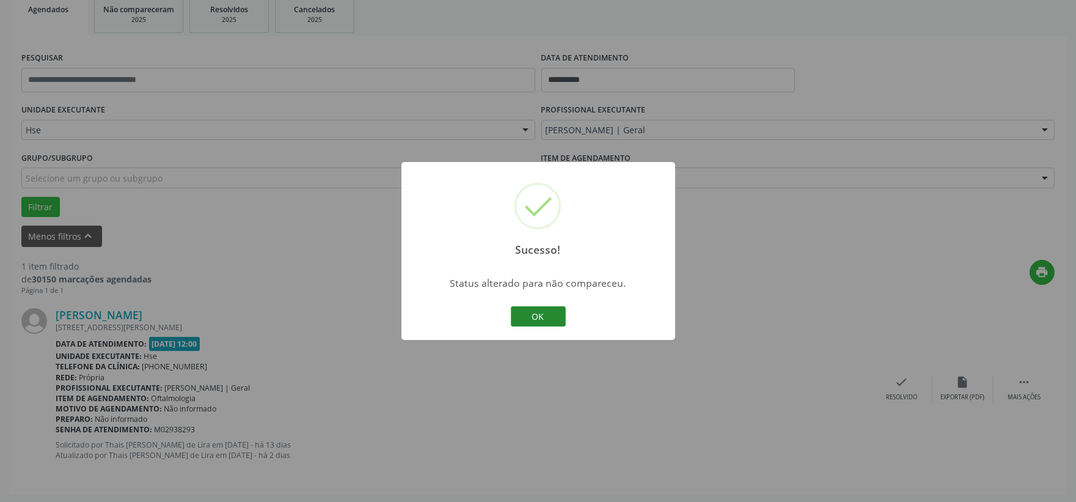
click at [545, 322] on button "OK" at bounding box center [538, 316] width 55 height 21
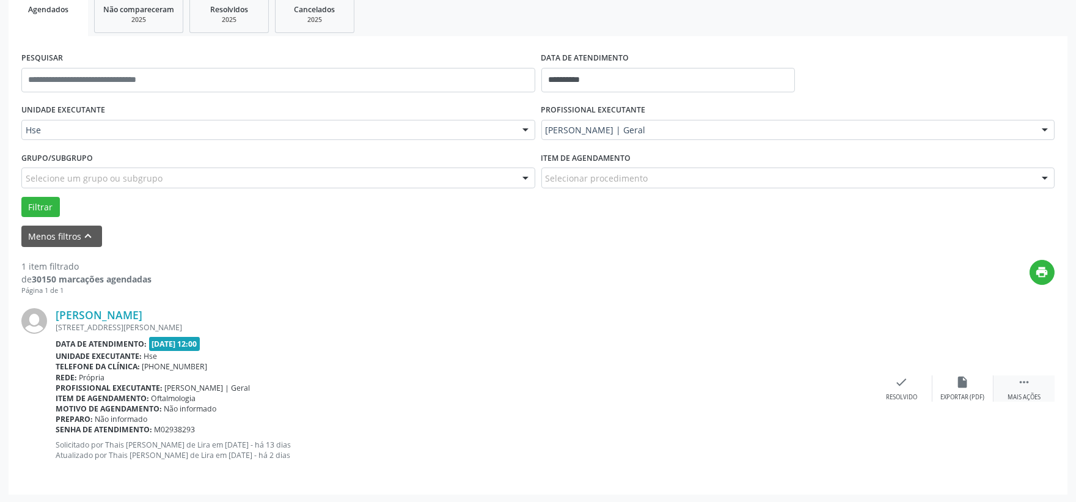
click at [1029, 384] on icon "" at bounding box center [1024, 381] width 13 height 13
click at [964, 383] on icon "alarm_off" at bounding box center [962, 381] width 13 height 13
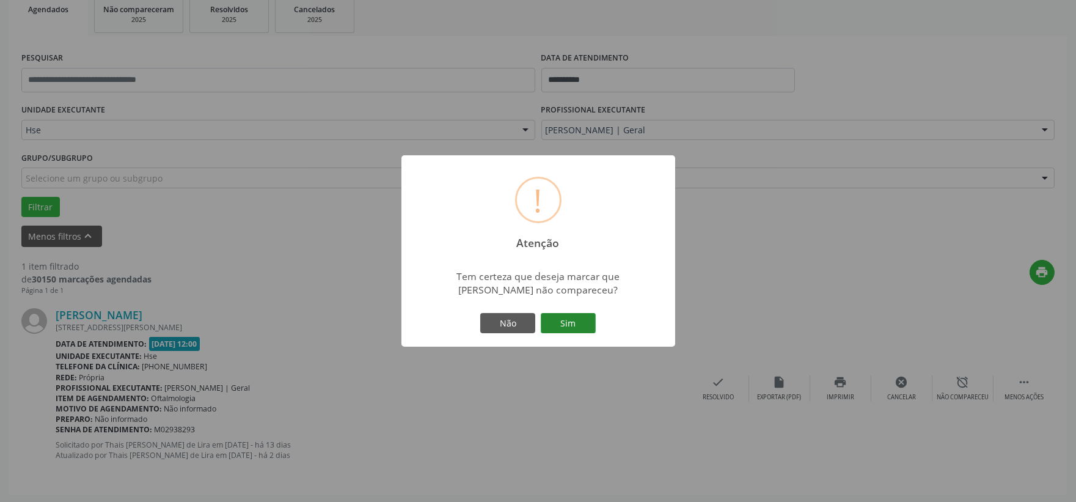
click at [565, 327] on button "Sim" at bounding box center [568, 323] width 55 height 21
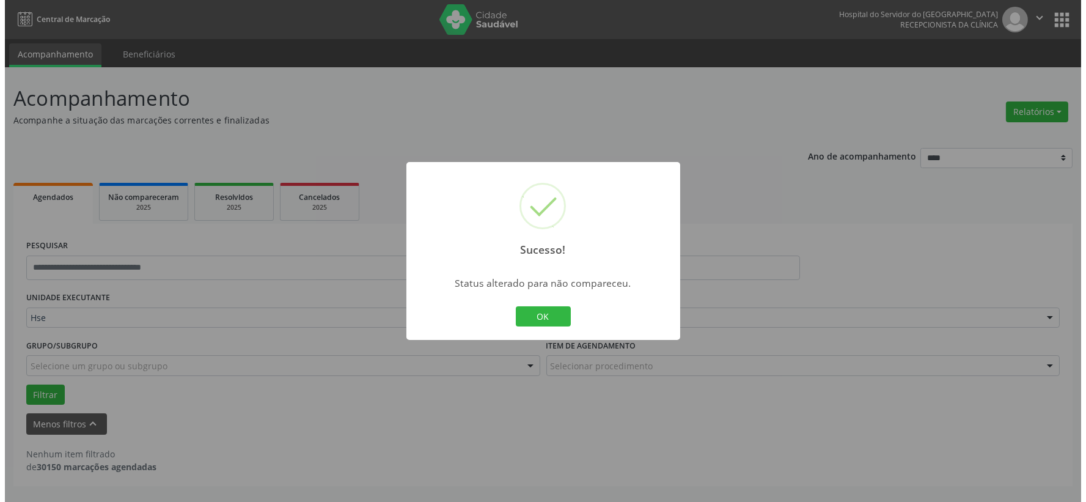
scroll to position [0, 0]
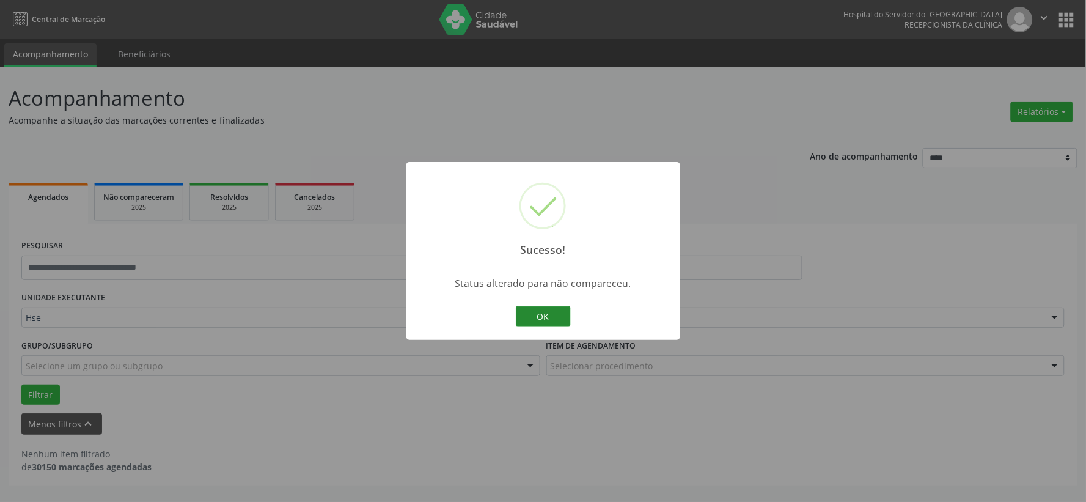
click at [546, 317] on button "OK" at bounding box center [543, 316] width 55 height 21
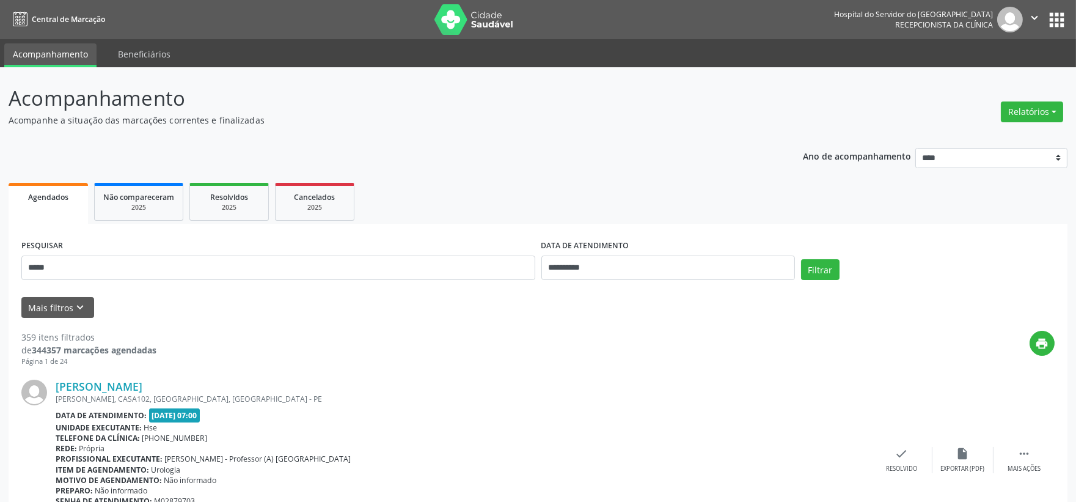
type input "*****"
click at [801, 259] on button "Filtrar" at bounding box center [820, 269] width 39 height 21
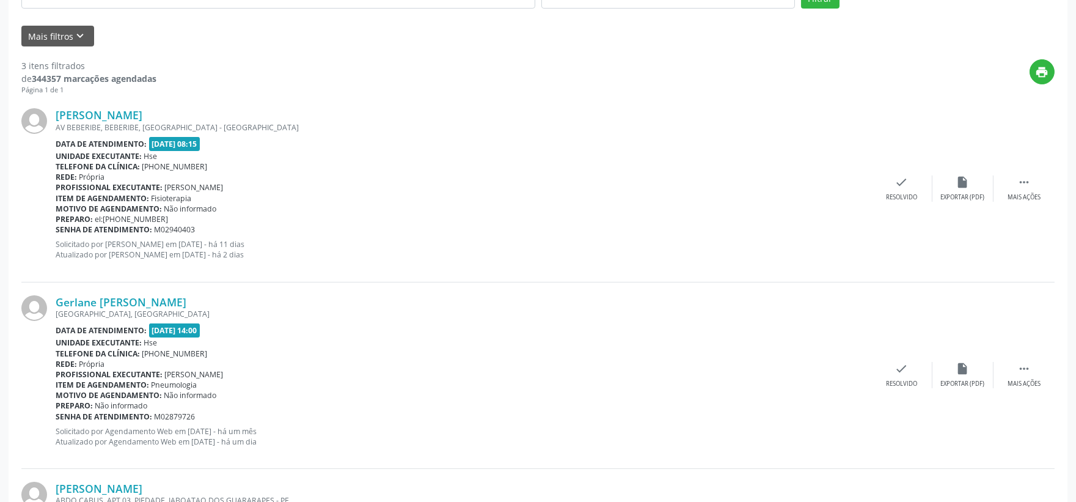
scroll to position [445, 0]
